Goal: Task Accomplishment & Management: Use online tool/utility

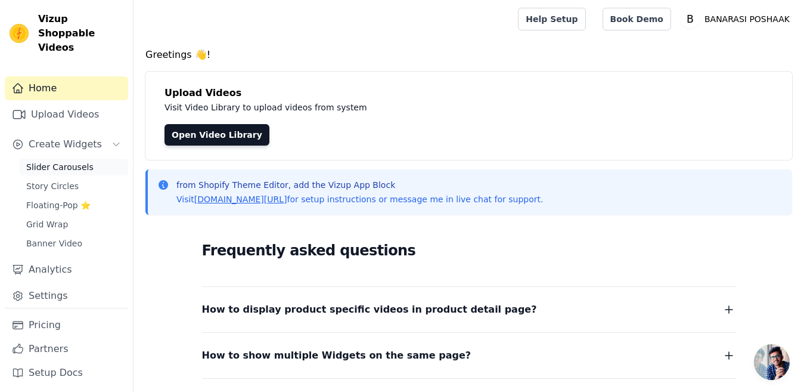
click at [66, 161] on span "Slider Carousels" at bounding box center [59, 167] width 67 height 12
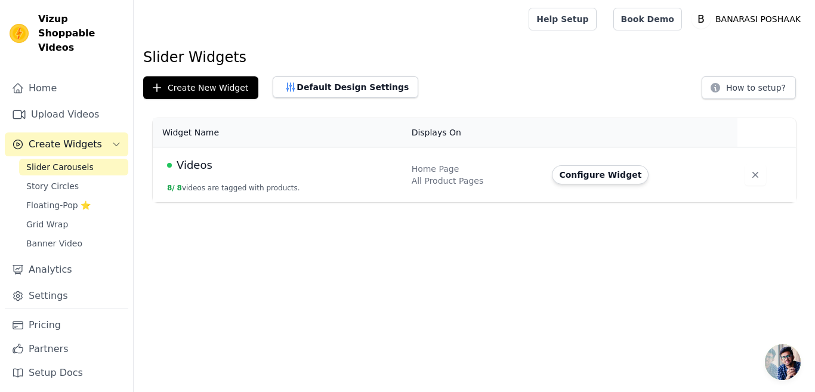
click at [222, 185] on button "8 / 8 videos are tagged with products." at bounding box center [233, 188] width 133 height 10
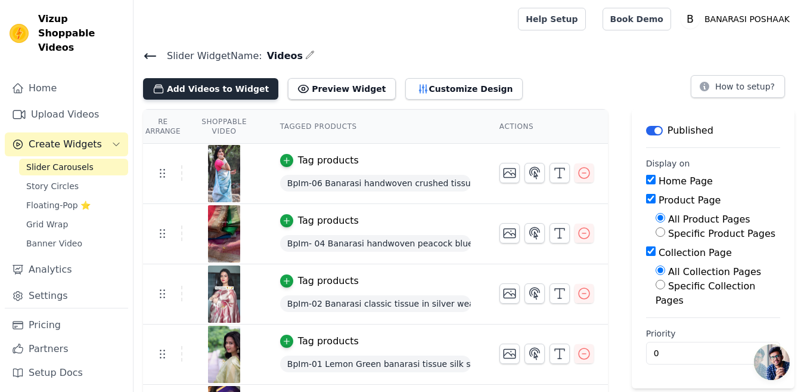
drag, startPoint x: 222, startPoint y: 187, endPoint x: 209, endPoint y: 86, distance: 101.6
click at [209, 86] on button "Add Videos to Widget" at bounding box center [210, 88] width 135 height 21
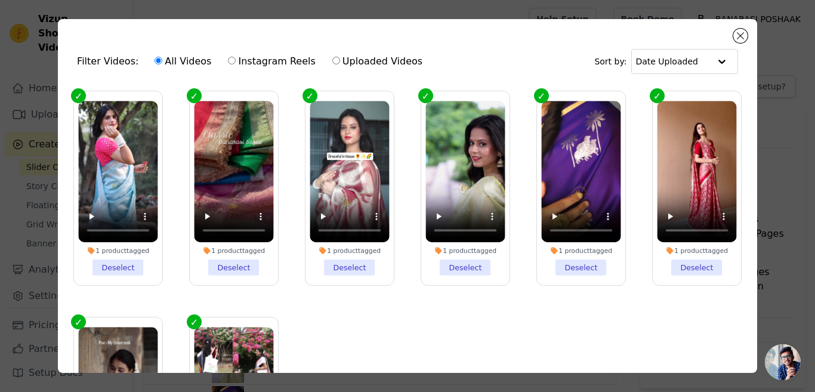
click at [228, 58] on input "Instagram Reels" at bounding box center [232, 61] width 8 height 8
radio input "true"
click at [739, 35] on button "Close modal" at bounding box center [740, 36] width 14 height 14
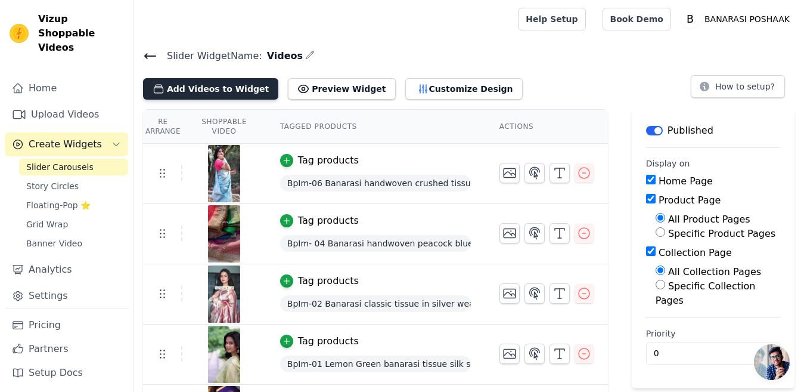
click at [193, 89] on button "Add Videos to Widget" at bounding box center [210, 88] width 135 height 21
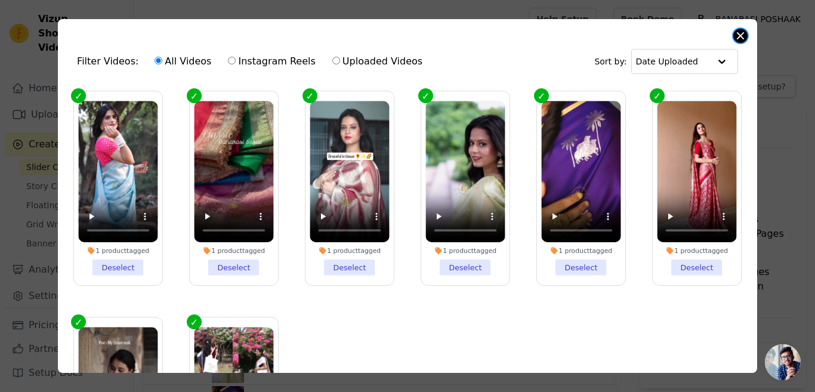
click at [738, 33] on button "Close modal" at bounding box center [740, 36] width 14 height 14
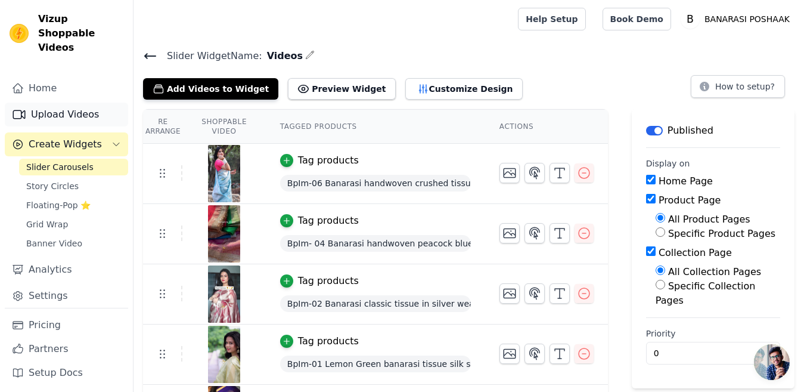
click at [55, 103] on link "Upload Videos" at bounding box center [66, 115] width 123 height 24
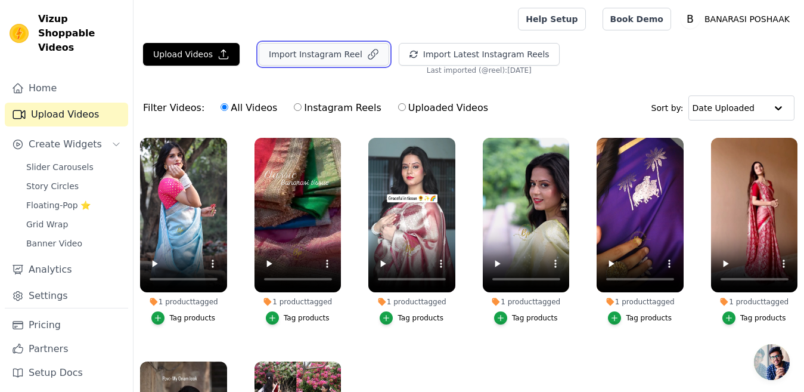
click at [308, 54] on button "Import Instagram Reel" at bounding box center [324, 54] width 131 height 23
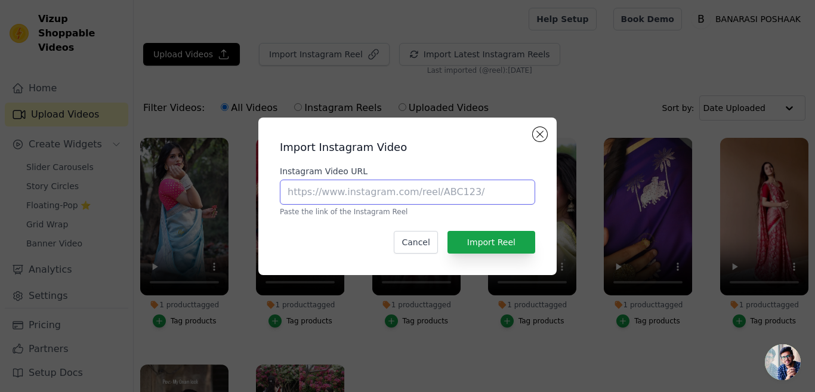
click at [330, 193] on input "Instagram Video URL" at bounding box center [407, 191] width 255 height 25
paste input "[URL][DOMAIN_NAME]"
type input "[URL][DOMAIN_NAME]"
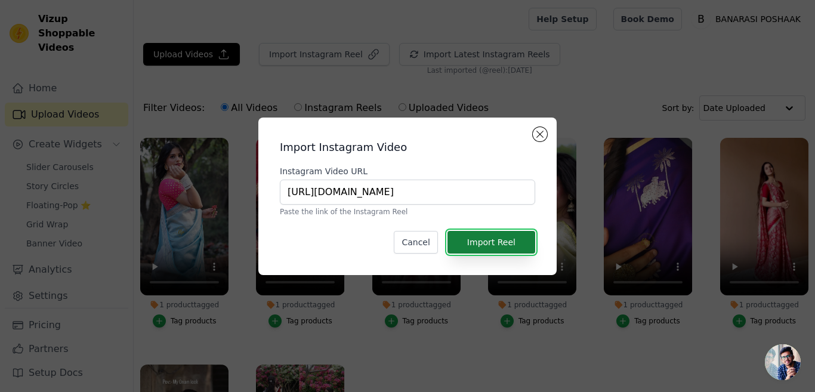
scroll to position [0, 0]
click at [485, 242] on button "Import Reel" at bounding box center [491, 242] width 88 height 23
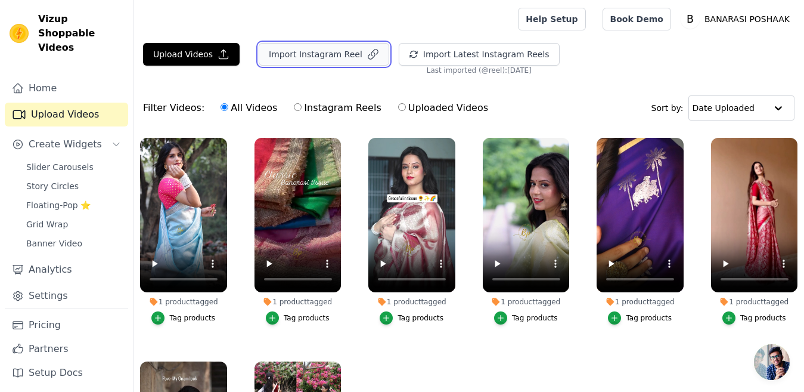
click at [310, 57] on button "Import Instagram Reel" at bounding box center [324, 54] width 131 height 23
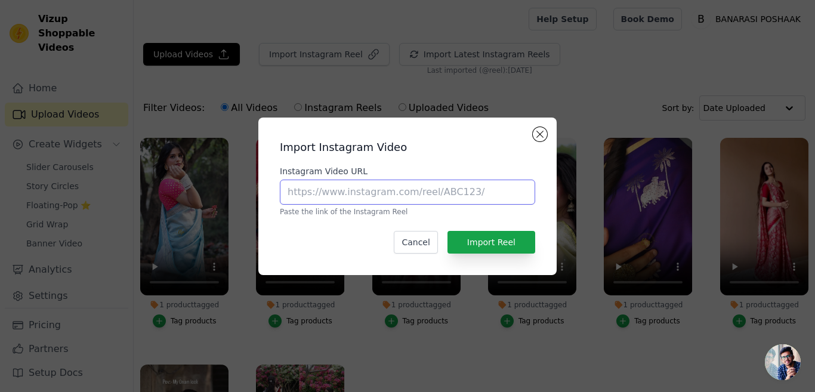
click at [398, 187] on input "Instagram Video URL" at bounding box center [407, 191] width 255 height 25
paste input "[URL][DOMAIN_NAME]"
type input "[URL][DOMAIN_NAME]"
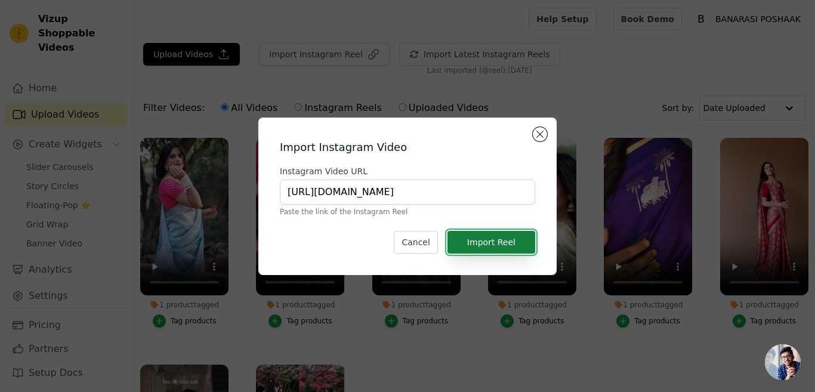
scroll to position [0, 0]
click at [502, 244] on button "Import Reel" at bounding box center [491, 242] width 88 height 23
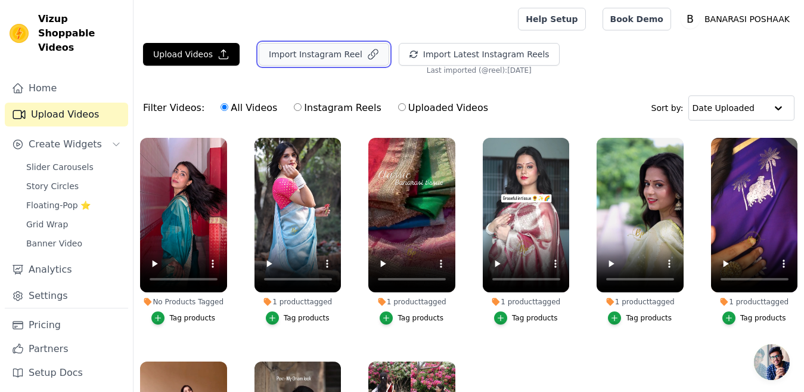
click at [320, 54] on button "Import Instagram Reel" at bounding box center [324, 54] width 131 height 23
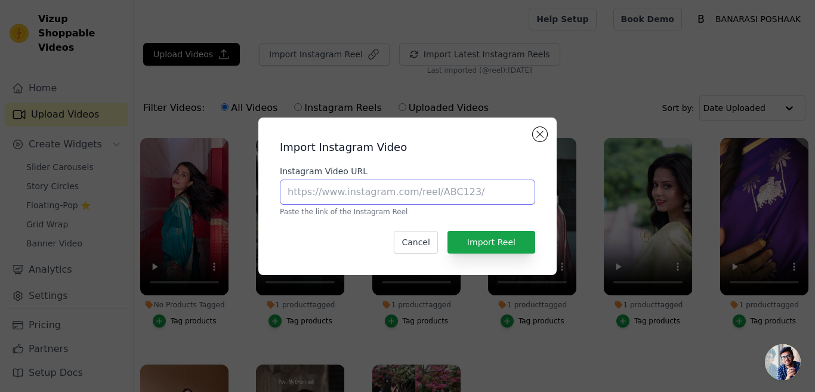
click at [317, 190] on input "Instagram Video URL" at bounding box center [407, 191] width 255 height 25
paste input "[URL][DOMAIN_NAME]"
type input "[URL][DOMAIN_NAME]"
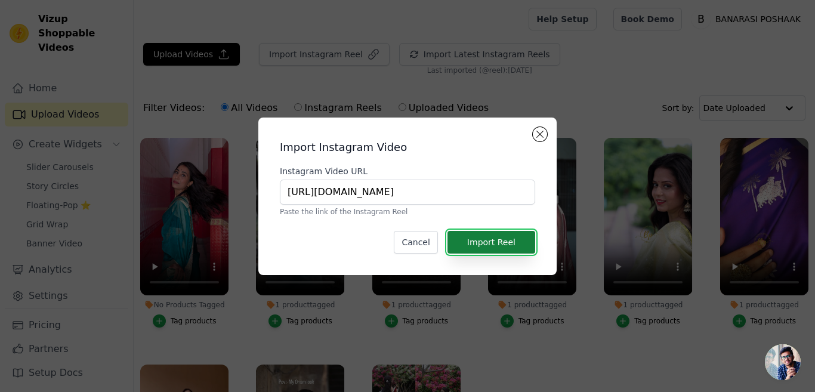
scroll to position [0, 0]
click at [479, 243] on button "Import Reel" at bounding box center [491, 242] width 88 height 23
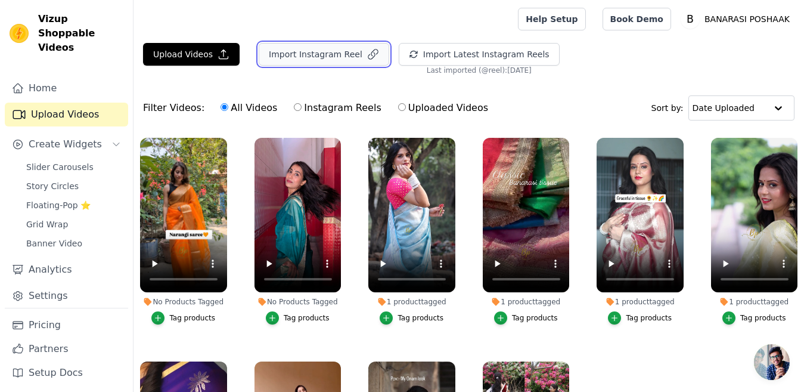
click at [318, 54] on button "Import Instagram Reel" at bounding box center [324, 54] width 131 height 23
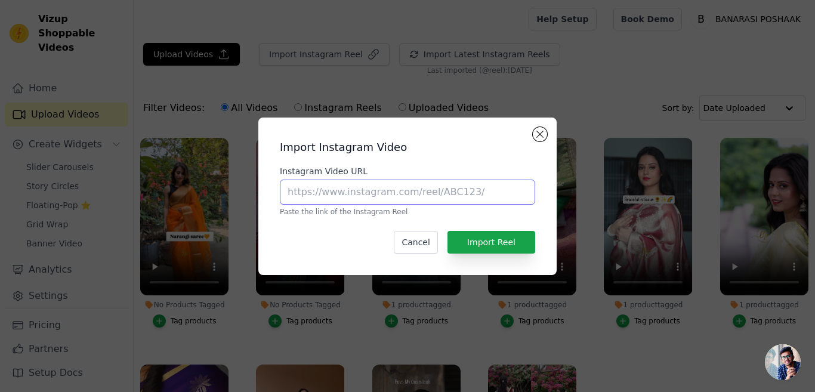
click at [315, 196] on input "Instagram Video URL" at bounding box center [407, 191] width 255 height 25
paste input "[URL][DOMAIN_NAME]"
type input "[URL][DOMAIN_NAME]"
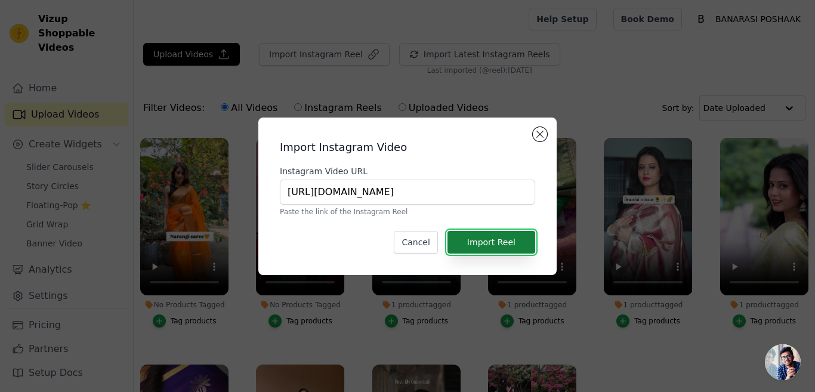
scroll to position [0, 0]
click at [484, 244] on button "Import Reel" at bounding box center [491, 242] width 88 height 23
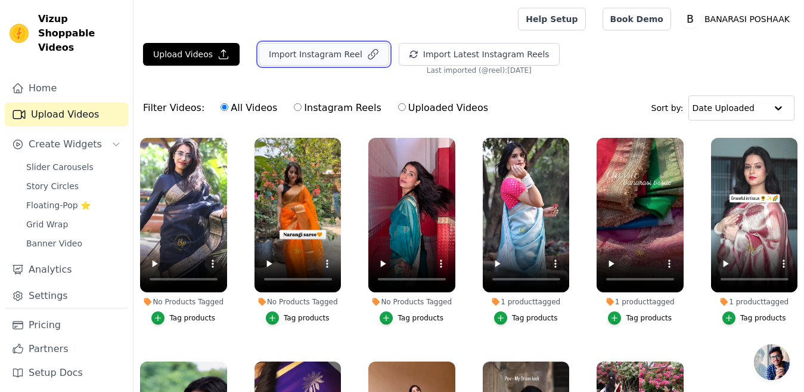
click at [298, 54] on button "Import Instagram Reel" at bounding box center [324, 54] width 131 height 23
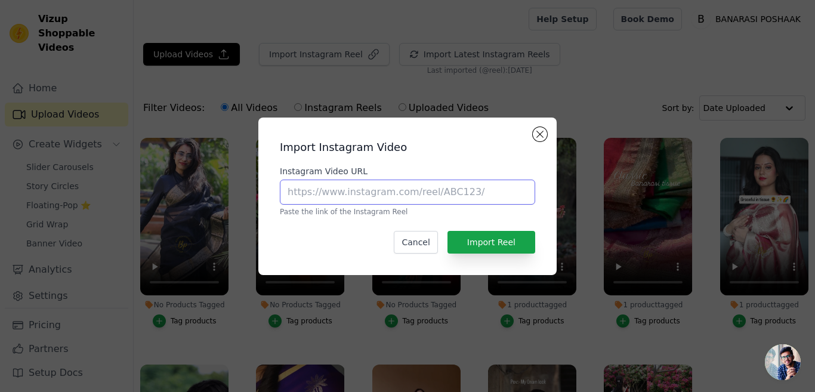
click at [303, 191] on input "Instagram Video URL" at bounding box center [407, 191] width 255 height 25
paste input "[URL][DOMAIN_NAME]"
type input "[URL][DOMAIN_NAME]"
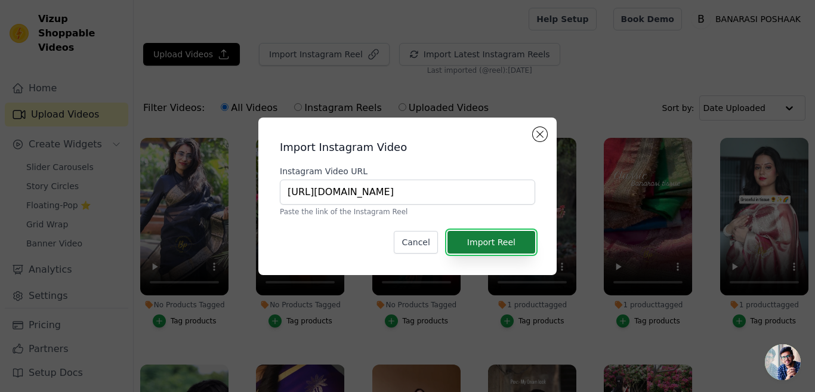
scroll to position [0, 0]
click at [482, 242] on button "Import Reel" at bounding box center [491, 242] width 88 height 23
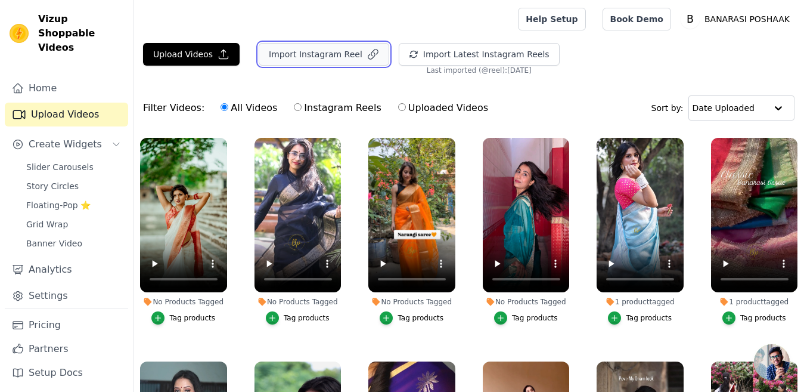
click at [293, 53] on button "Import Instagram Reel" at bounding box center [324, 54] width 131 height 23
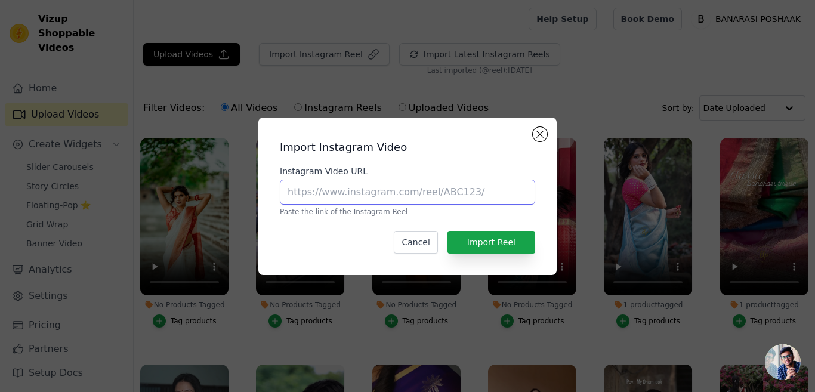
click at [299, 191] on input "Instagram Video URL" at bounding box center [407, 191] width 255 height 25
paste input "[URL][DOMAIN_NAME]"
type input "[URL][DOMAIN_NAME]"
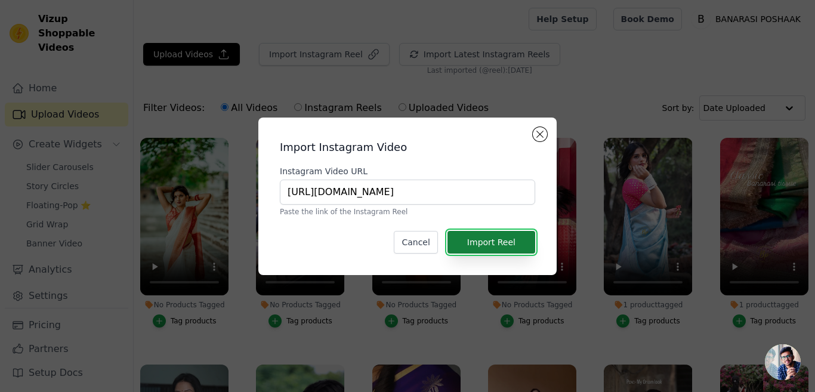
scroll to position [0, 0]
click at [486, 241] on button "Import Reel" at bounding box center [491, 242] width 88 height 23
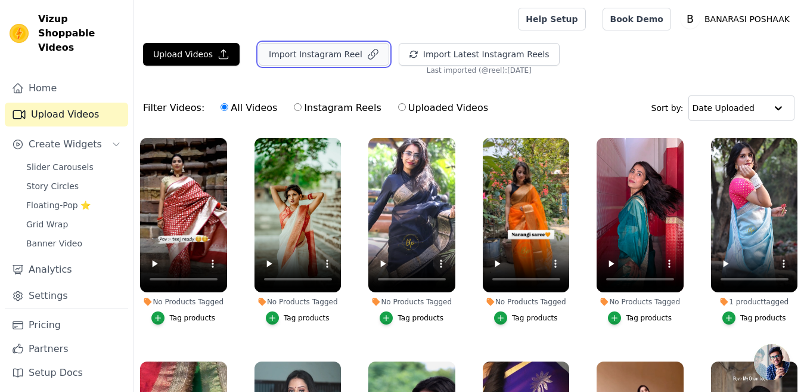
click at [309, 52] on button "Import Instagram Reel" at bounding box center [324, 54] width 131 height 23
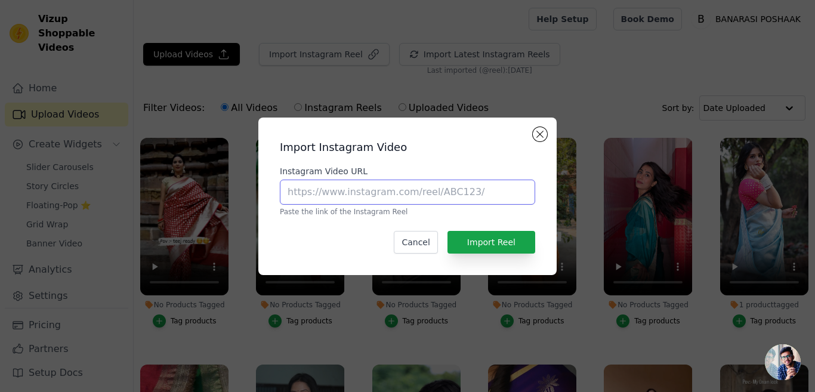
click at [334, 194] on input "Instagram Video URL" at bounding box center [407, 191] width 255 height 25
paste input "[URL][DOMAIN_NAME]"
type input "[URL][DOMAIN_NAME]"
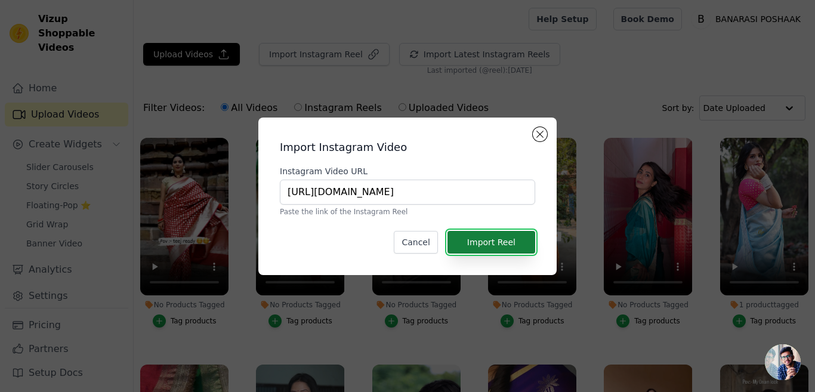
scroll to position [0, 0]
click at [478, 243] on button "Import Reel" at bounding box center [491, 242] width 88 height 23
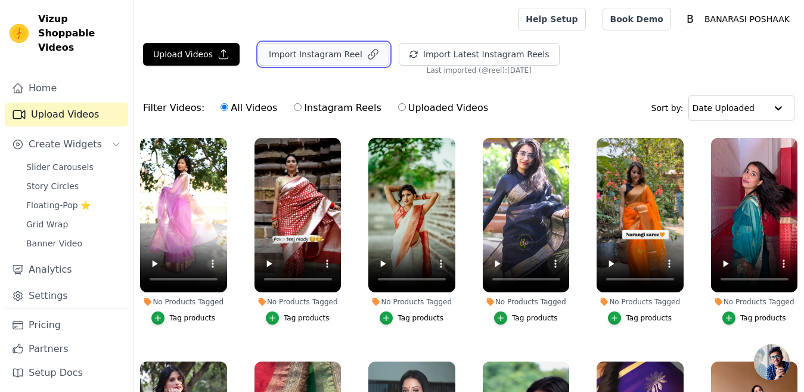
click at [283, 52] on button "Import Instagram Reel" at bounding box center [324, 54] width 131 height 23
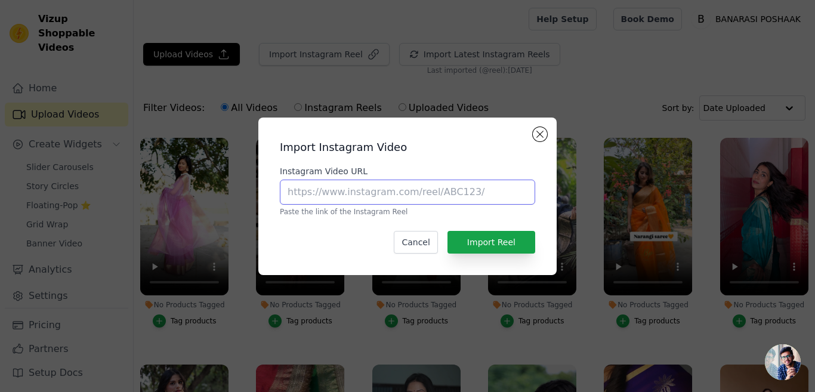
click at [323, 195] on input "Instagram Video URL" at bounding box center [407, 191] width 255 height 25
paste input "[URL][DOMAIN_NAME]"
type input "[URL][DOMAIN_NAME]"
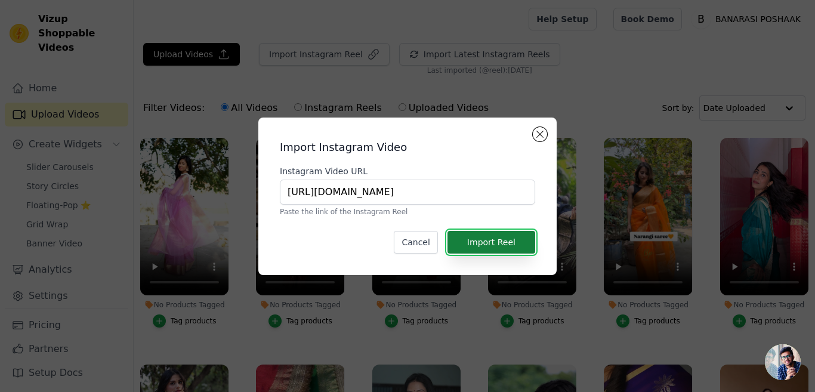
scroll to position [0, 0]
click at [490, 244] on button "Import Reel" at bounding box center [491, 242] width 88 height 23
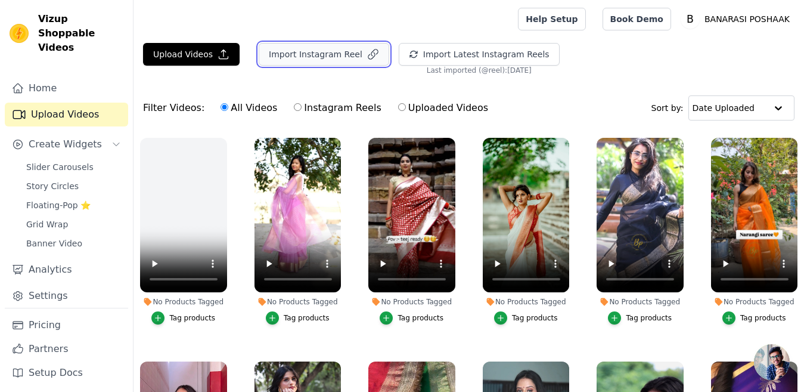
click at [282, 51] on button "Import Instagram Reel" at bounding box center [324, 54] width 131 height 23
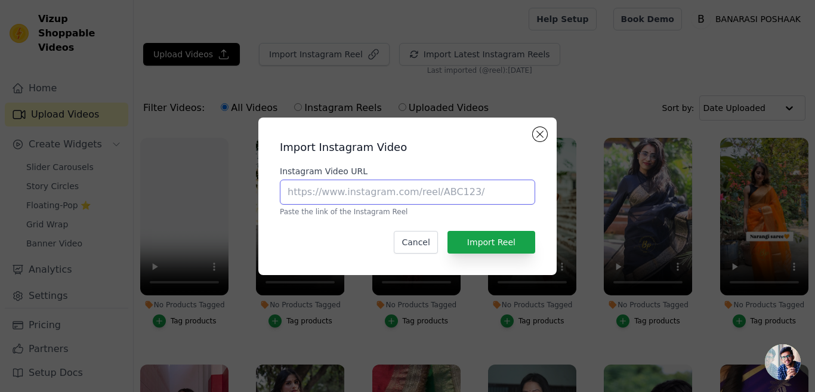
click at [329, 191] on input "Instagram Video URL" at bounding box center [407, 191] width 255 height 25
paste input "[URL][DOMAIN_NAME]"
type input "[URL][DOMAIN_NAME]"
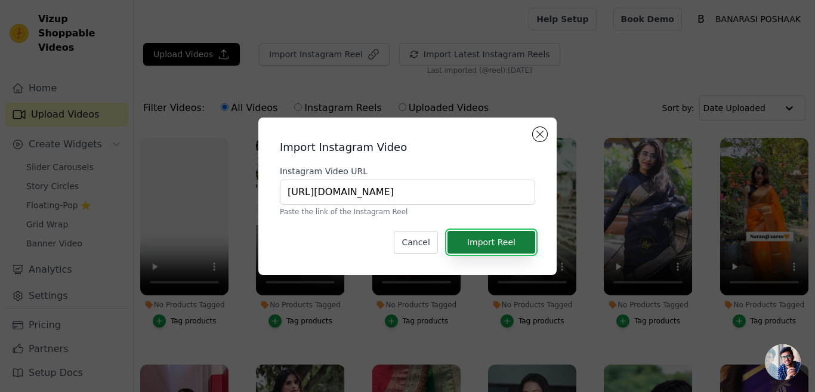
scroll to position [0, 0]
click at [489, 243] on button "Import Reel" at bounding box center [491, 242] width 88 height 23
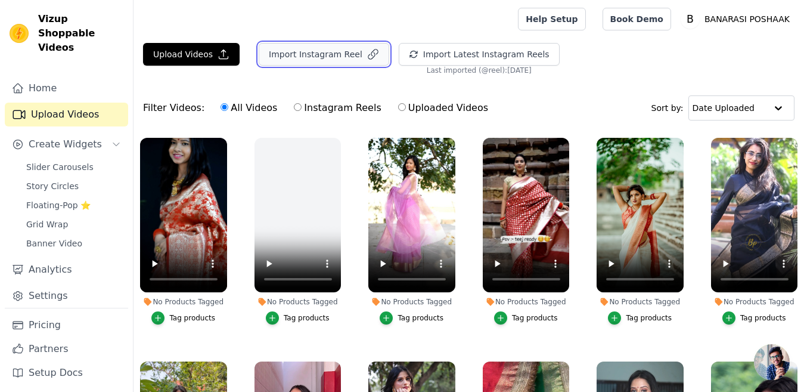
click at [289, 54] on button "Import Instagram Reel" at bounding box center [324, 54] width 131 height 23
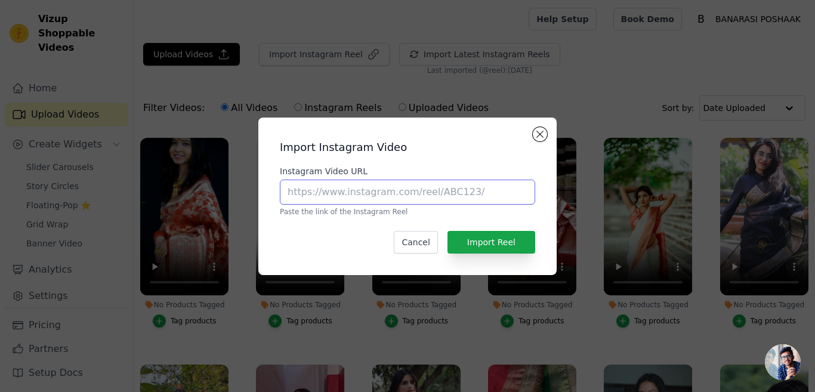
click at [352, 195] on input "Instagram Video URL" at bounding box center [407, 191] width 255 height 25
paste input "[URL][DOMAIN_NAME]"
type input "[URL][DOMAIN_NAME]"
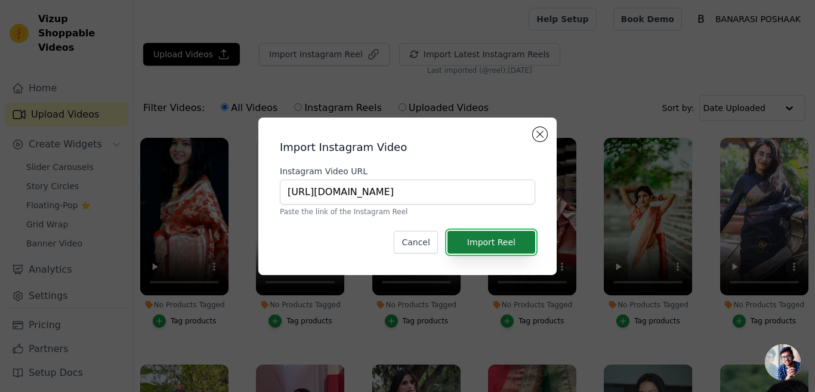
scroll to position [0, 0]
click at [505, 238] on button "Import Reel" at bounding box center [491, 242] width 88 height 23
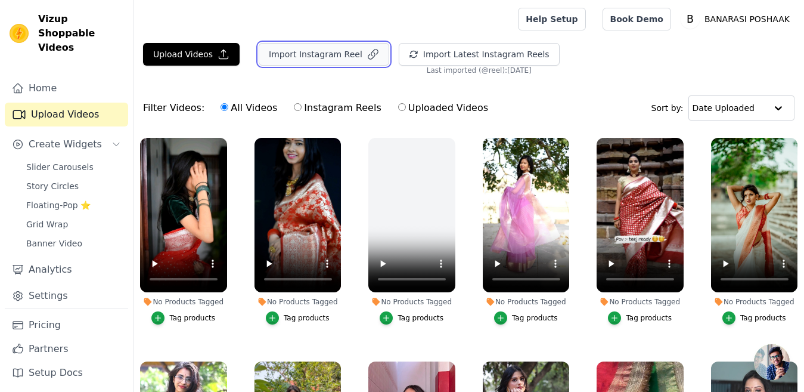
click at [316, 50] on button "Import Instagram Reel" at bounding box center [324, 54] width 131 height 23
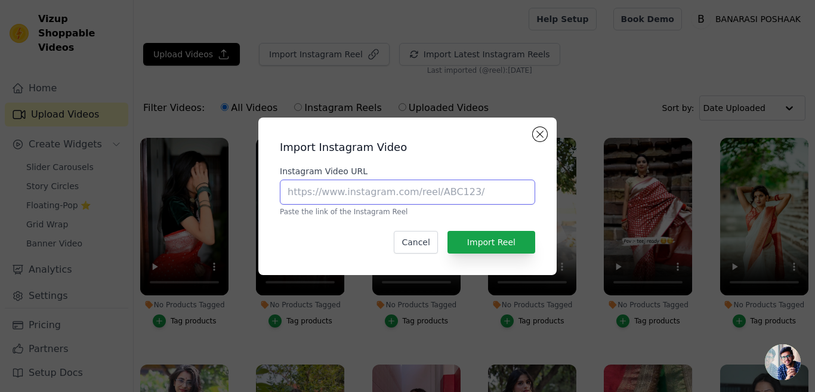
click at [366, 191] on input "Instagram Video URL" at bounding box center [407, 191] width 255 height 25
paste input "[URL][DOMAIN_NAME]"
type input "[URL][DOMAIN_NAME]"
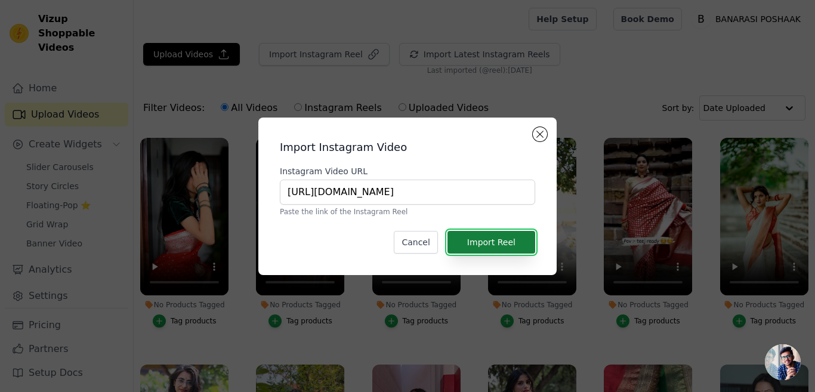
scroll to position [0, 0]
click at [502, 243] on button "Import Reel" at bounding box center [491, 242] width 88 height 23
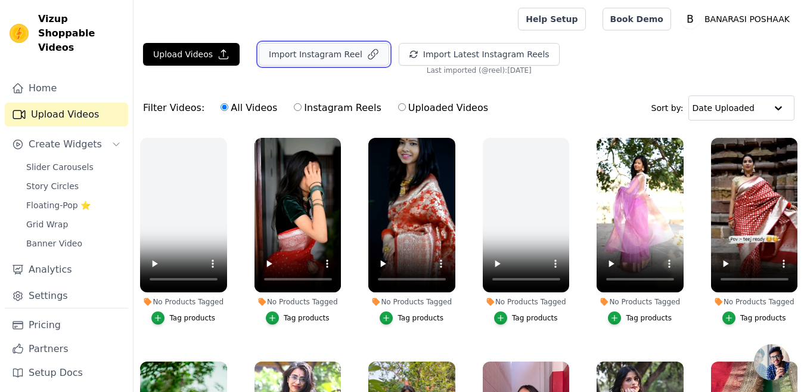
click at [327, 51] on button "Import Instagram Reel" at bounding box center [324, 54] width 131 height 23
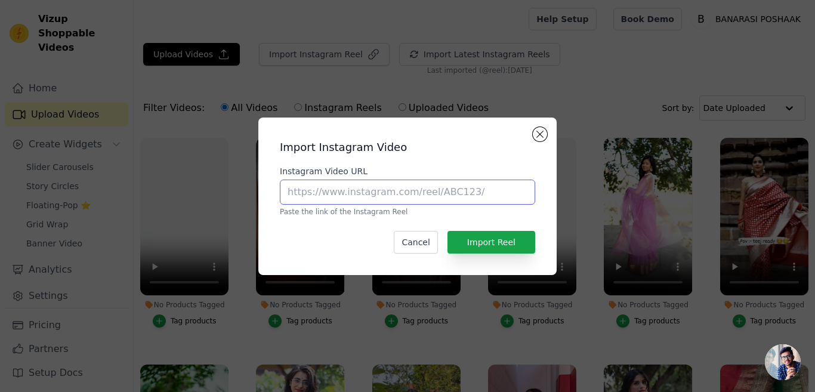
click at [345, 188] on input "Instagram Video URL" at bounding box center [407, 191] width 255 height 25
paste input "[URL][DOMAIN_NAME]"
type input "[URL][DOMAIN_NAME]"
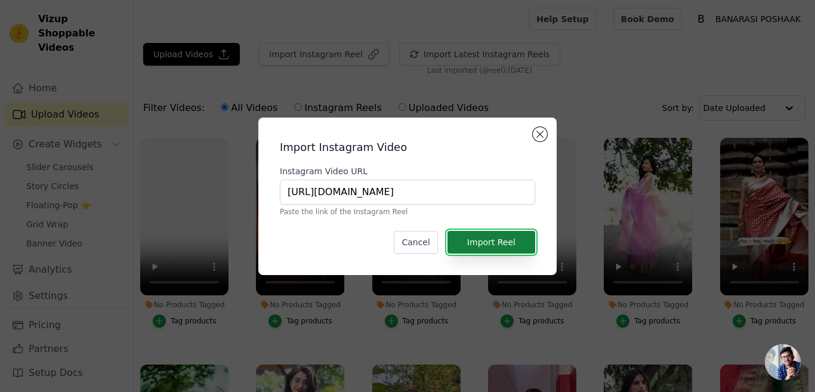
scroll to position [0, 0]
click at [487, 239] on button "Import Reel" at bounding box center [491, 242] width 88 height 23
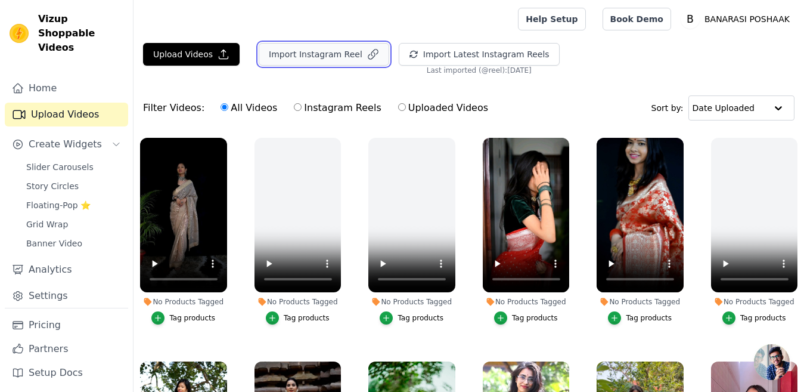
click at [297, 59] on button "Import Instagram Reel" at bounding box center [324, 54] width 131 height 23
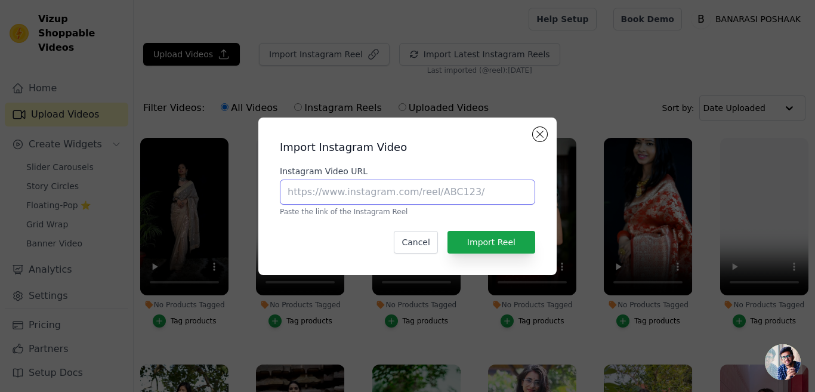
click at [343, 196] on input "Instagram Video URL" at bounding box center [407, 191] width 255 height 25
paste input "[URL][DOMAIN_NAME]"
type input "[URL][DOMAIN_NAME]"
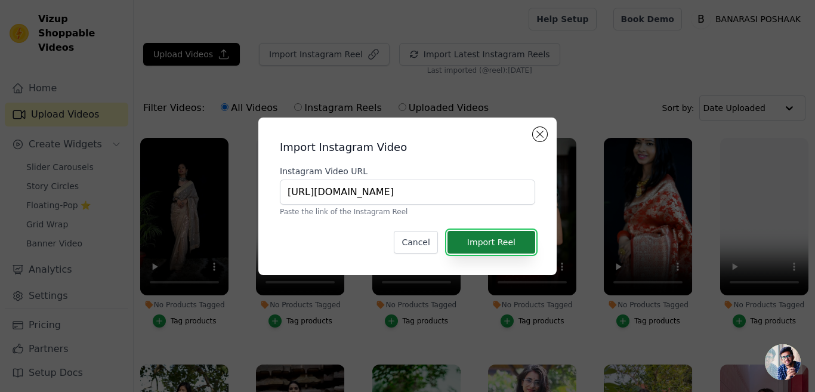
scroll to position [0, 0]
click at [481, 239] on button "Import Reel" at bounding box center [491, 242] width 88 height 23
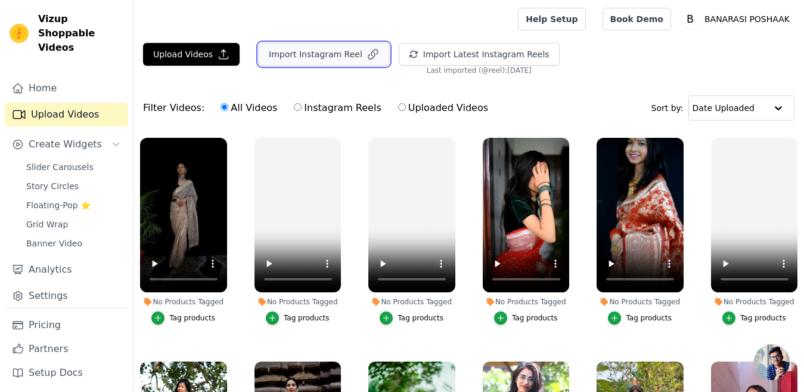
click at [291, 49] on button "Import Instagram Reel" at bounding box center [324, 54] width 131 height 23
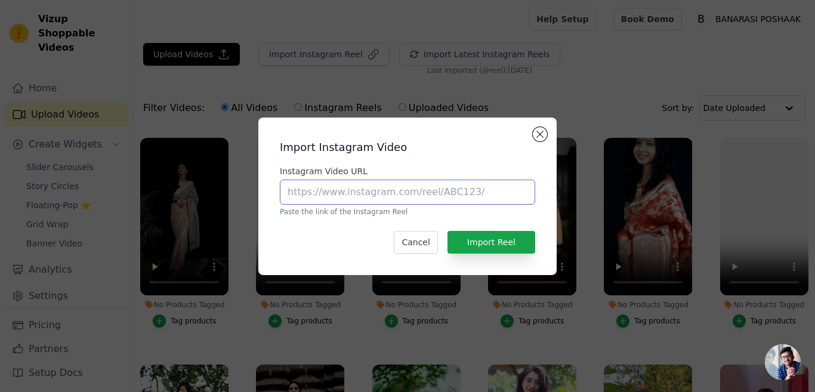
click at [342, 187] on input "Instagram Video URL" at bounding box center [407, 191] width 255 height 25
paste input "[URL][DOMAIN_NAME]"
type input "[URL][DOMAIN_NAME]"
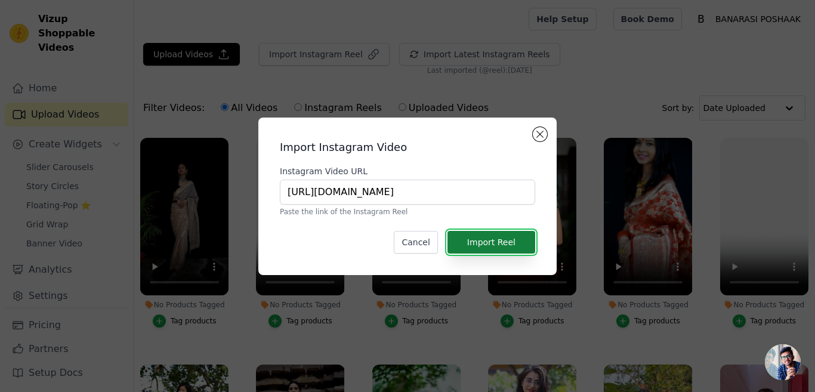
scroll to position [0, 0]
click at [482, 243] on button "Import Reel" at bounding box center [491, 242] width 88 height 23
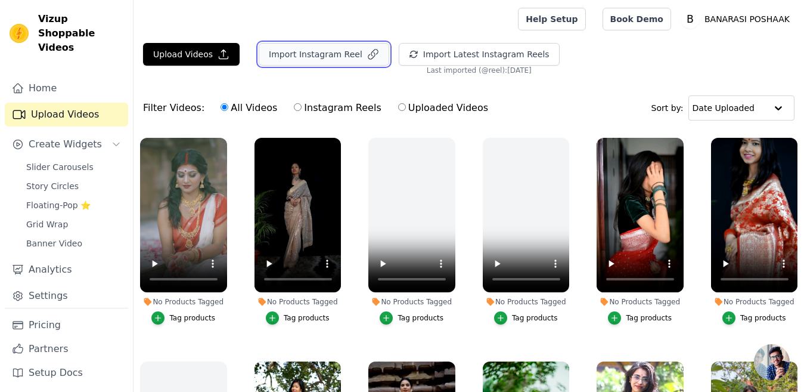
click at [299, 53] on button "Import Instagram Reel" at bounding box center [324, 54] width 131 height 23
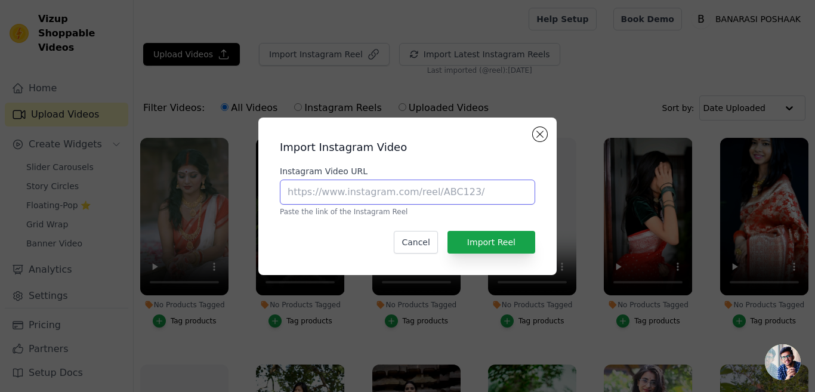
click at [339, 191] on input "Instagram Video URL" at bounding box center [407, 191] width 255 height 25
paste input "[URL][DOMAIN_NAME]"
type input "[URL][DOMAIN_NAME]"
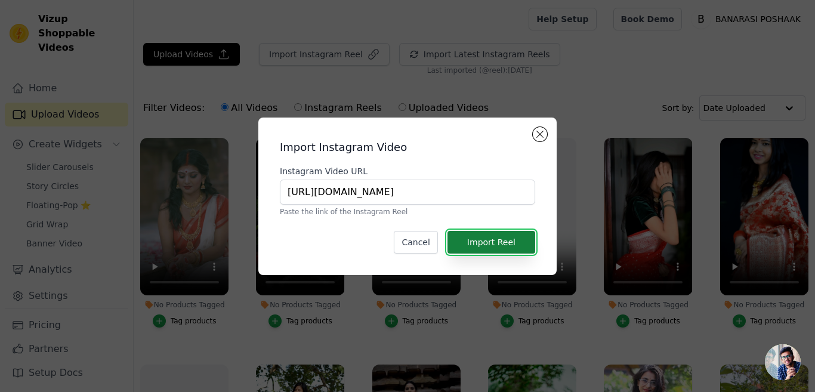
scroll to position [0, 0]
click at [481, 242] on button "Import Reel" at bounding box center [491, 242] width 88 height 23
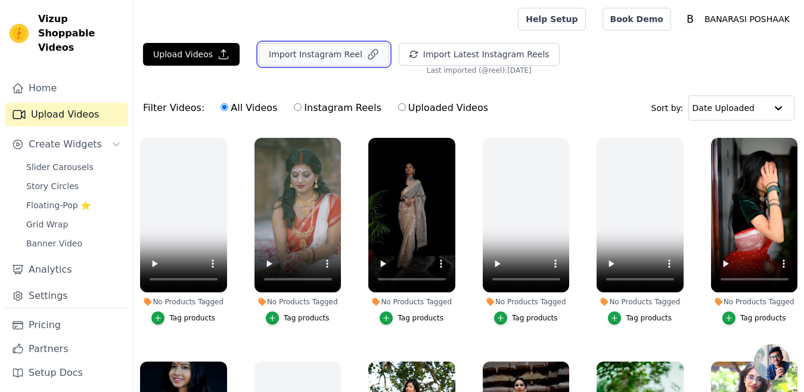
click at [299, 59] on button "Import Instagram Reel" at bounding box center [324, 54] width 131 height 23
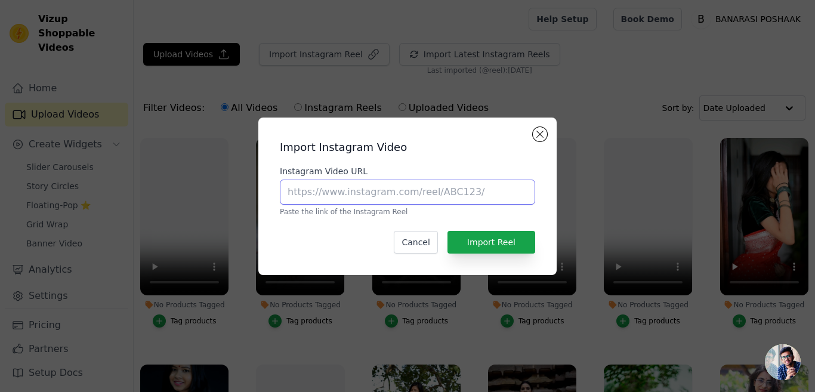
click at [326, 191] on input "Instagram Video URL" at bounding box center [407, 191] width 255 height 25
paste input "[URL][DOMAIN_NAME]"
type input "[URL][DOMAIN_NAME]"
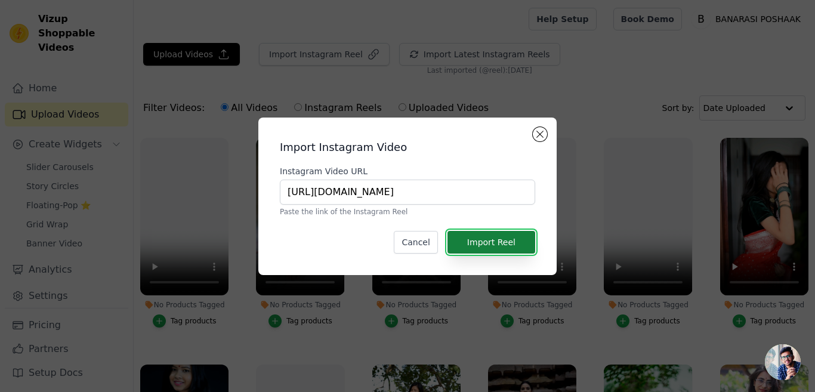
scroll to position [0, 0]
click at [494, 241] on button "Import Reel" at bounding box center [491, 242] width 88 height 23
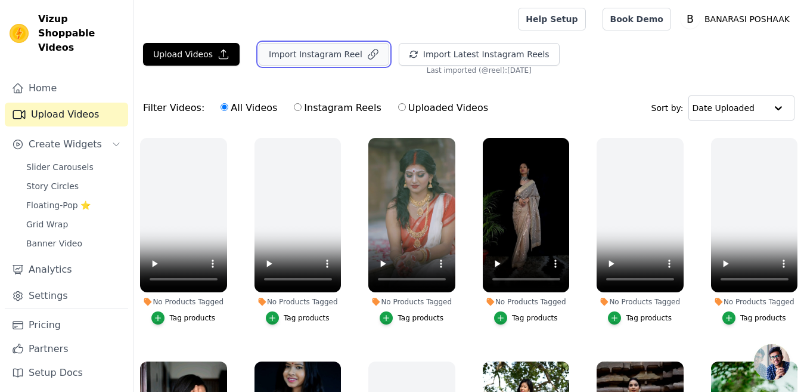
click at [291, 49] on button "Import Instagram Reel" at bounding box center [324, 54] width 131 height 23
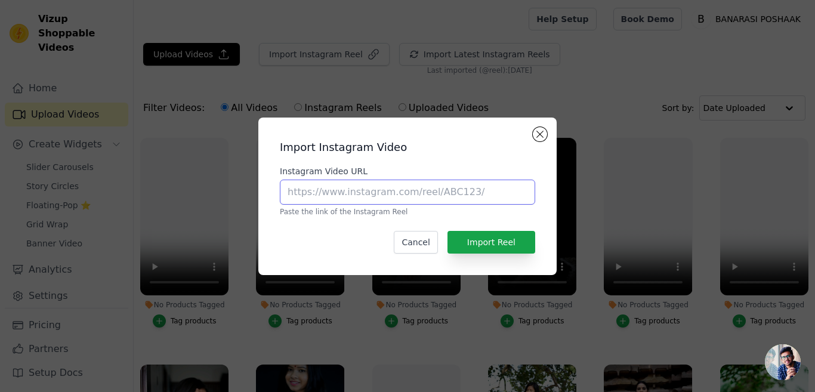
click at [329, 188] on input "Instagram Video URL" at bounding box center [407, 191] width 255 height 25
paste input "[URL][DOMAIN_NAME]"
type input "[URL][DOMAIN_NAME]"
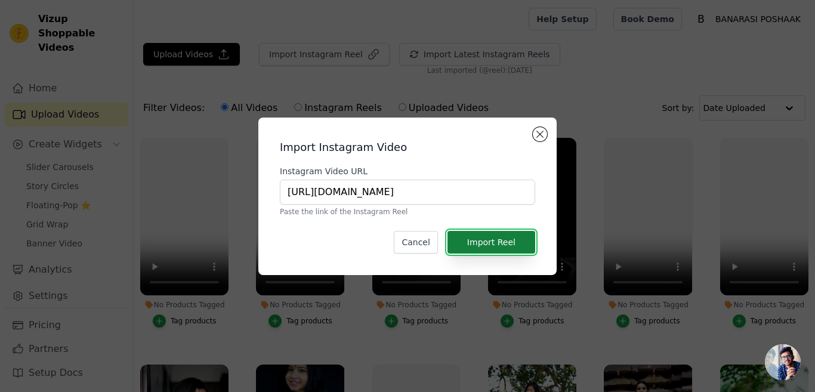
scroll to position [0, 0]
click at [485, 239] on button "Import Reel" at bounding box center [491, 242] width 88 height 23
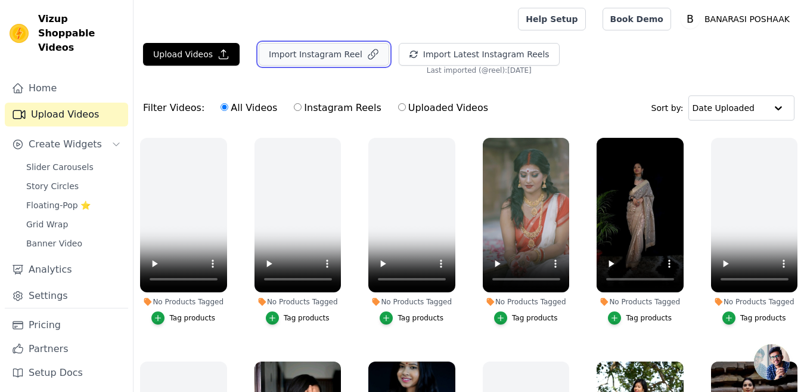
click at [290, 57] on button "Import Instagram Reel" at bounding box center [324, 54] width 131 height 23
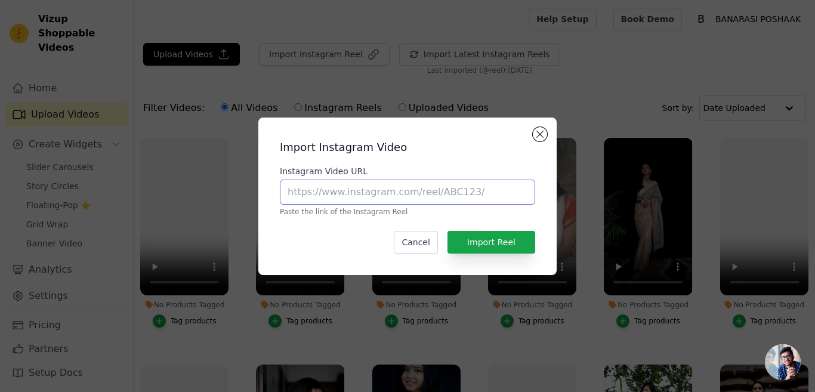
click at [341, 191] on input "Instagram Video URL" at bounding box center [407, 191] width 255 height 25
paste input "[URL][DOMAIN_NAME]"
type input "[URL][DOMAIN_NAME]"
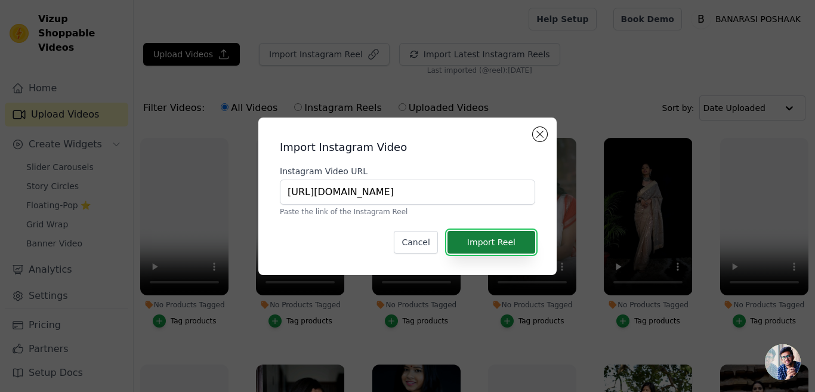
scroll to position [0, 0]
click at [489, 239] on button "Import Reel" at bounding box center [491, 242] width 88 height 23
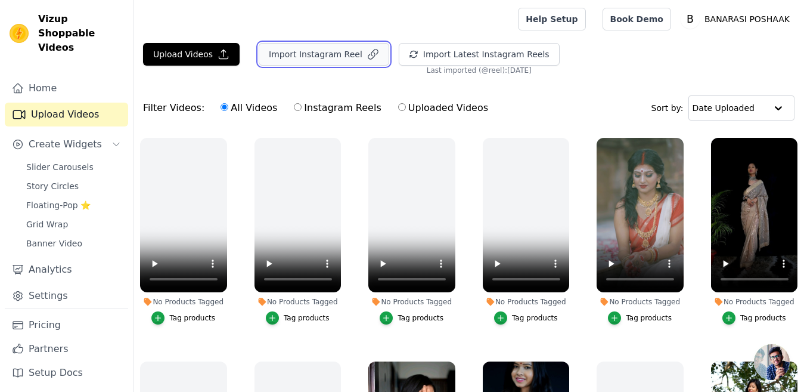
click at [281, 55] on button "Import Instagram Reel" at bounding box center [324, 54] width 131 height 23
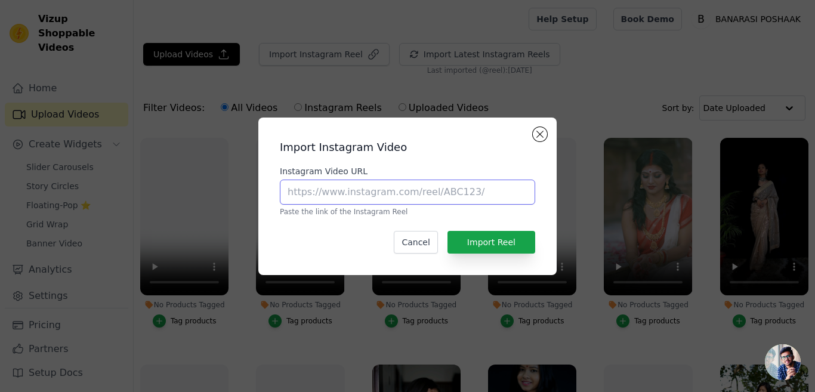
click at [320, 189] on input "Instagram Video URL" at bounding box center [407, 191] width 255 height 25
paste input "[URL][DOMAIN_NAME]"
type input "[URL][DOMAIN_NAME]"
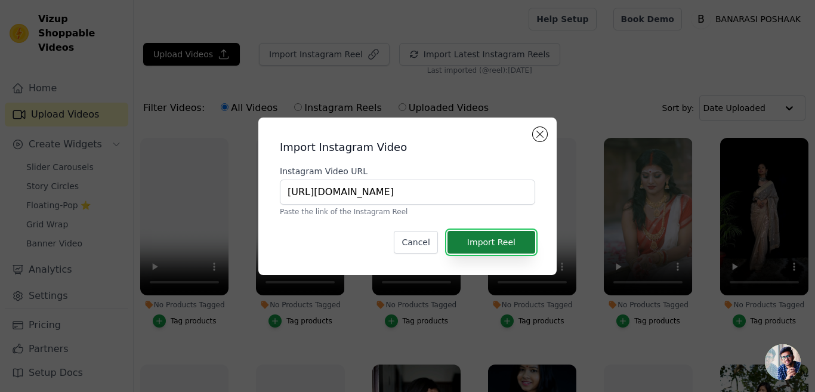
scroll to position [0, 0]
click at [484, 245] on button "Import Reel" at bounding box center [491, 242] width 88 height 23
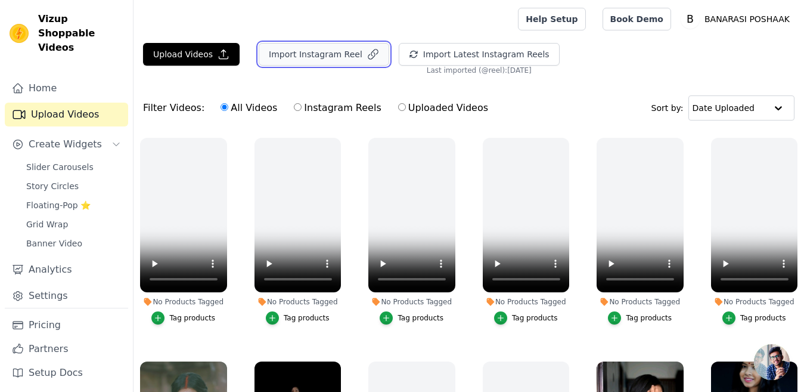
click at [307, 50] on button "Import Instagram Reel" at bounding box center [324, 54] width 131 height 23
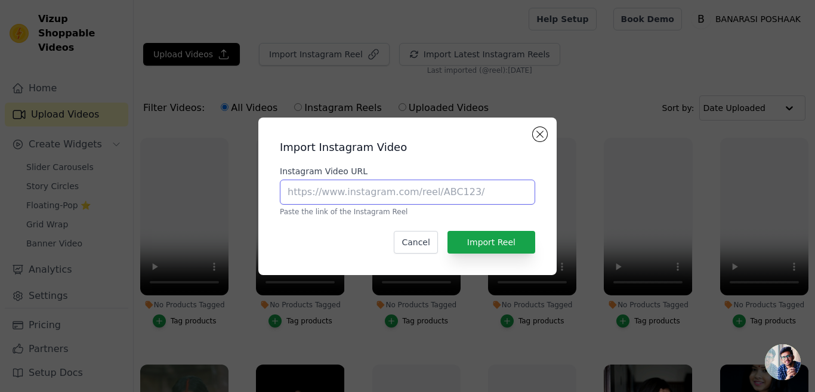
click at [373, 188] on input "Instagram Video URL" at bounding box center [407, 191] width 255 height 25
paste input "[URL][DOMAIN_NAME]"
type input "[URL][DOMAIN_NAME]"
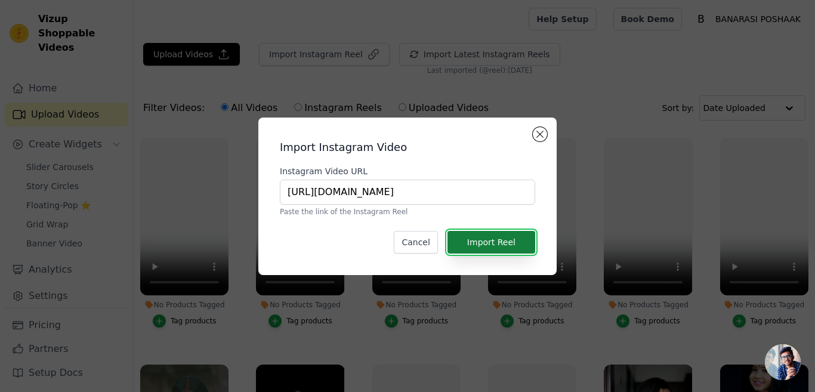
scroll to position [0, 0]
click at [494, 237] on button "Import Reel" at bounding box center [491, 242] width 88 height 23
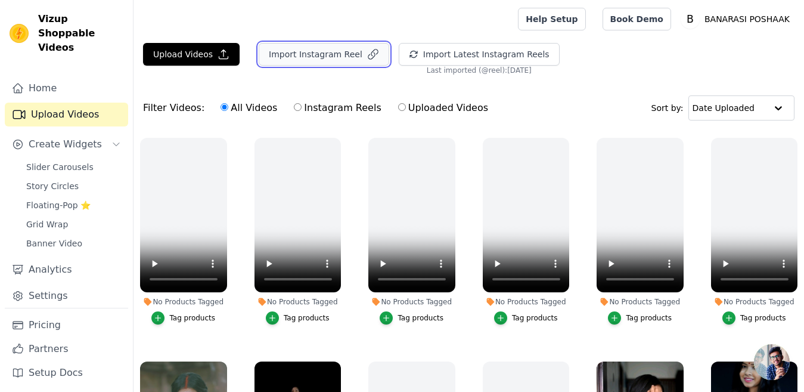
click at [290, 55] on button "Import Instagram Reel" at bounding box center [324, 54] width 131 height 23
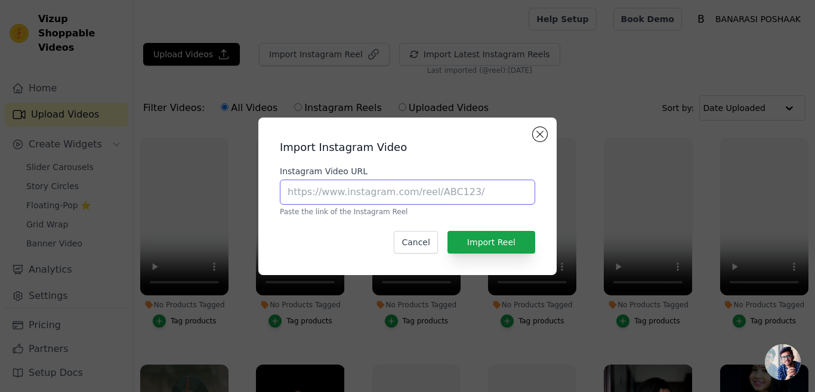
click at [328, 193] on input "Instagram Video URL" at bounding box center [407, 191] width 255 height 25
paste input "[URL][DOMAIN_NAME]"
type input "[URL][DOMAIN_NAME]"
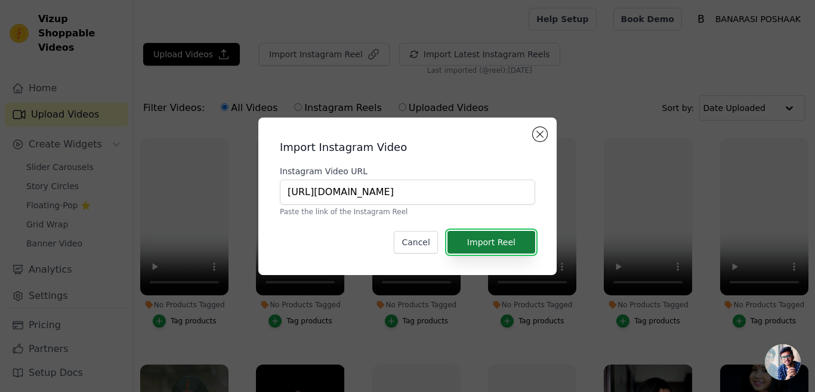
scroll to position [0, 0]
click at [478, 242] on button "Import Reel" at bounding box center [491, 242] width 88 height 23
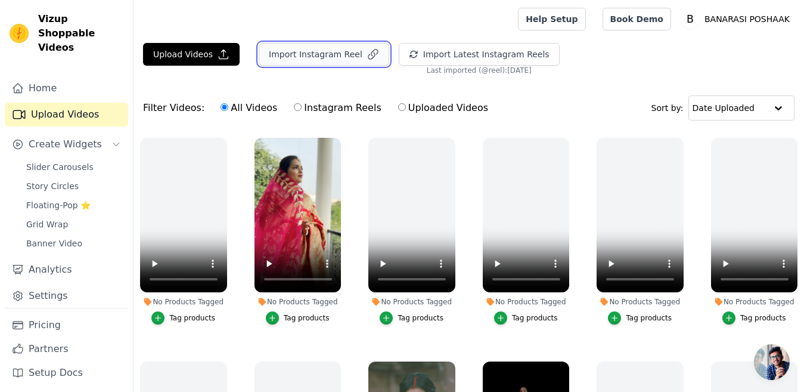
click at [318, 53] on button "Import Instagram Reel" at bounding box center [324, 54] width 131 height 23
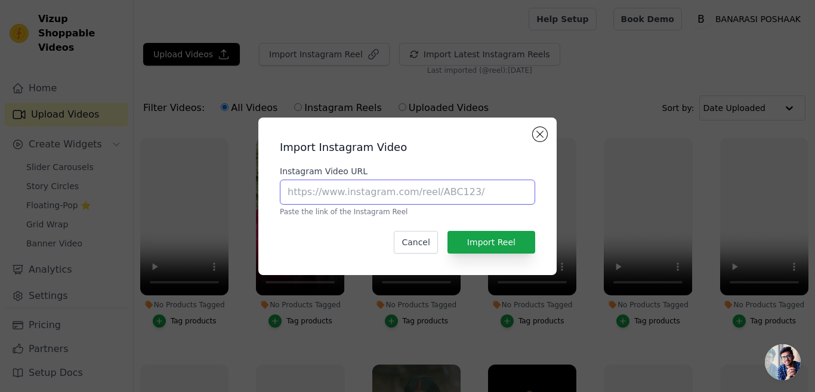
click at [367, 187] on input "Instagram Video URL" at bounding box center [407, 191] width 255 height 25
paste input "[URL][DOMAIN_NAME]"
type input "[URL][DOMAIN_NAME]"
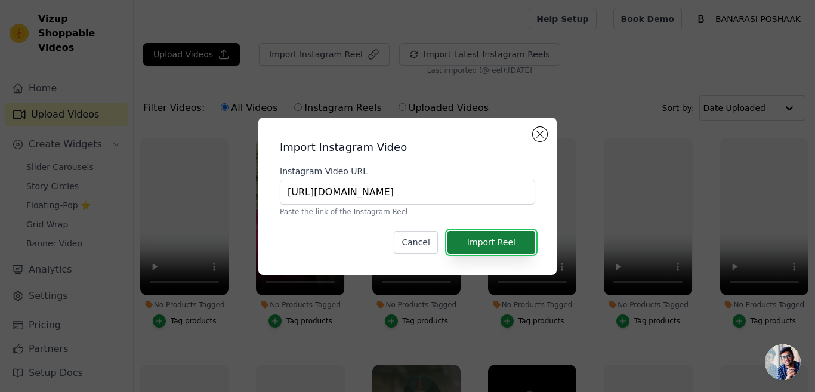
scroll to position [0, 0]
click at [497, 240] on button "Import Reel" at bounding box center [491, 242] width 88 height 23
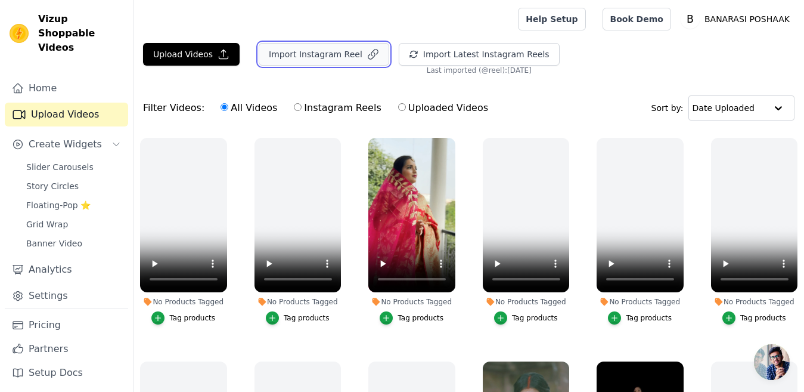
click at [323, 57] on button "Import Instagram Reel" at bounding box center [324, 54] width 131 height 23
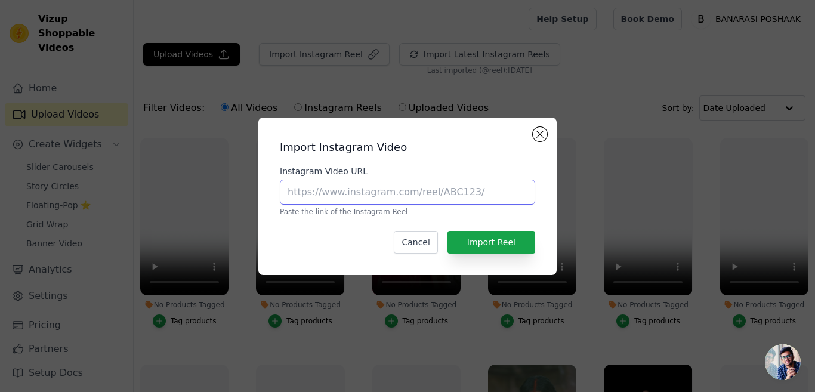
click at [366, 193] on input "Instagram Video URL" at bounding box center [407, 191] width 255 height 25
paste input "[URL][DOMAIN_NAME]"
type input "[URL][DOMAIN_NAME]"
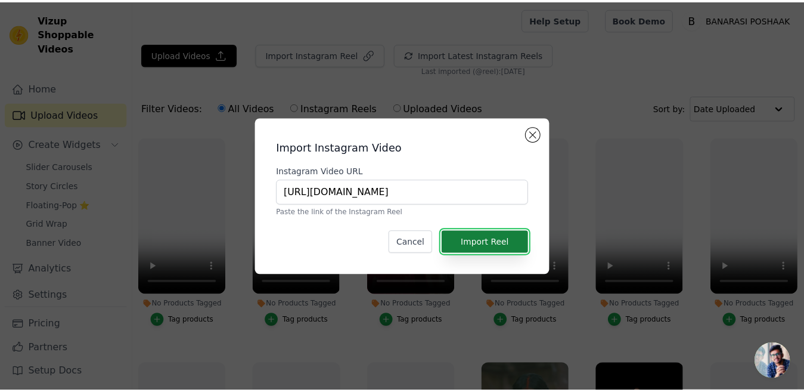
scroll to position [0, 0]
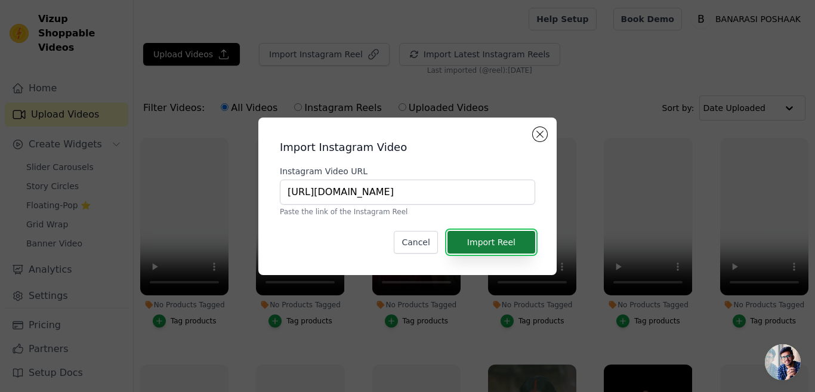
click at [490, 244] on button "Import Reel" at bounding box center [491, 242] width 88 height 23
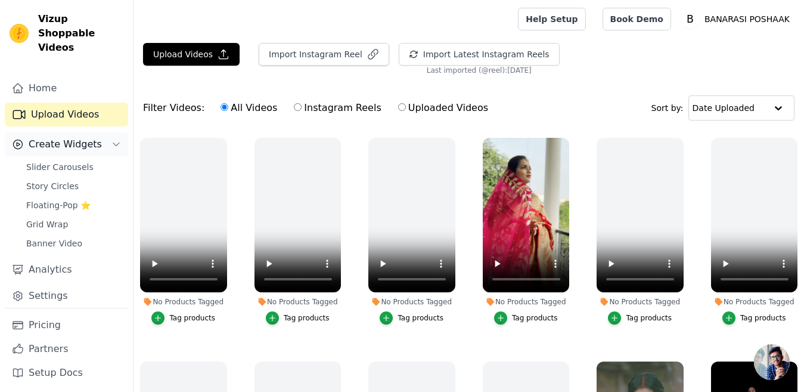
click at [63, 137] on span "Create Widgets" at bounding box center [65, 144] width 73 height 14
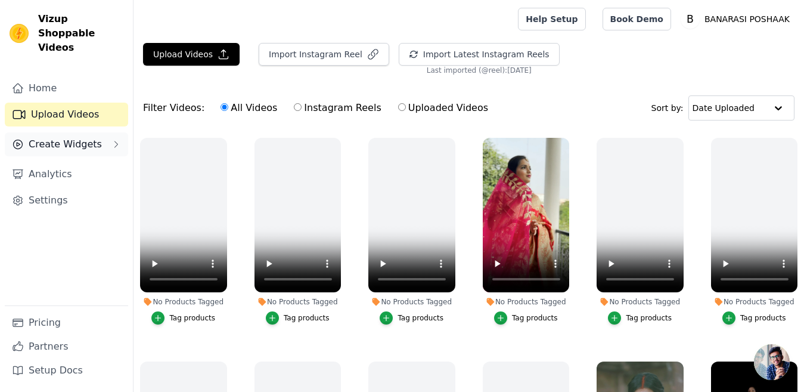
click at [70, 137] on span "Create Widgets" at bounding box center [65, 144] width 73 height 14
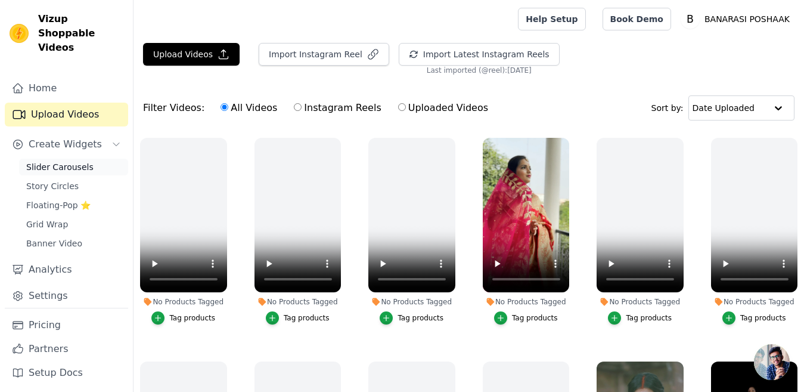
click at [61, 161] on span "Slider Carousels" at bounding box center [59, 167] width 67 height 12
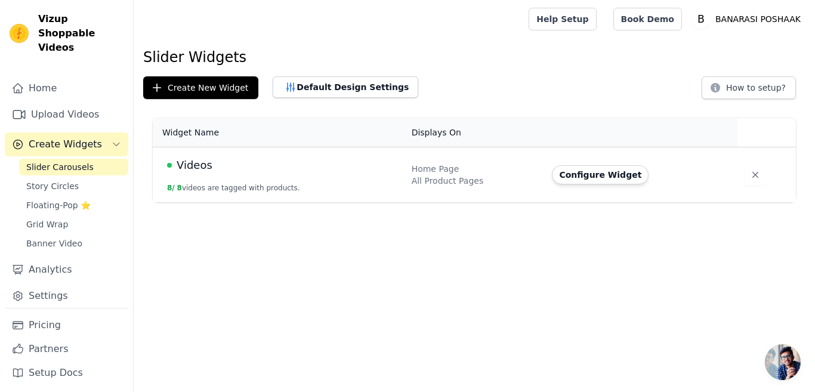
click at [196, 165] on span "Videos" at bounding box center [195, 165] width 36 height 17
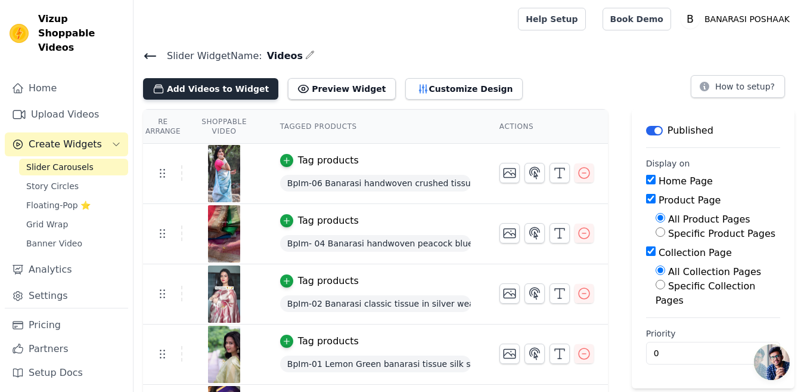
click at [214, 85] on button "Add Videos to Widget" at bounding box center [210, 88] width 135 height 21
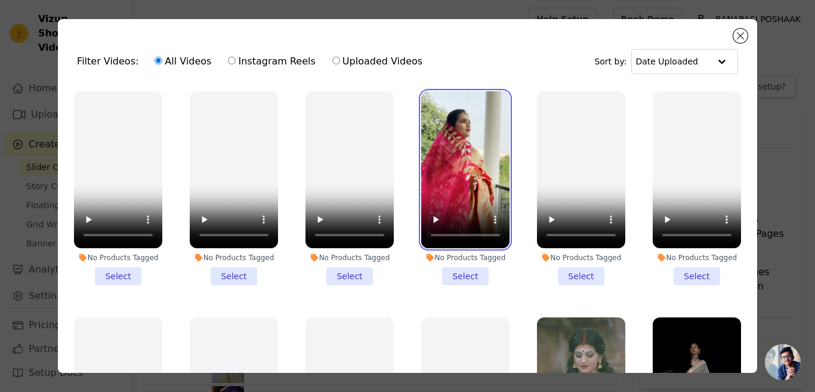
click at [459, 143] on video at bounding box center [465, 169] width 88 height 157
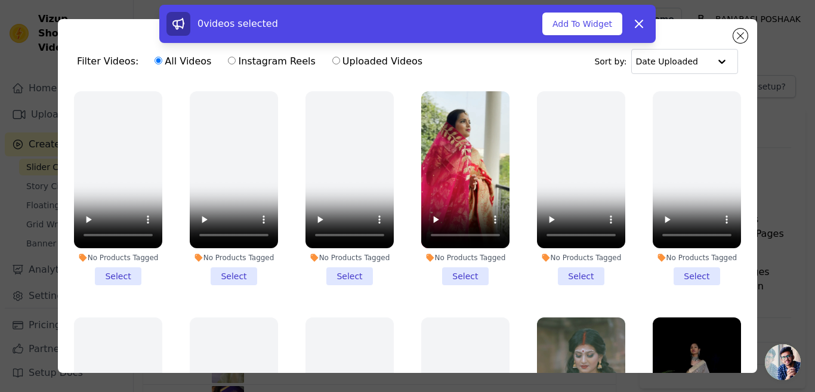
click at [457, 272] on li "No Products Tagged Select" at bounding box center [465, 188] width 88 height 194
click at [0, 0] on input "No Products Tagged Select" at bounding box center [0, 0] width 0 height 0
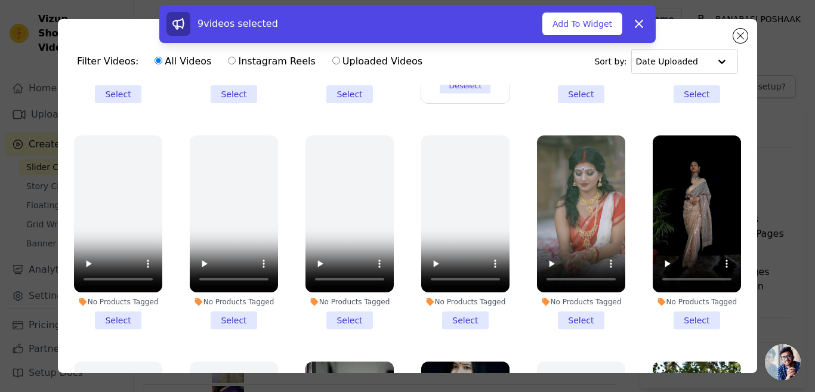
scroll to position [184, 0]
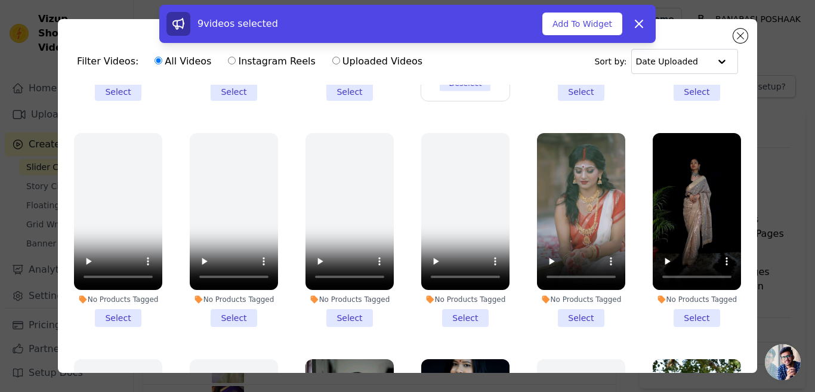
click at [683, 309] on li "No Products Tagged Select" at bounding box center [696, 230] width 88 height 194
click at [0, 0] on input "No Products Tagged Select" at bounding box center [0, 0] width 0 height 0
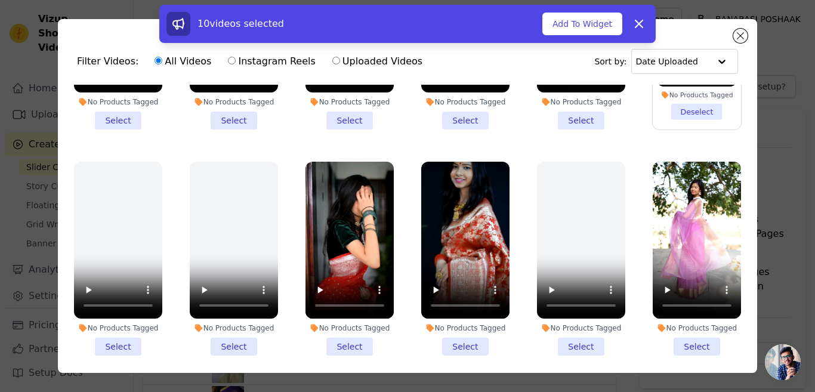
scroll to position [388, 0]
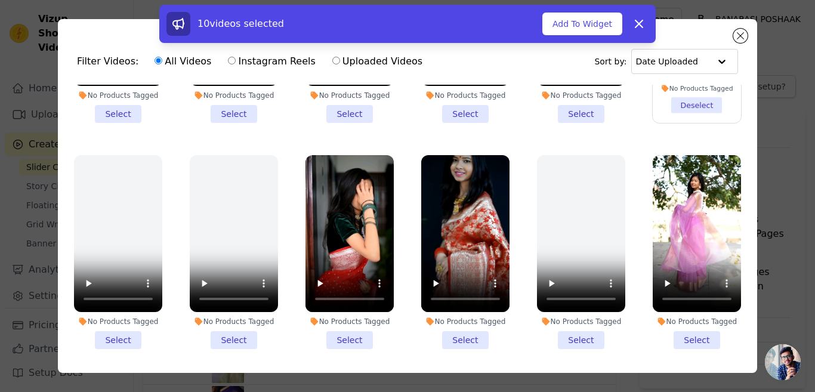
click at [683, 326] on li "No Products Tagged Select" at bounding box center [696, 252] width 88 height 194
click at [0, 0] on input "No Products Tagged Select" at bounding box center [0, 0] width 0 height 0
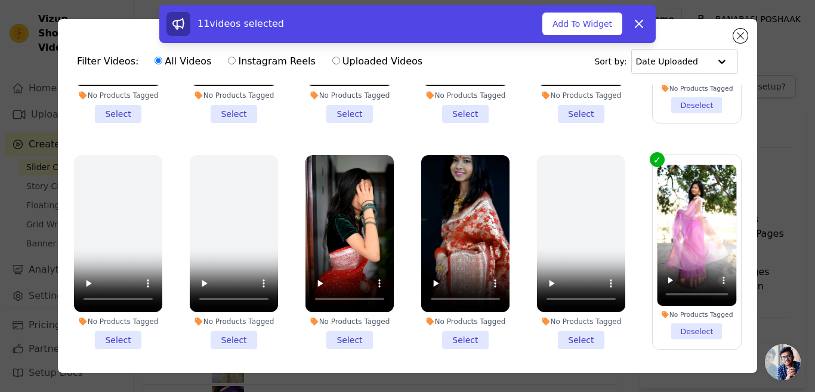
click at [456, 327] on li "No Products Tagged Select" at bounding box center [465, 252] width 88 height 194
click at [0, 0] on input "No Products Tagged Select" at bounding box center [0, 0] width 0 height 0
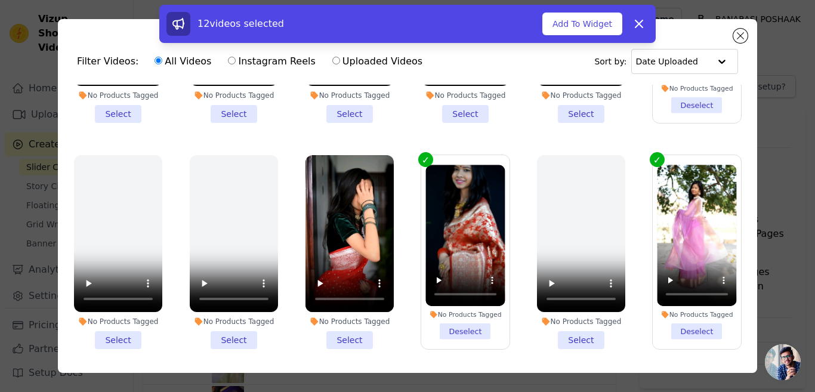
click at [338, 326] on li "No Products Tagged Select" at bounding box center [349, 252] width 88 height 194
click at [0, 0] on input "No Products Tagged Select" at bounding box center [0, 0] width 0 height 0
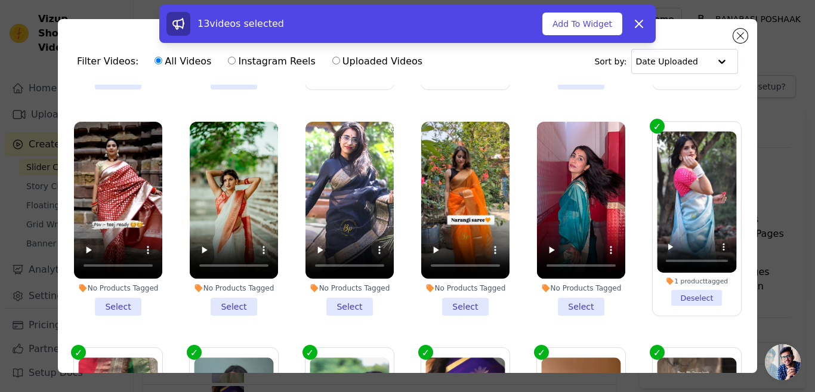
scroll to position [657, 0]
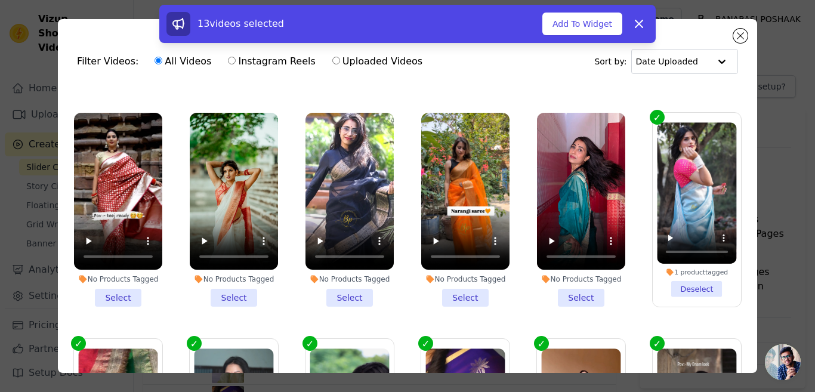
click at [113, 277] on li "No Products Tagged Select" at bounding box center [118, 210] width 88 height 194
click at [0, 0] on input "No Products Tagged Select" at bounding box center [0, 0] width 0 height 0
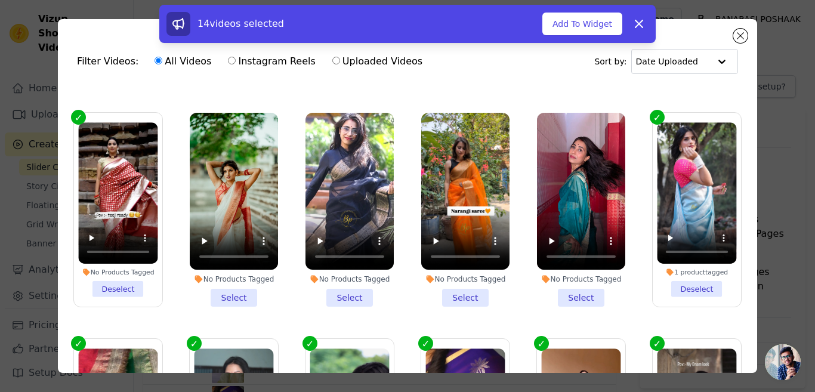
click at [227, 282] on li "No Products Tagged Select" at bounding box center [234, 210] width 88 height 194
click at [0, 0] on input "No Products Tagged Select" at bounding box center [0, 0] width 0 height 0
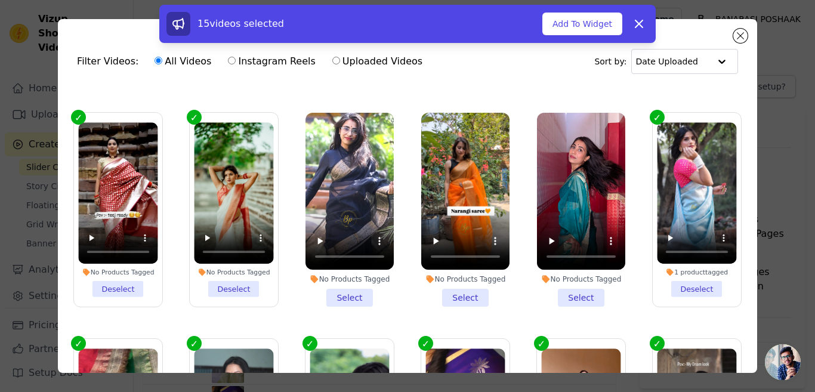
click at [345, 278] on li "No Products Tagged Select" at bounding box center [349, 210] width 88 height 194
click at [0, 0] on input "No Products Tagged Select" at bounding box center [0, 0] width 0 height 0
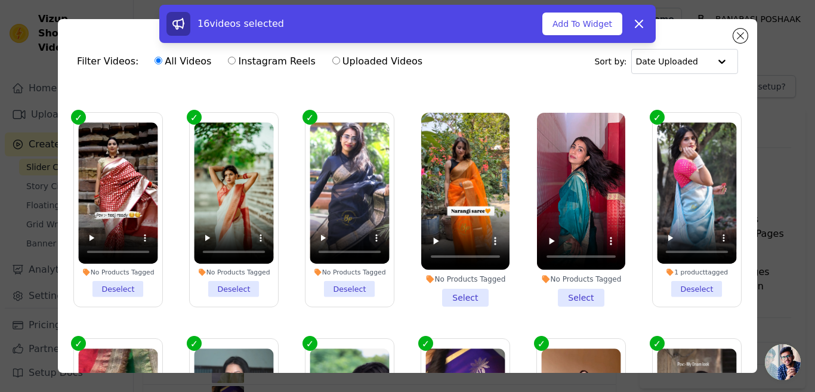
click at [456, 280] on li "No Products Tagged Select" at bounding box center [465, 210] width 88 height 194
click at [0, 0] on input "No Products Tagged Select" at bounding box center [0, 0] width 0 height 0
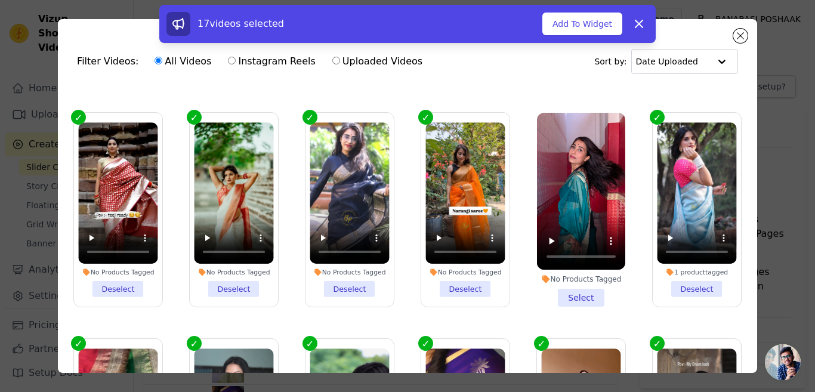
click at [568, 275] on li "No Products Tagged Select" at bounding box center [581, 210] width 88 height 194
click at [0, 0] on input "No Products Tagged Select" at bounding box center [0, 0] width 0 height 0
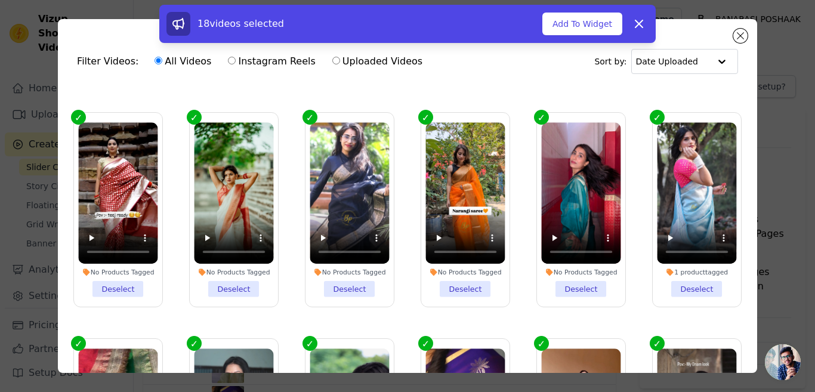
click at [315, 269] on icon at bounding box center [317, 272] width 7 height 7
click at [0, 0] on input "No Products Tagged Deselect" at bounding box center [0, 0] width 0 height 0
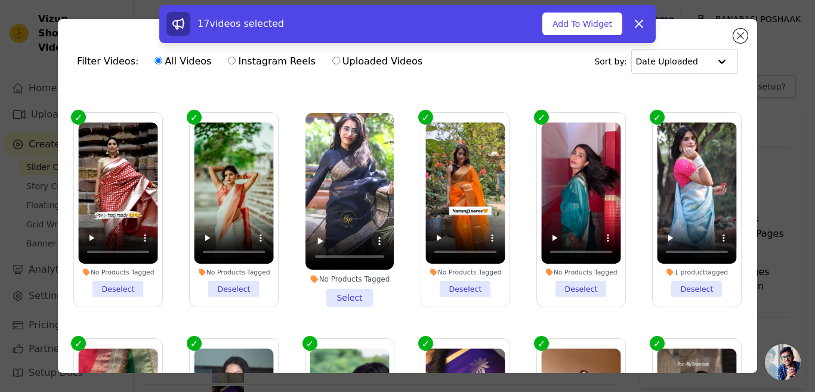
click at [338, 283] on li "No Products Tagged Select" at bounding box center [349, 210] width 88 height 194
click at [0, 0] on input "No Products Tagged Select" at bounding box center [0, 0] width 0 height 0
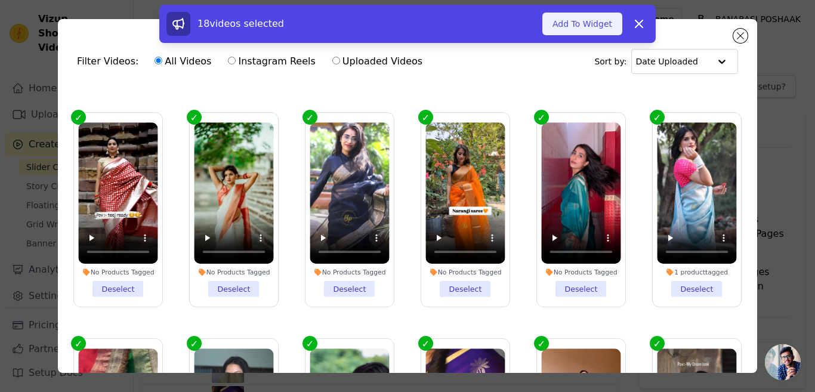
click at [593, 25] on button "Add To Widget" at bounding box center [582, 24] width 80 height 23
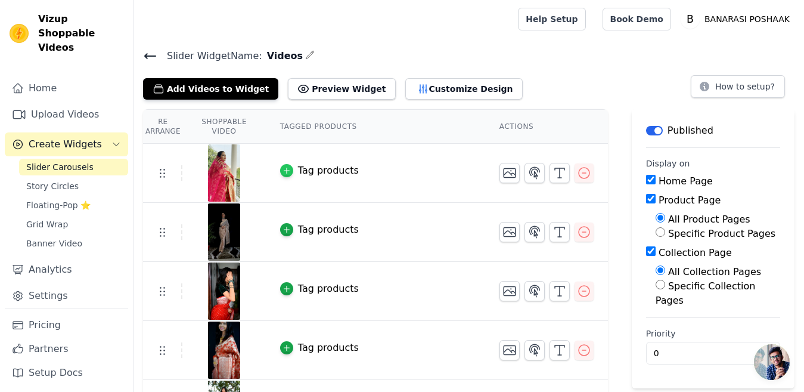
click at [291, 168] on icon "button" at bounding box center [287, 170] width 8 height 8
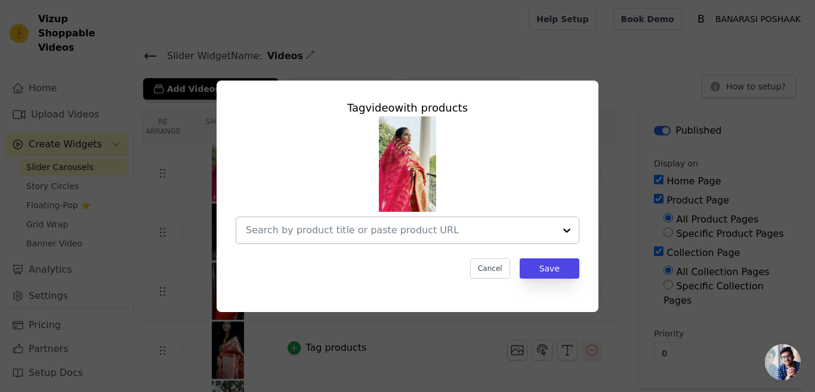
click at [566, 230] on div at bounding box center [567, 230] width 24 height 26
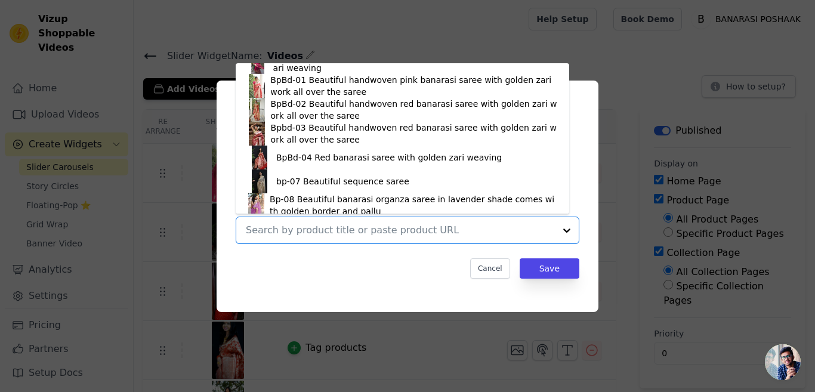
scroll to position [397, 0]
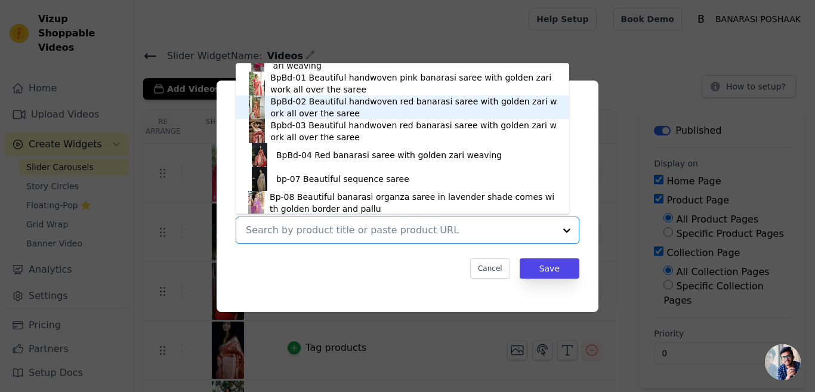
click at [305, 107] on div "BpBd-02 Beautiful handwoven red banarasi saree with golden zari work all over t…" at bounding box center [414, 107] width 286 height 24
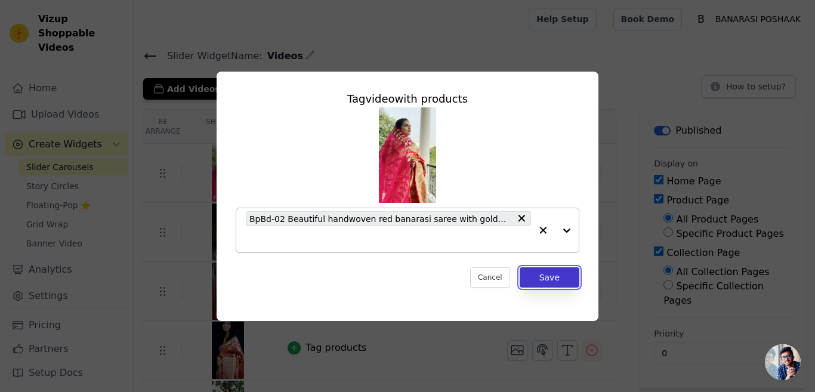
click at [552, 276] on button "Save" at bounding box center [549, 277] width 60 height 20
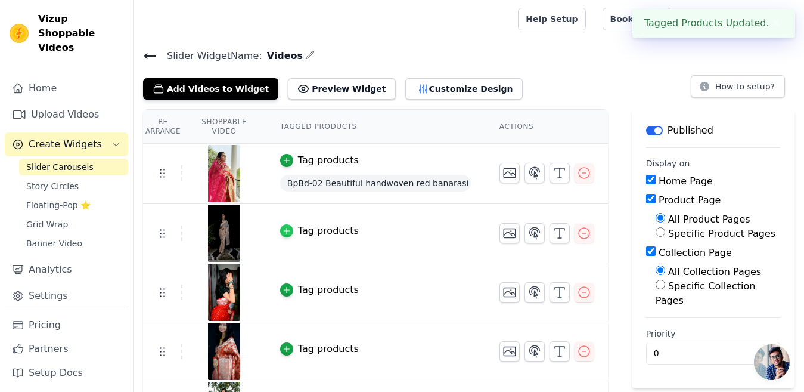
click at [291, 229] on icon "button" at bounding box center [287, 231] width 8 height 8
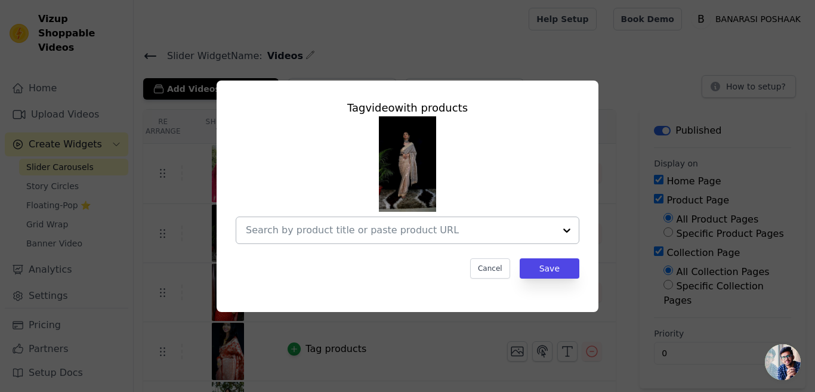
click at [566, 224] on div at bounding box center [567, 230] width 24 height 26
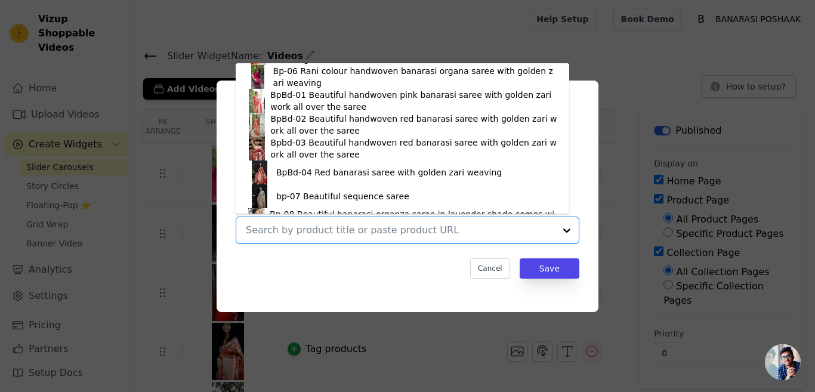
scroll to position [450, 0]
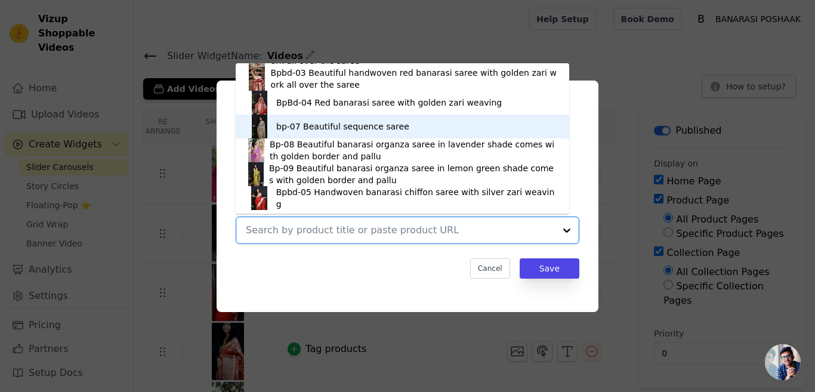
click at [327, 127] on div "bp-07 Beautiful sequence saree" at bounding box center [342, 126] width 133 height 12
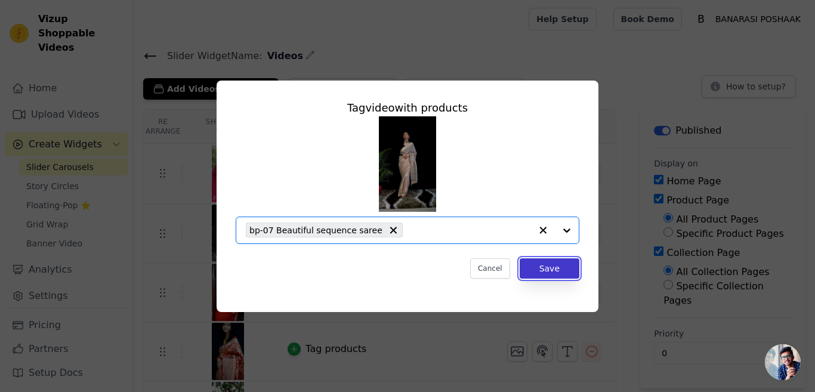
click at [549, 270] on button "Save" at bounding box center [549, 268] width 60 height 20
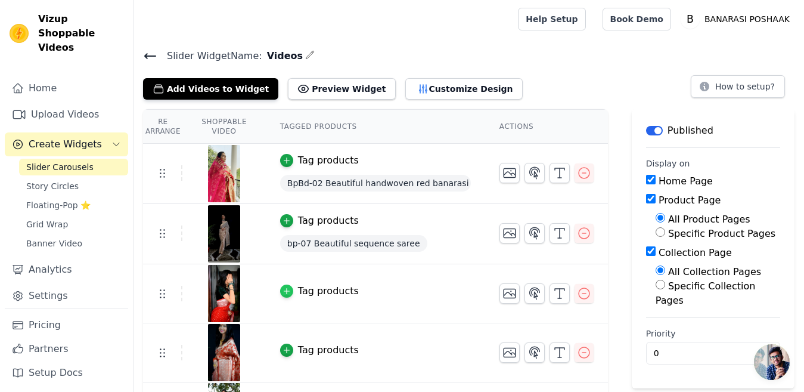
click at [291, 291] on icon "button" at bounding box center [287, 291] width 8 height 8
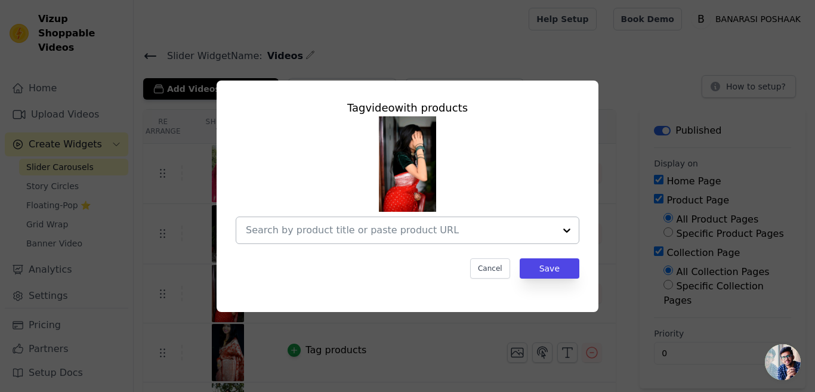
click at [566, 227] on div at bounding box center [567, 230] width 24 height 26
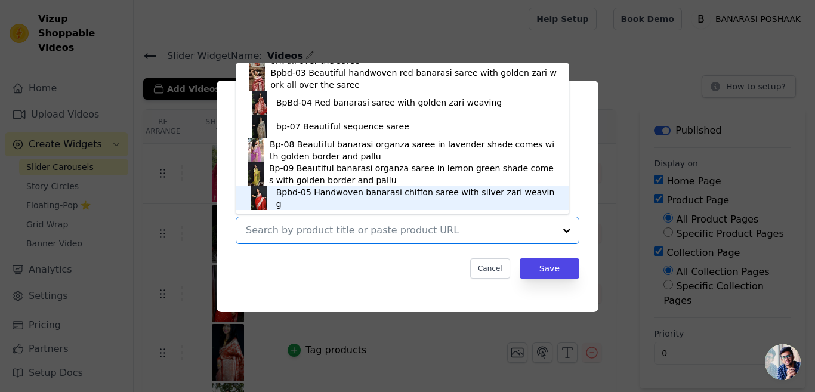
click at [298, 197] on div "Bpbd-05 Handwoven banarasi chiffon saree with silver zari weaving" at bounding box center [416, 198] width 281 height 24
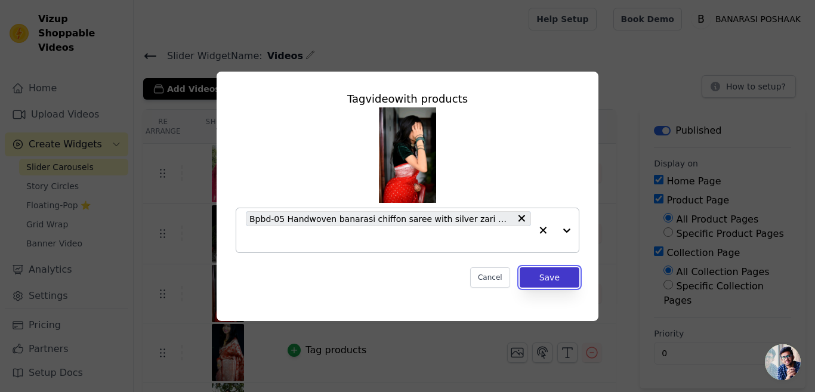
click at [543, 277] on button "Save" at bounding box center [549, 277] width 60 height 20
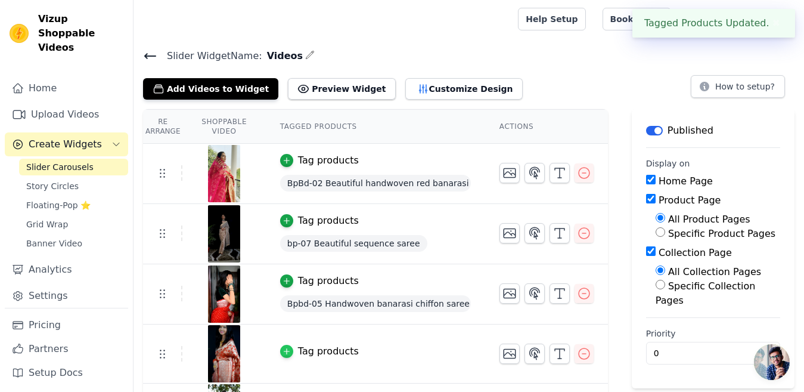
click at [291, 354] on icon "button" at bounding box center [287, 351] width 8 height 8
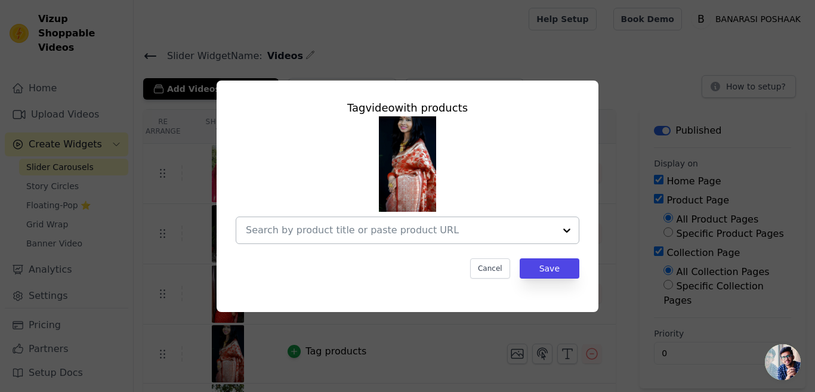
click at [564, 229] on div at bounding box center [567, 230] width 24 height 26
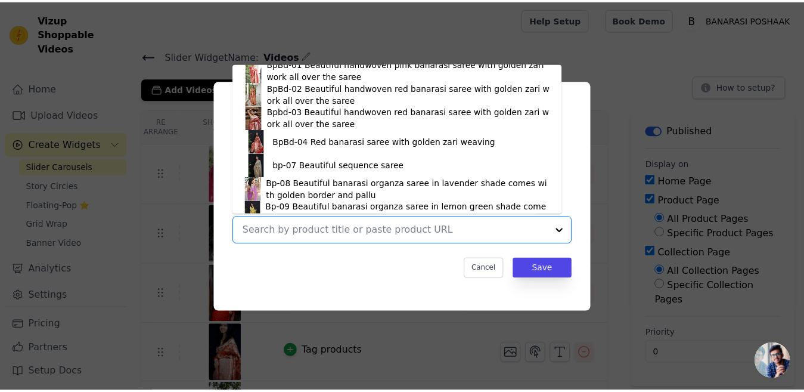
scroll to position [411, 0]
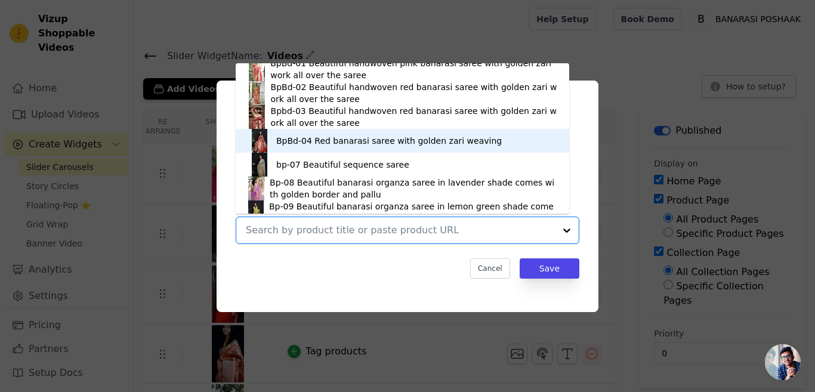
click at [304, 141] on div "BpBd-04 Red banarasi saree with golden zari weaving" at bounding box center [388, 141] width 225 height 12
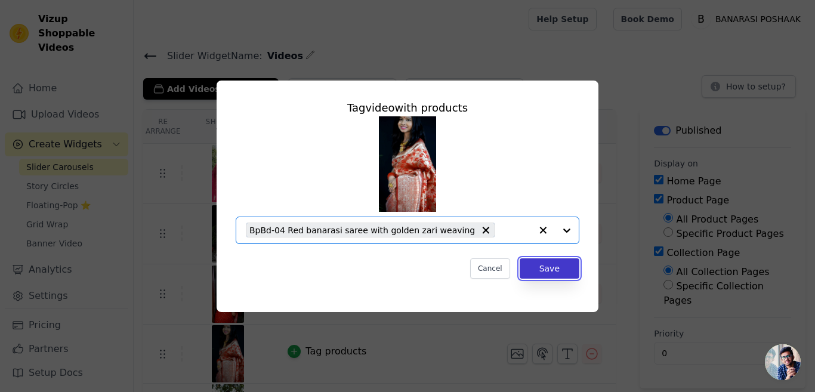
click at [543, 268] on button "Save" at bounding box center [549, 268] width 60 height 20
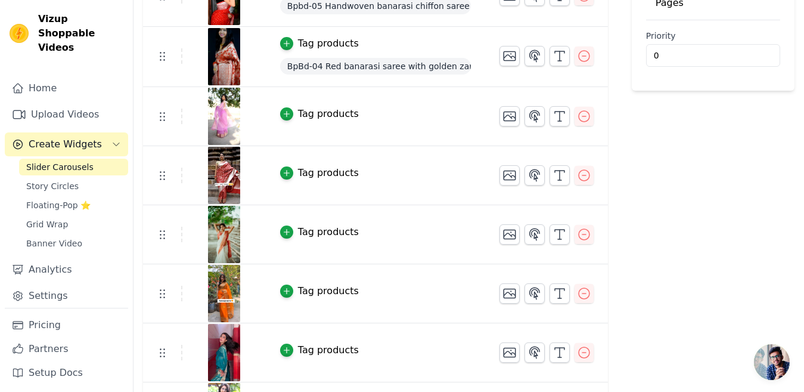
scroll to position [299, 0]
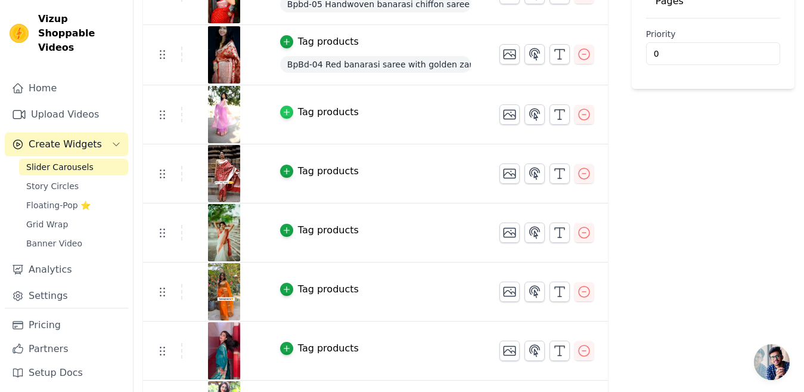
click at [291, 111] on icon "button" at bounding box center [287, 112] width 8 height 8
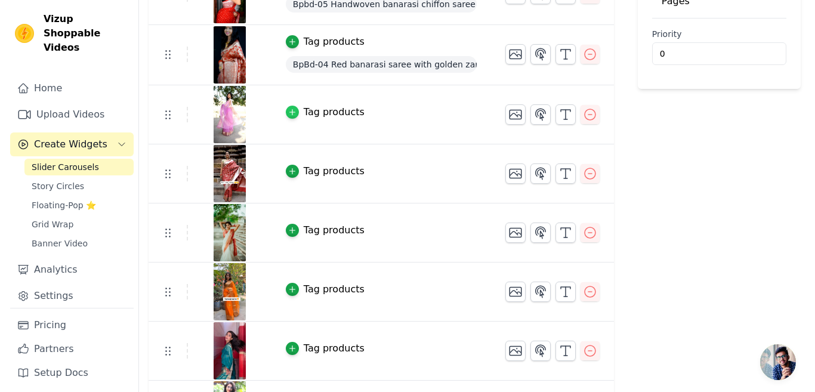
scroll to position [0, 0]
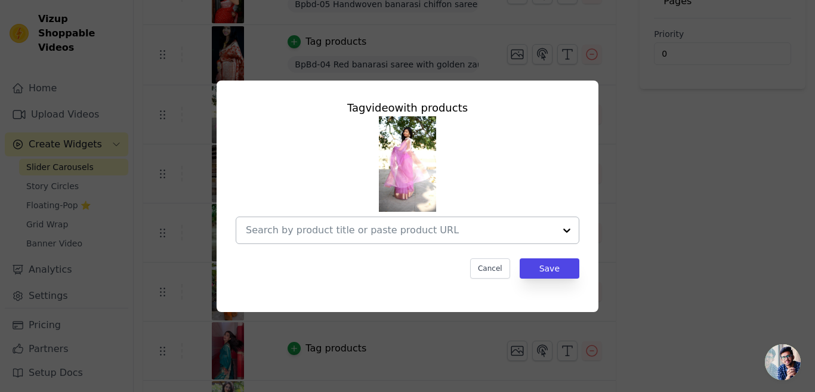
click at [565, 231] on div at bounding box center [567, 230] width 24 height 26
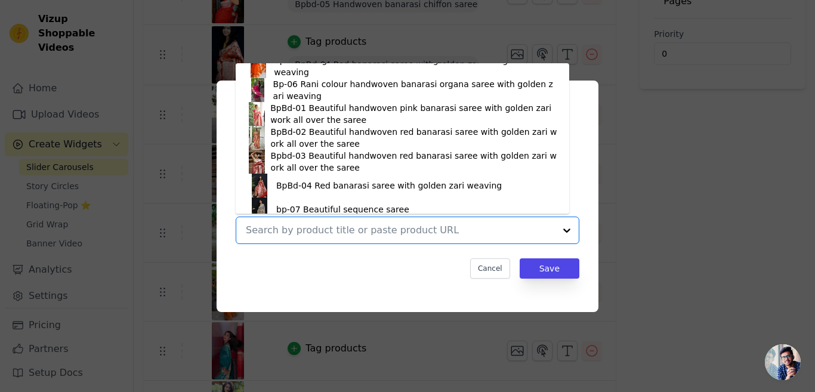
scroll to position [374, 0]
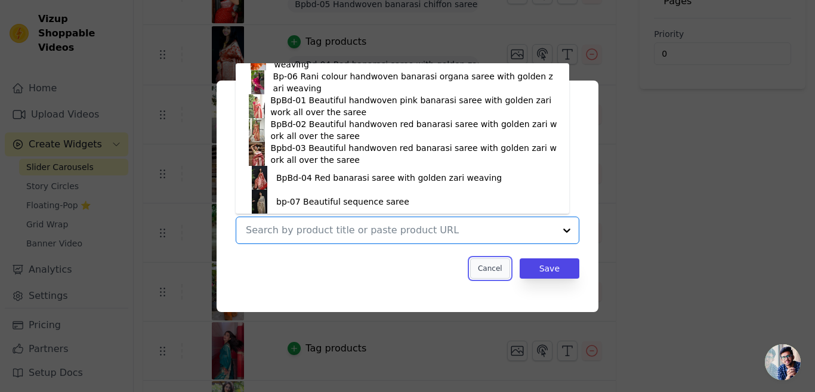
click at [492, 269] on button "Cancel" at bounding box center [490, 268] width 40 height 20
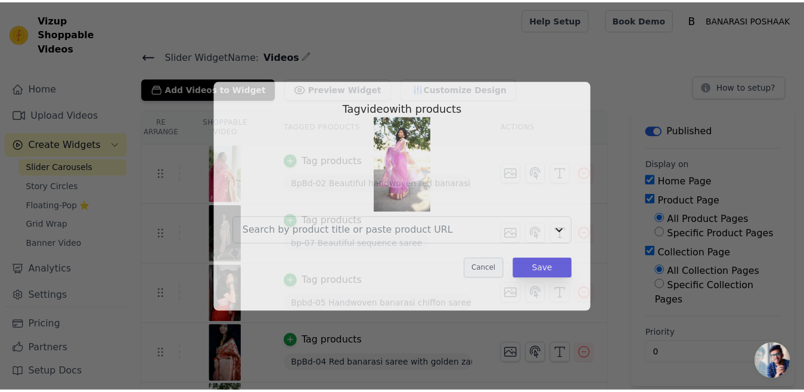
scroll to position [299, 0]
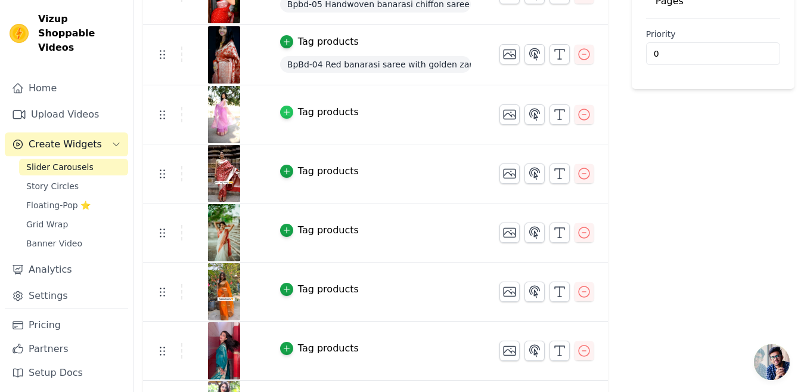
click at [289, 112] on icon "button" at bounding box center [286, 112] width 5 height 5
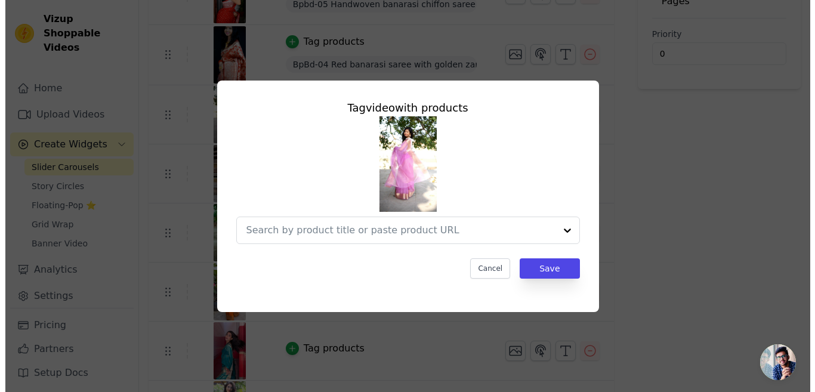
scroll to position [0, 0]
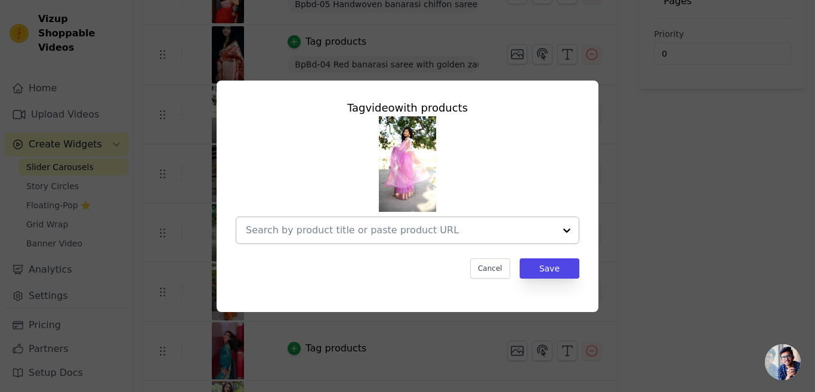
click at [567, 225] on div at bounding box center [567, 230] width 24 height 26
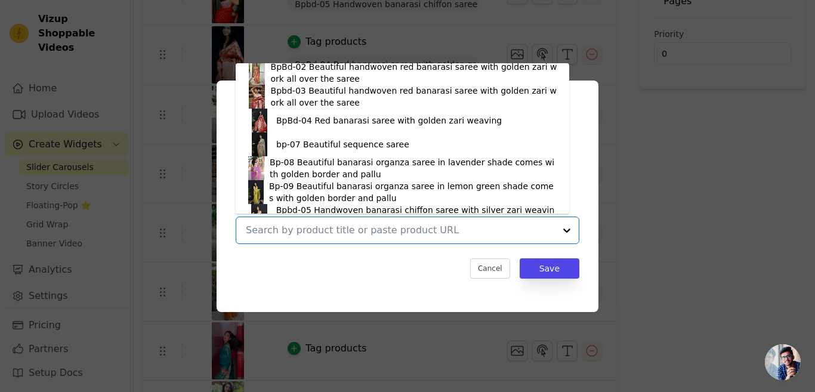
scroll to position [450, 0]
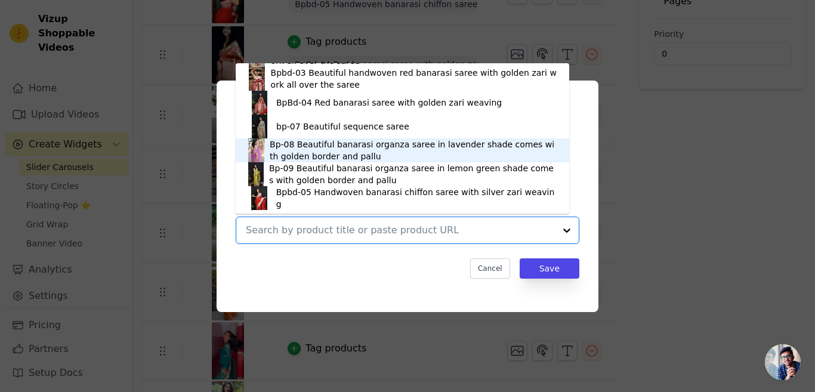
click at [330, 152] on div "Bp-08 Beautiful banarasi organza saree in lavender shade comes with golden bord…" at bounding box center [413, 150] width 287 height 24
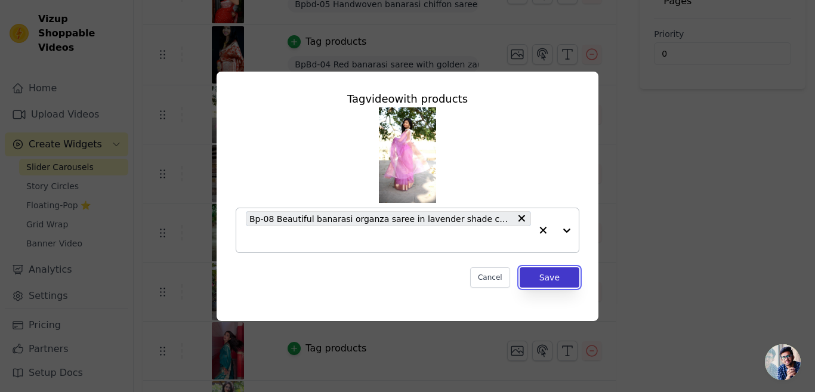
click at [541, 277] on button "Save" at bounding box center [549, 277] width 60 height 20
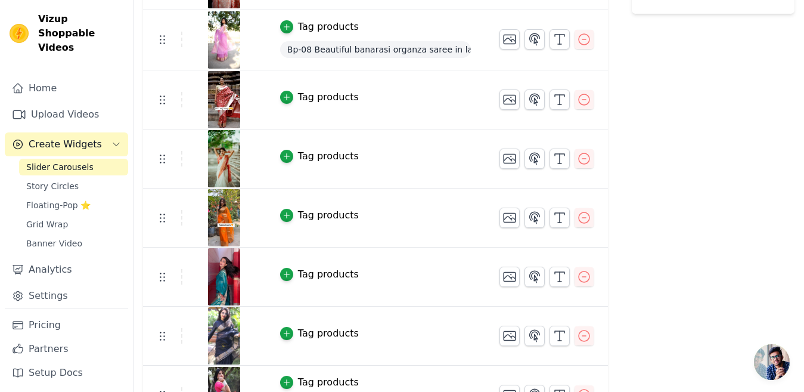
scroll to position [376, 0]
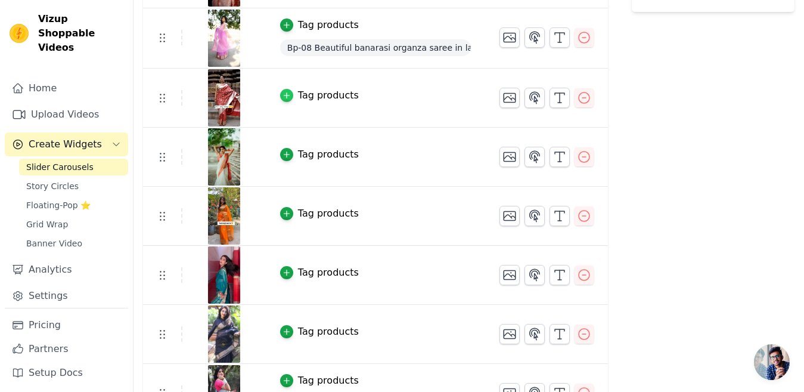
click at [291, 95] on icon "button" at bounding box center [287, 95] width 8 height 8
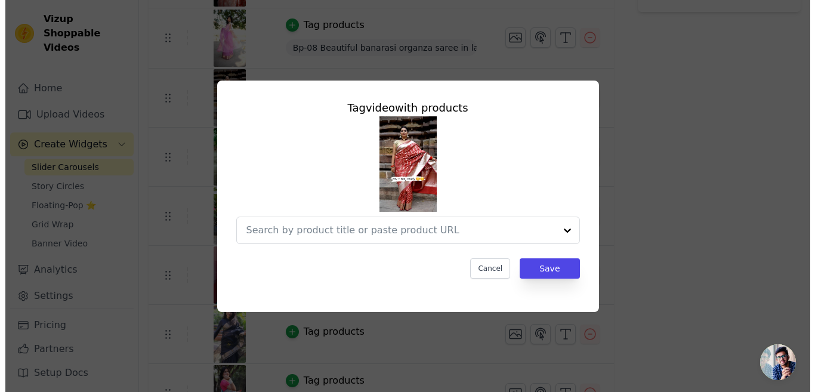
scroll to position [0, 0]
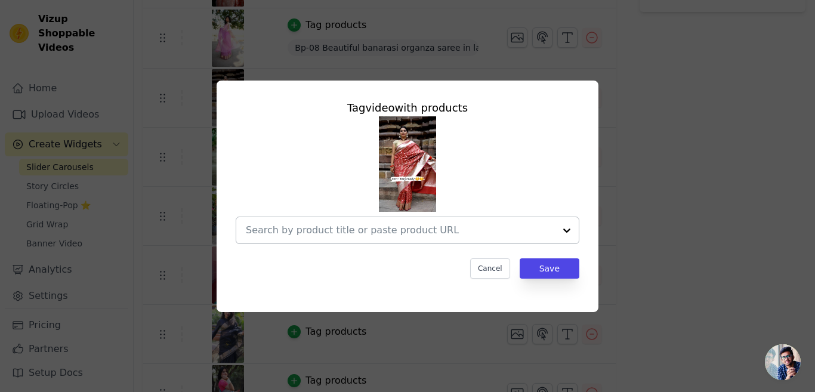
click at [565, 230] on div at bounding box center [567, 230] width 24 height 26
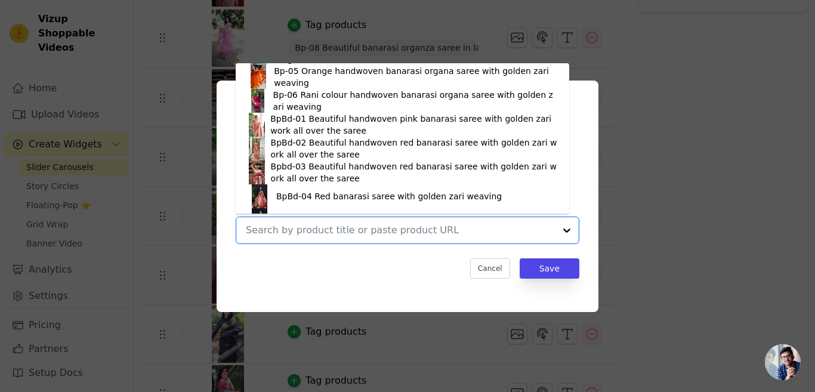
scroll to position [395, 0]
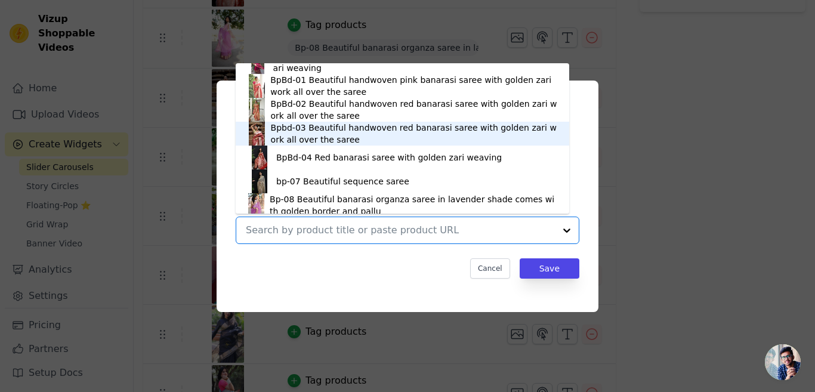
click at [317, 126] on div "Bpbd-03 Beautiful handwoven red banarasi saree with golden zari work all over t…" at bounding box center [414, 134] width 286 height 24
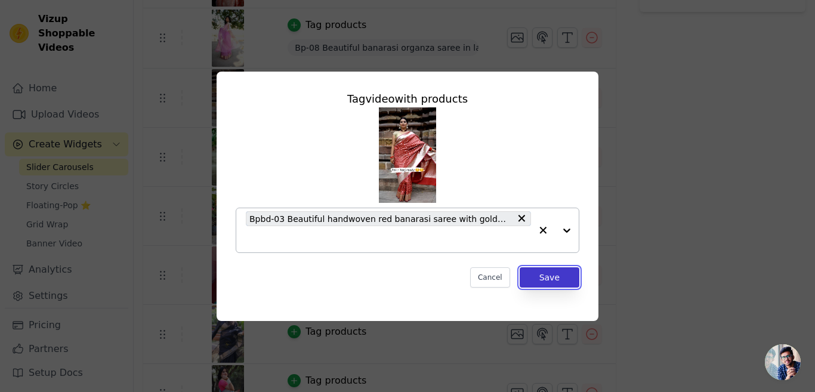
click at [546, 277] on button "Save" at bounding box center [549, 277] width 60 height 20
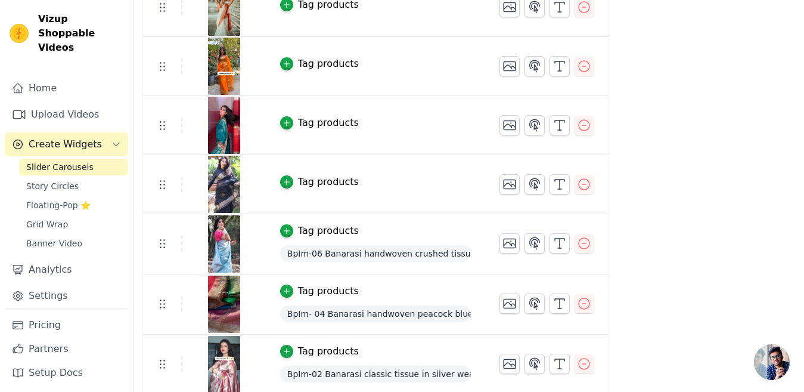
scroll to position [521, 0]
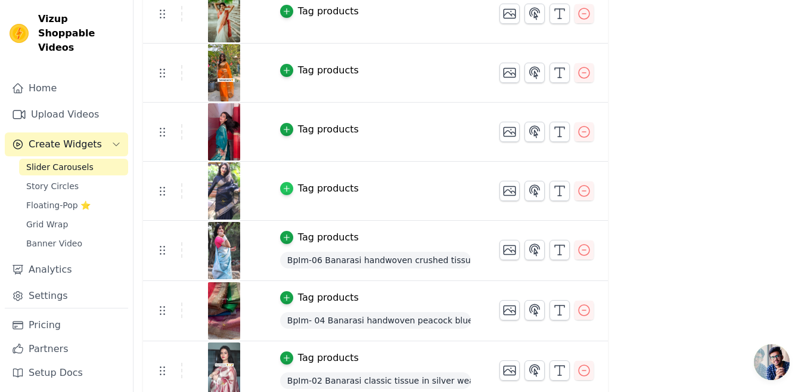
click at [291, 190] on icon "button" at bounding box center [287, 188] width 8 height 8
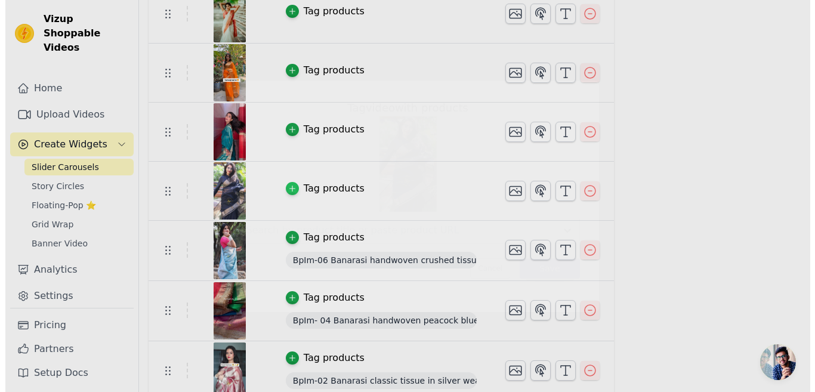
scroll to position [0, 0]
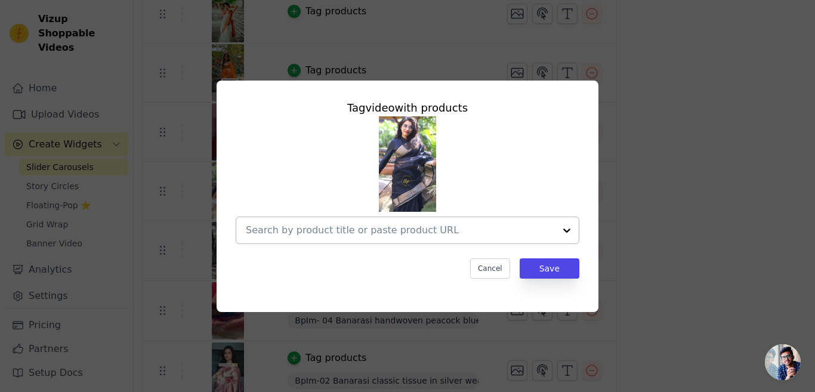
click at [564, 231] on div at bounding box center [567, 230] width 24 height 26
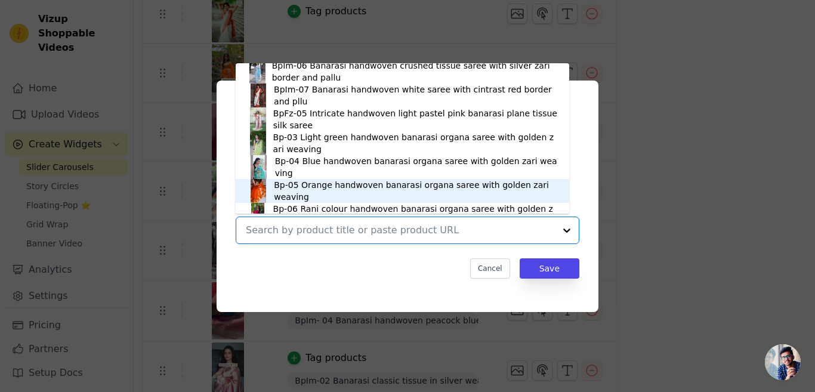
scroll to position [239, 0]
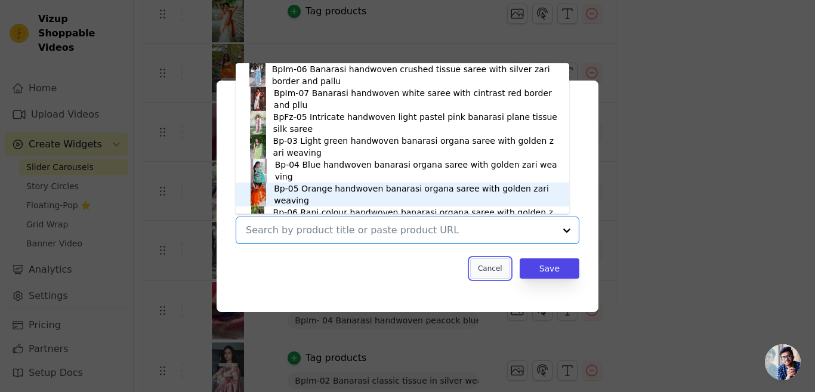
click at [497, 268] on button "Cancel" at bounding box center [490, 268] width 40 height 20
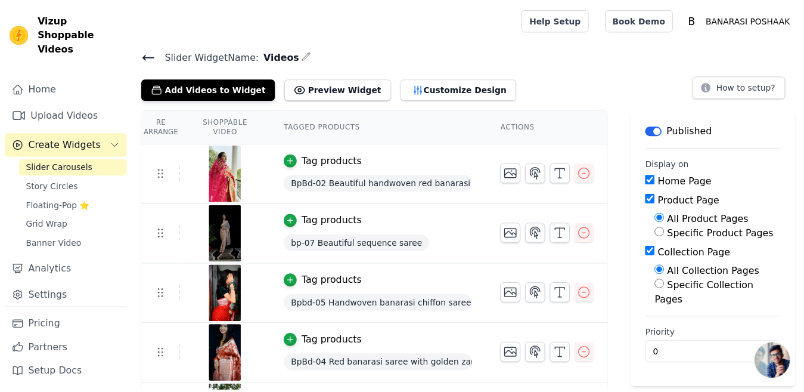
scroll to position [521, 0]
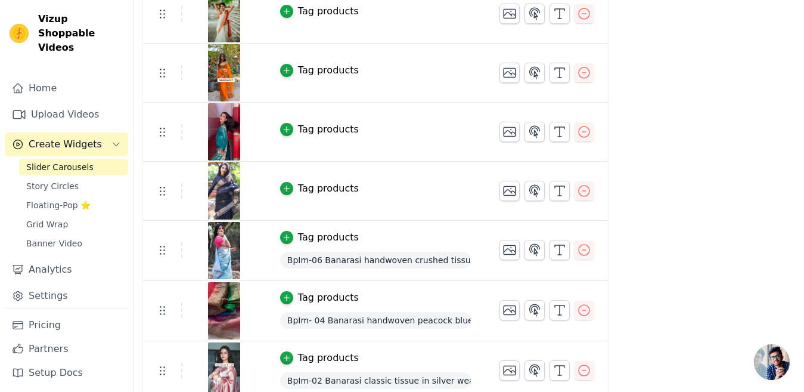
click at [332, 72] on div "Tag products" at bounding box center [328, 70] width 61 height 14
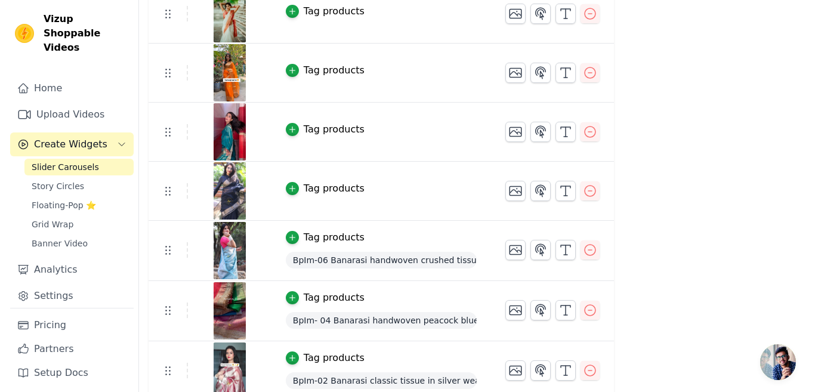
scroll to position [0, 0]
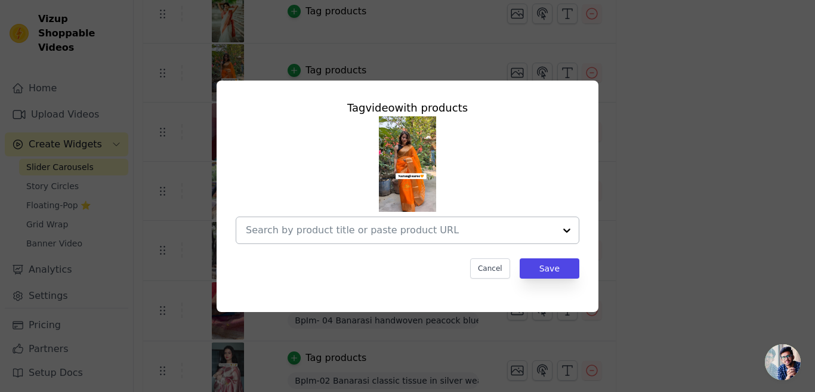
click at [565, 226] on div at bounding box center [567, 230] width 24 height 26
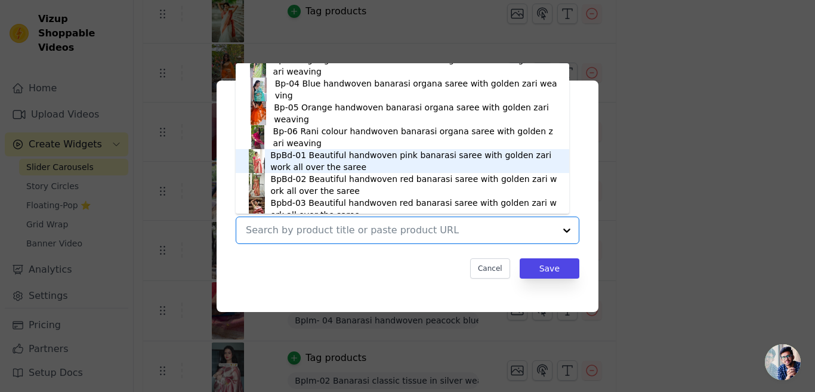
scroll to position [310, 0]
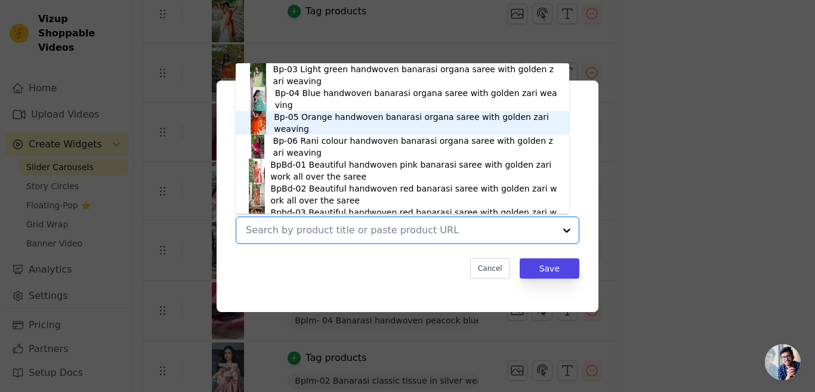
click at [280, 120] on div "Bp-05 Orange handwoven banarasi organa saree with golden zari weaving" at bounding box center [415, 123] width 283 height 24
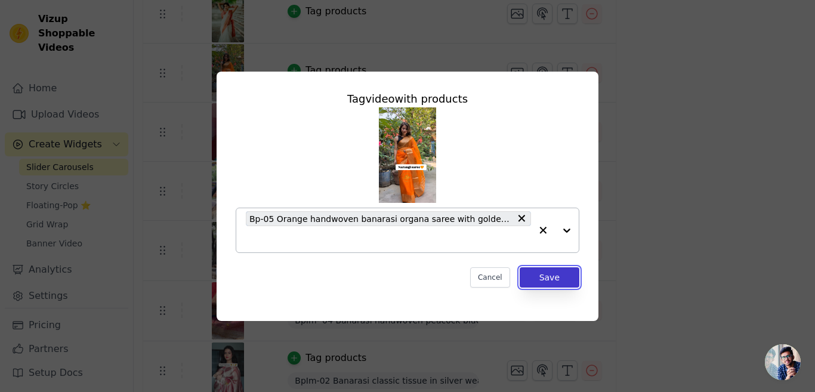
click at [546, 280] on button "Save" at bounding box center [549, 277] width 60 height 20
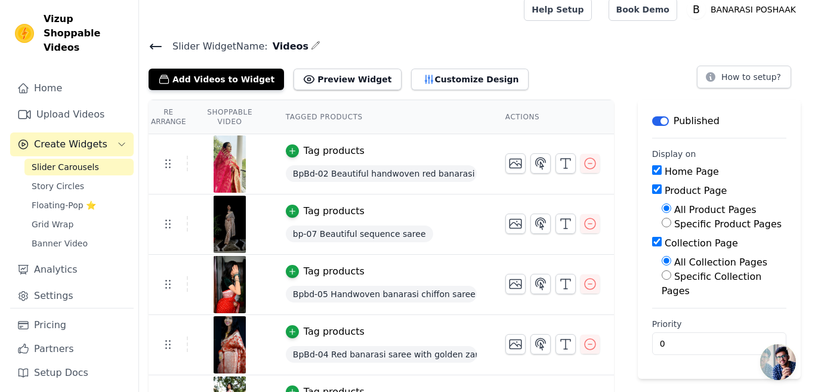
scroll to position [0, 0]
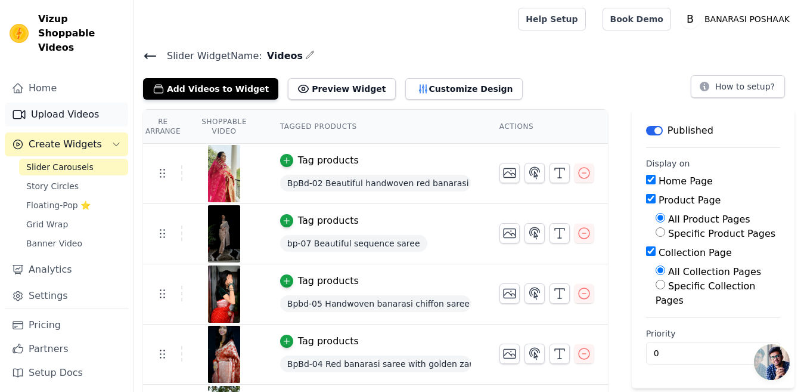
click at [73, 103] on link "Upload Videos" at bounding box center [66, 115] width 123 height 24
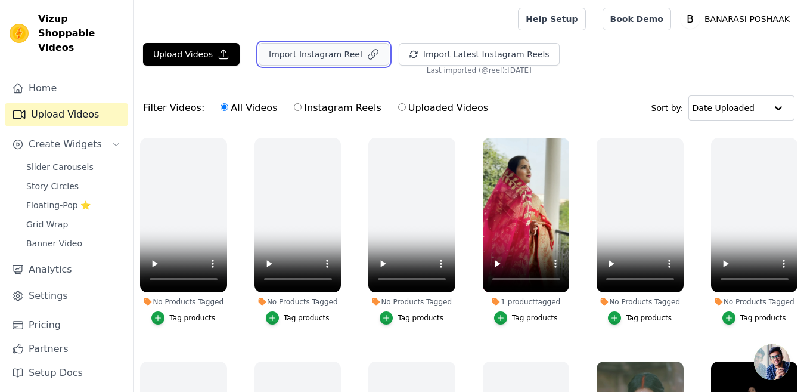
click at [317, 51] on button "Import Instagram Reel" at bounding box center [324, 54] width 131 height 23
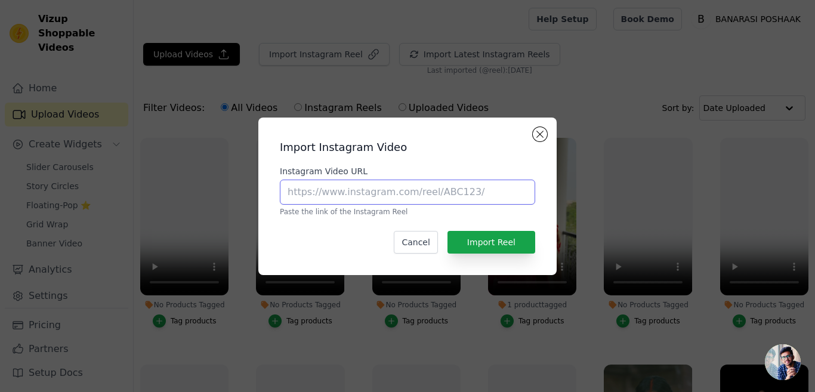
click at [361, 189] on input "Instagram Video URL" at bounding box center [407, 191] width 255 height 25
paste input "[URL][DOMAIN_NAME]"
type input "[URL][DOMAIN_NAME]"
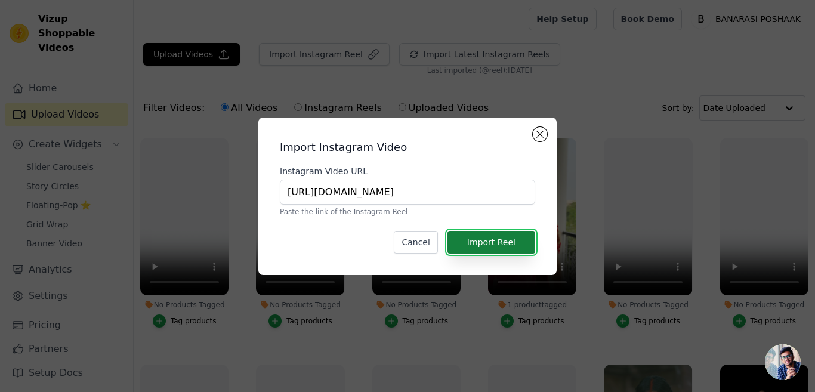
scroll to position [0, 0]
click at [487, 242] on button "Import Reel" at bounding box center [491, 242] width 88 height 23
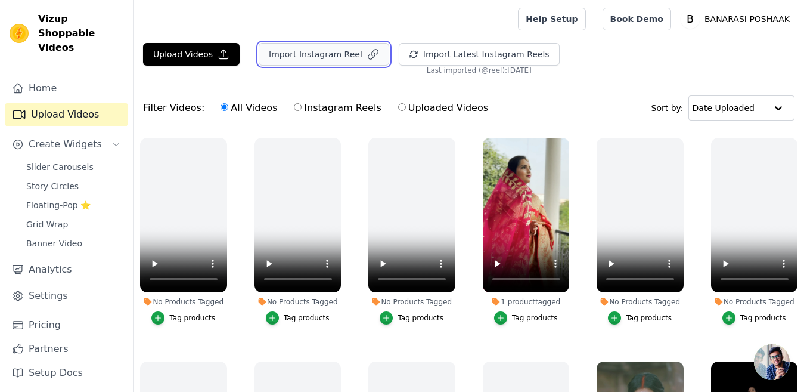
click at [281, 53] on button "Import Instagram Reel" at bounding box center [324, 54] width 131 height 23
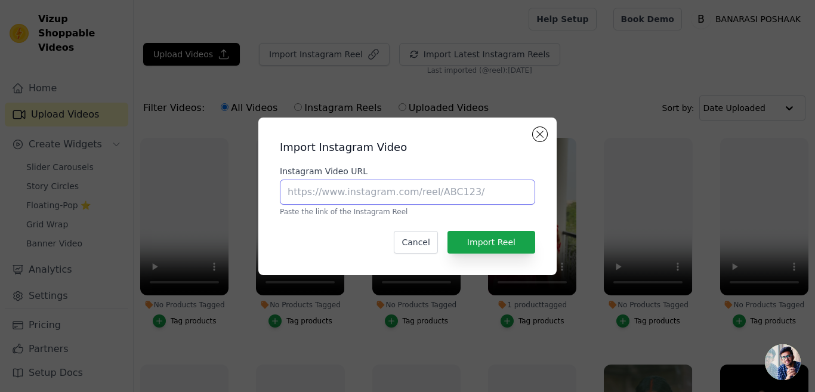
click at [388, 194] on input "Instagram Video URL" at bounding box center [407, 191] width 255 height 25
paste input "[URL][DOMAIN_NAME]"
type input "[URL][DOMAIN_NAME]"
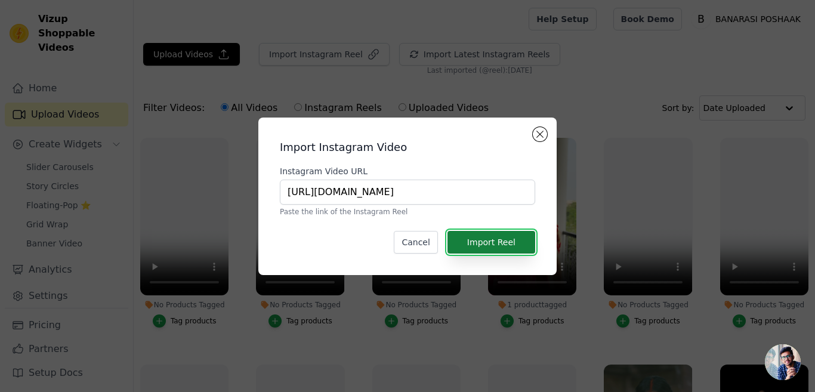
scroll to position [0, 0]
click at [500, 243] on button "Import Reel" at bounding box center [491, 242] width 88 height 23
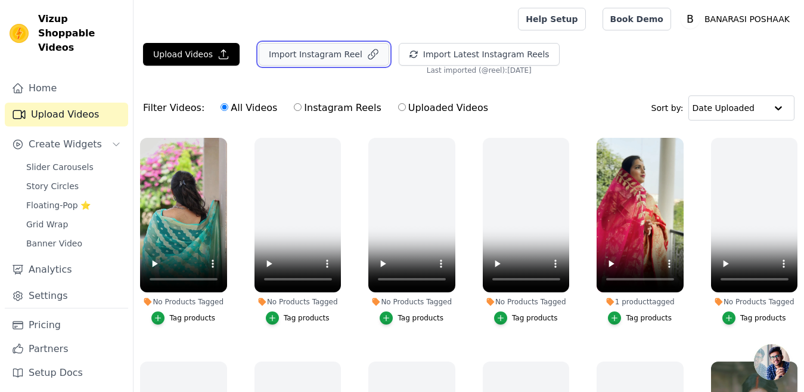
click at [283, 54] on button "Import Instagram Reel" at bounding box center [324, 54] width 131 height 23
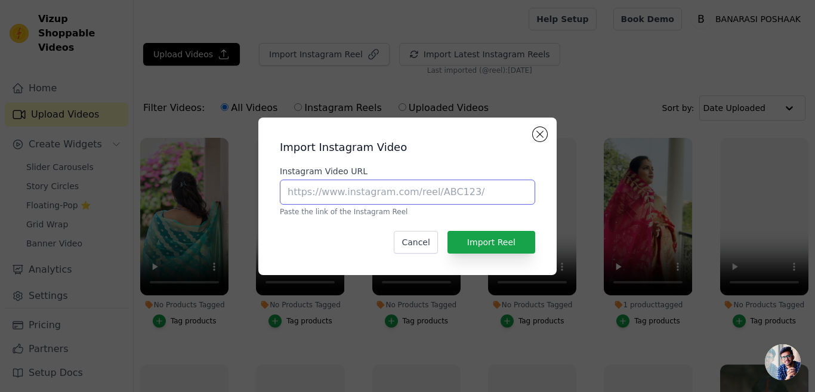
click at [379, 192] on input "Instagram Video URL" at bounding box center [407, 191] width 255 height 25
paste input "[URL][DOMAIN_NAME]"
type input "[URL][DOMAIN_NAME]"
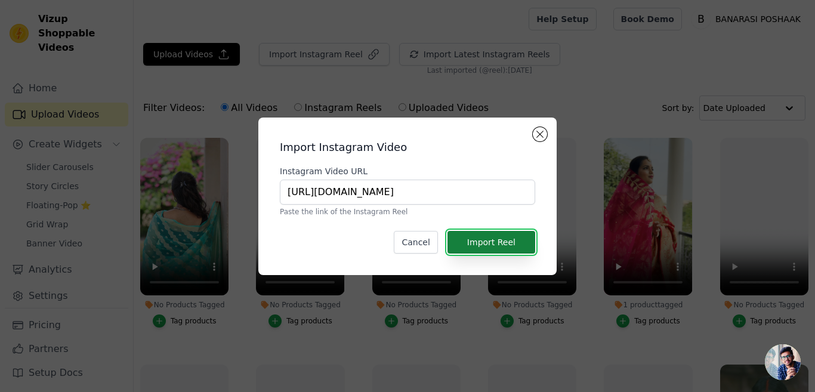
scroll to position [0, 0]
click at [521, 242] on button "Import Reel" at bounding box center [491, 242] width 88 height 23
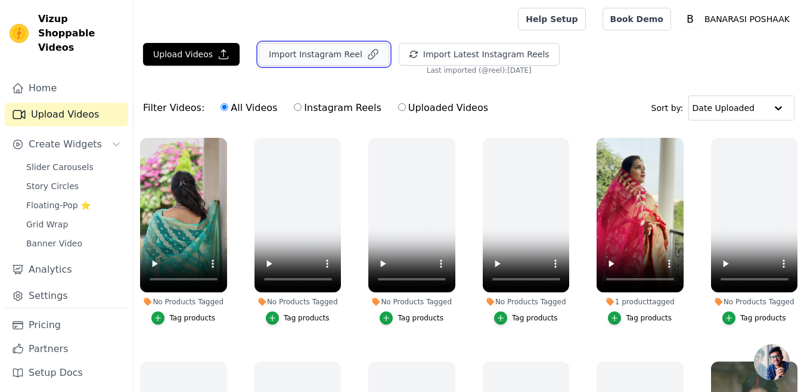
click at [298, 54] on button "Import Instagram Reel" at bounding box center [324, 54] width 131 height 23
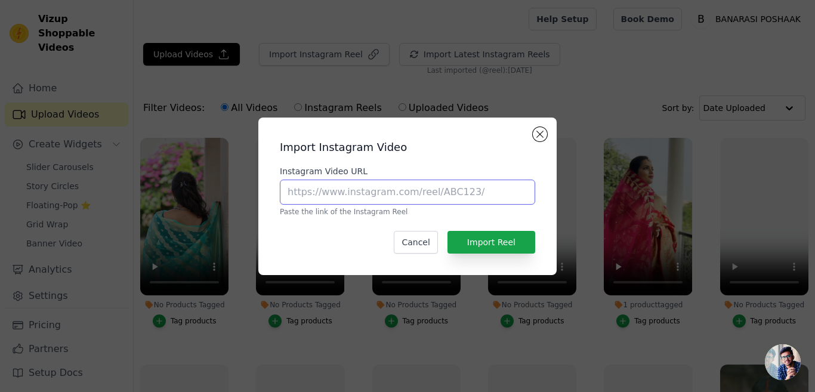
click at [388, 191] on input "Instagram Video URL" at bounding box center [407, 191] width 255 height 25
paste input "[URL][DOMAIN_NAME]"
type input "[URL][DOMAIN_NAME]"
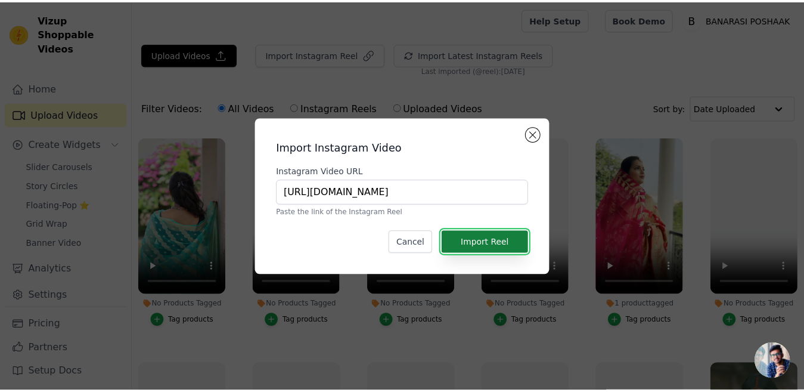
scroll to position [0, 0]
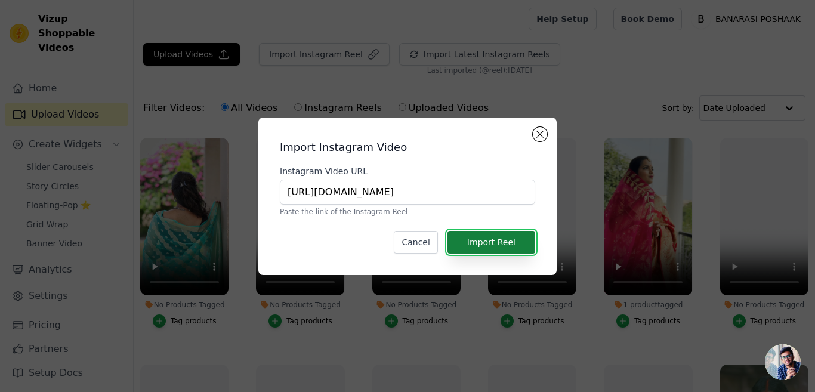
click at [498, 240] on button "Import Reel" at bounding box center [491, 242] width 88 height 23
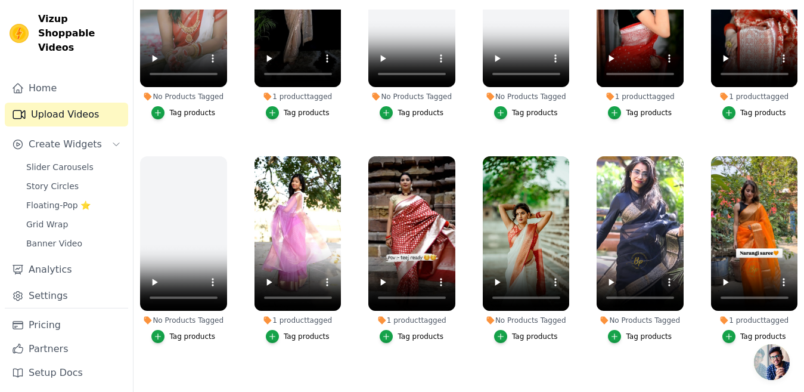
scroll to position [533, 0]
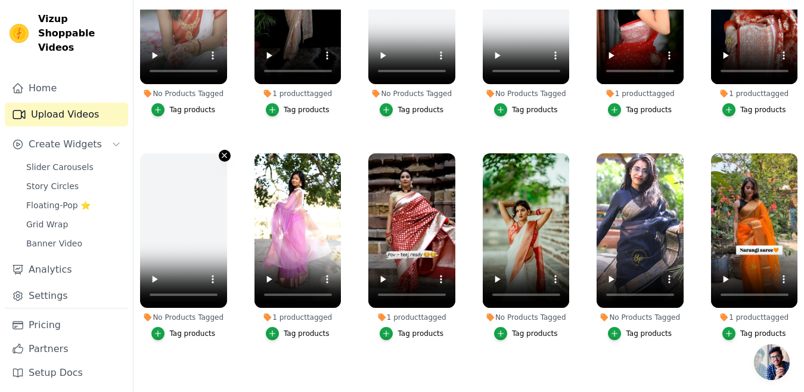
click at [224, 153] on icon "button" at bounding box center [224, 155] width 5 height 5
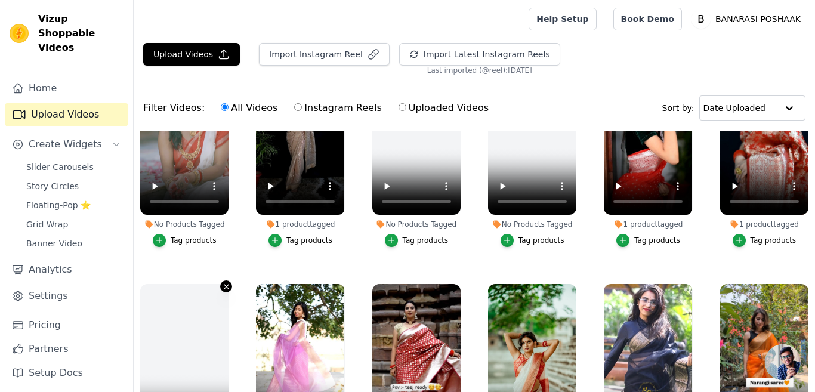
scroll to position [539, 0]
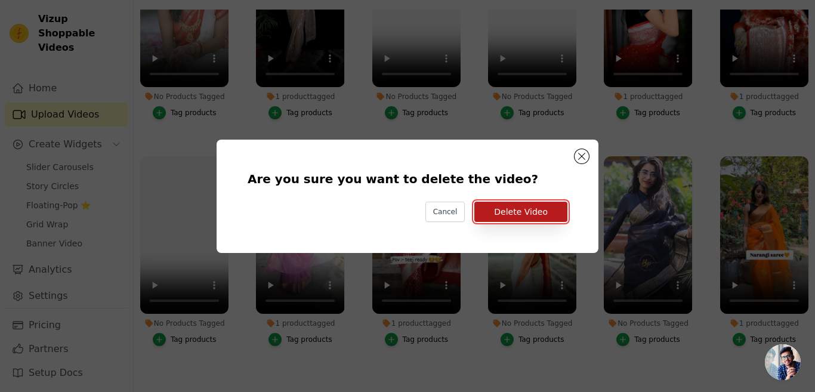
click at [534, 211] on button "Delete Video" at bounding box center [520, 212] width 93 height 20
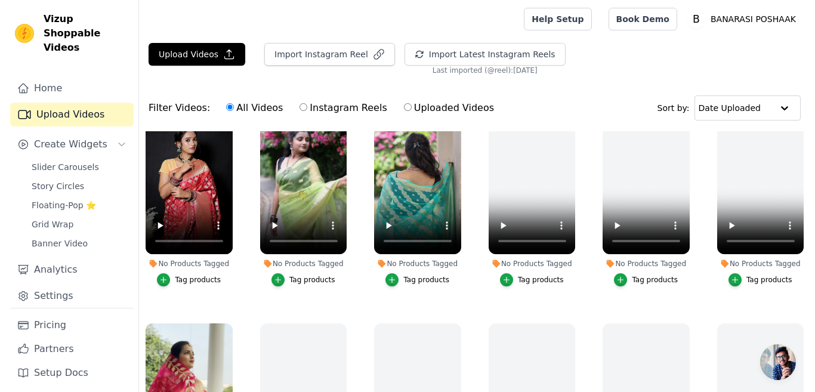
scroll to position [0, 0]
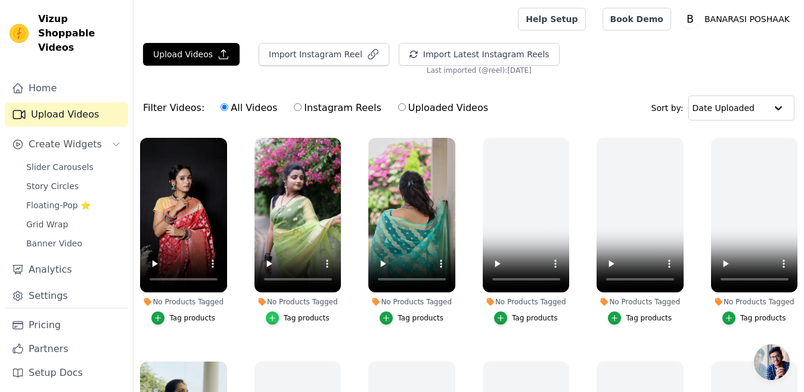
click at [275, 314] on icon "button" at bounding box center [272, 318] width 8 height 8
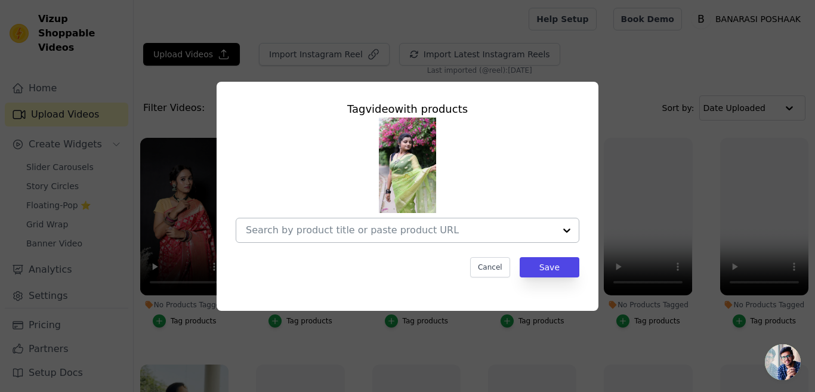
click at [568, 228] on div at bounding box center [567, 230] width 24 height 24
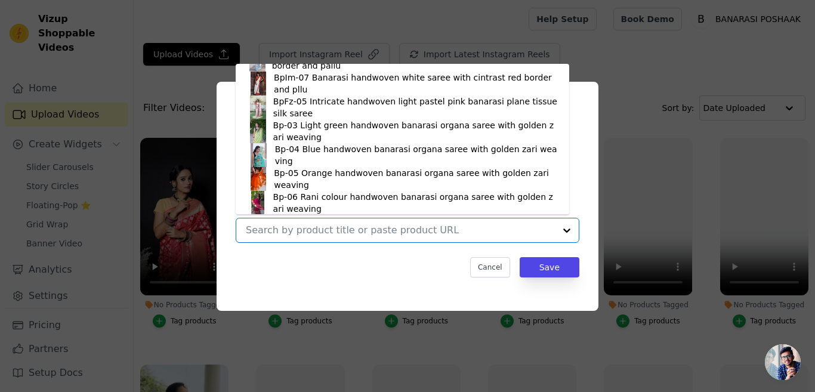
scroll to position [262, 0]
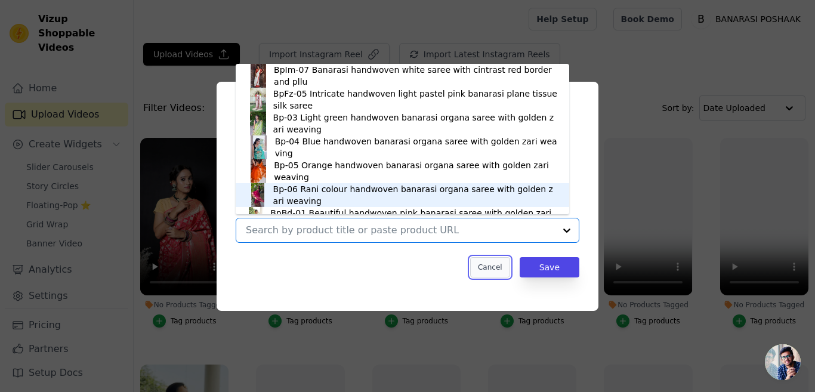
click at [497, 270] on button "Cancel" at bounding box center [490, 267] width 40 height 20
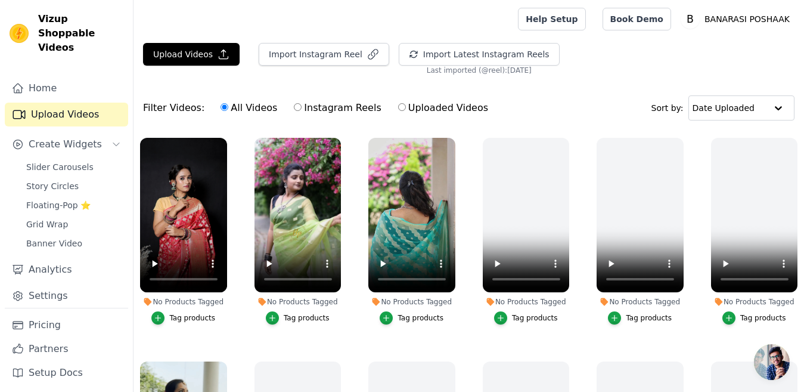
click at [239, 126] on div "Filter Videos: All Videos Instagram Reels Uploaded Videos Sort by: Date Uploaded" at bounding box center [469, 108] width 671 height 47
click at [248, 123] on div "Filter Videos: All Videos Instagram Reels Uploaded Videos Sort by: Date Uploaded" at bounding box center [469, 108] width 671 height 47
click at [190, 317] on div "Tag products" at bounding box center [192, 318] width 46 height 10
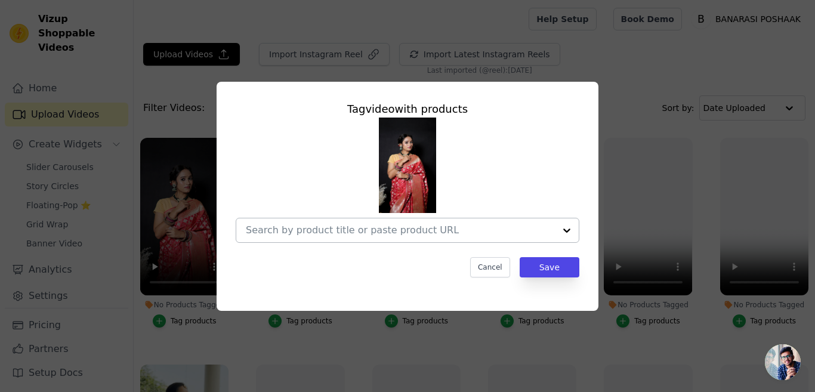
click at [568, 226] on div at bounding box center [567, 230] width 24 height 24
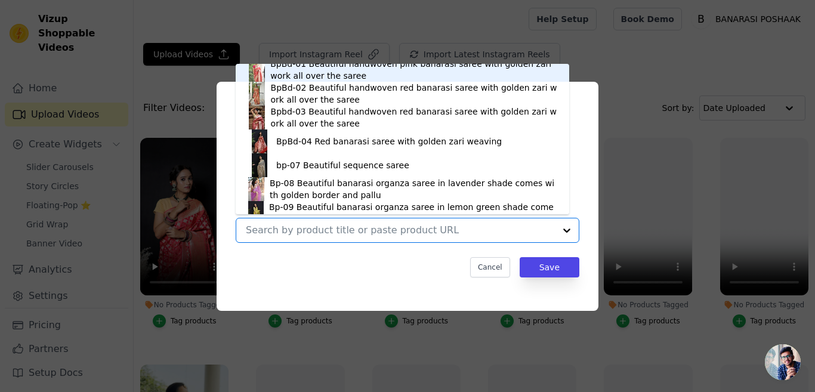
scroll to position [405, 0]
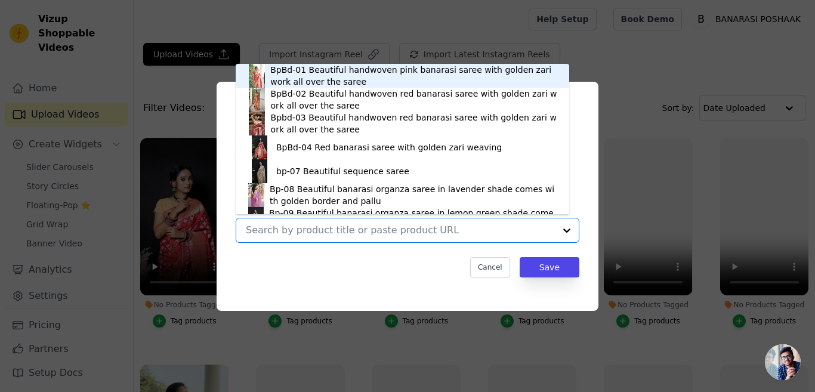
click at [298, 74] on div "BpBd-01 Beautiful handwoven pink banarasi saree with golden zari work all over …" at bounding box center [413, 76] width 287 height 24
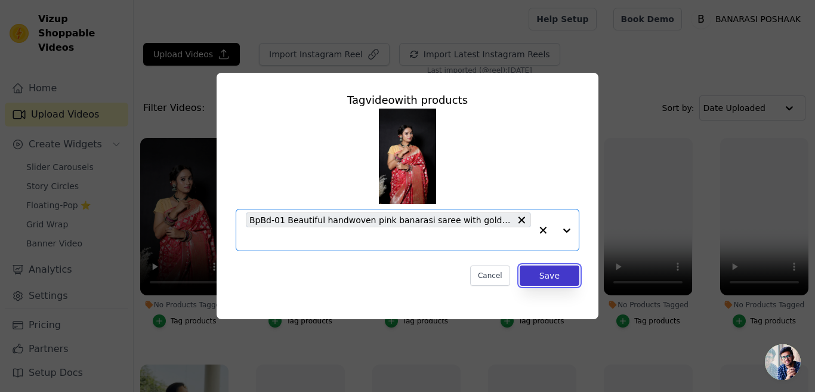
click at [553, 276] on button "Save" at bounding box center [549, 275] width 60 height 20
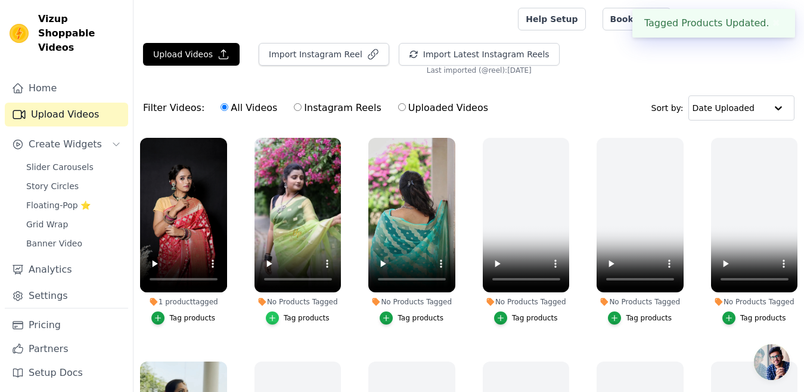
click at [273, 314] on icon "button" at bounding box center [272, 318] width 8 height 8
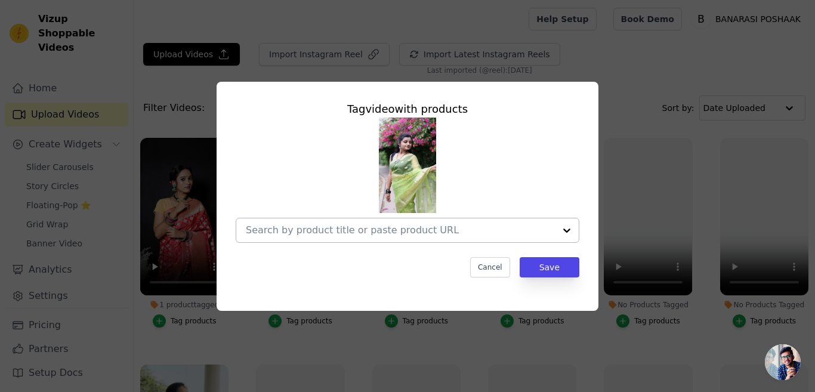
click at [568, 228] on div at bounding box center [567, 230] width 24 height 24
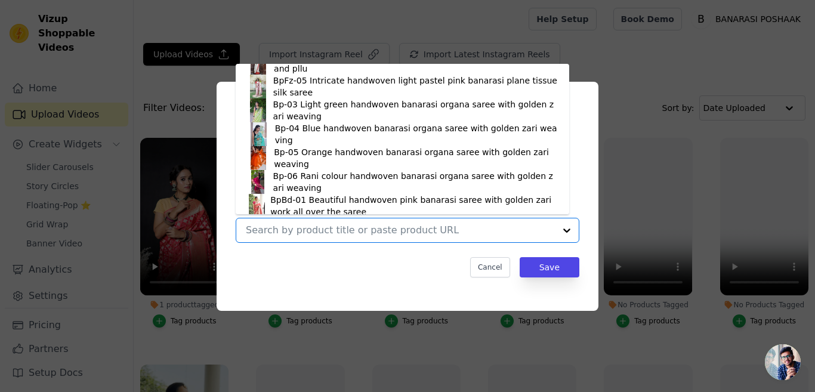
scroll to position [262, 0]
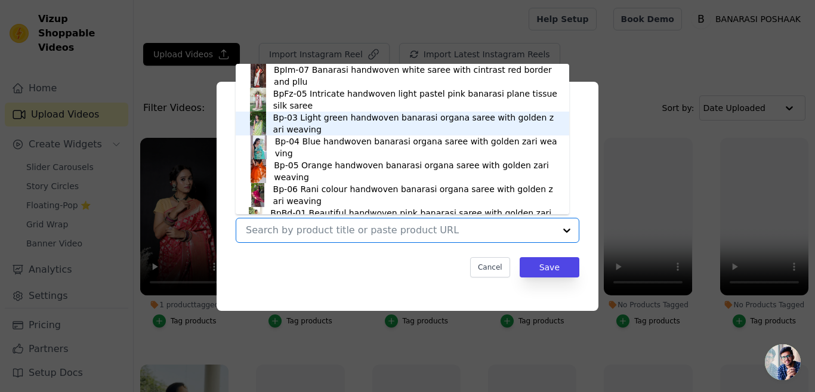
click at [287, 123] on div "Bp-03 Light green handwoven banarasi organa saree with golden zari weaving" at bounding box center [415, 124] width 284 height 24
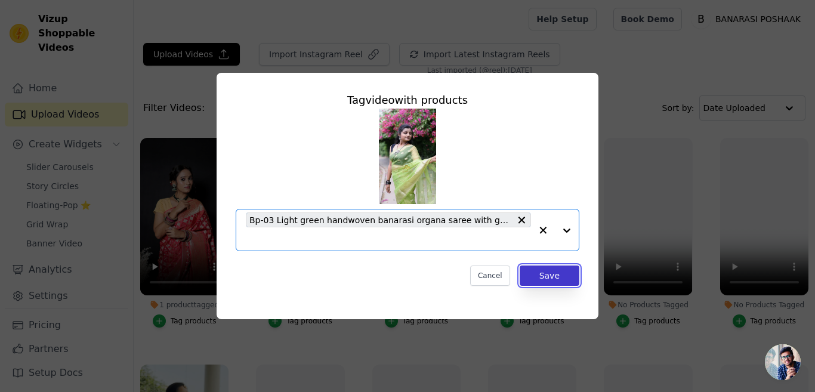
click at [542, 275] on button "Save" at bounding box center [549, 275] width 60 height 20
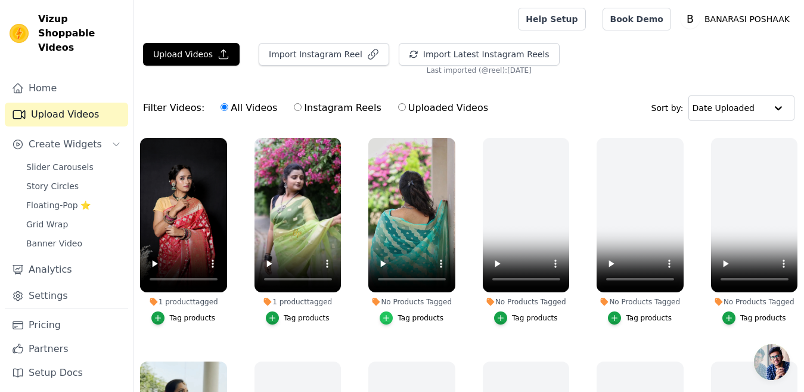
click at [389, 315] on icon "button" at bounding box center [386, 318] width 8 height 8
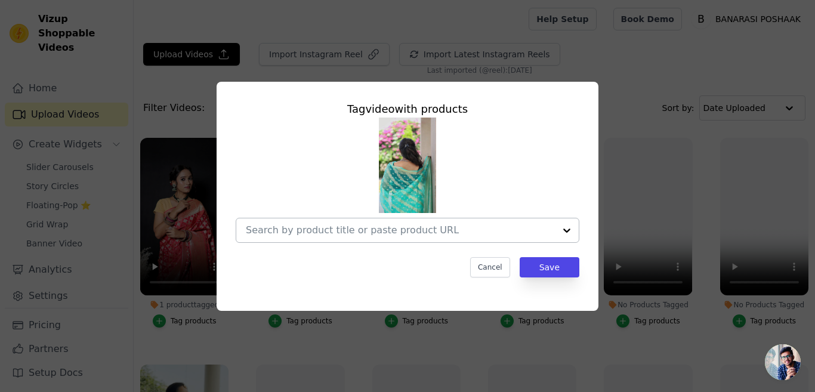
click at [569, 230] on div at bounding box center [567, 230] width 24 height 24
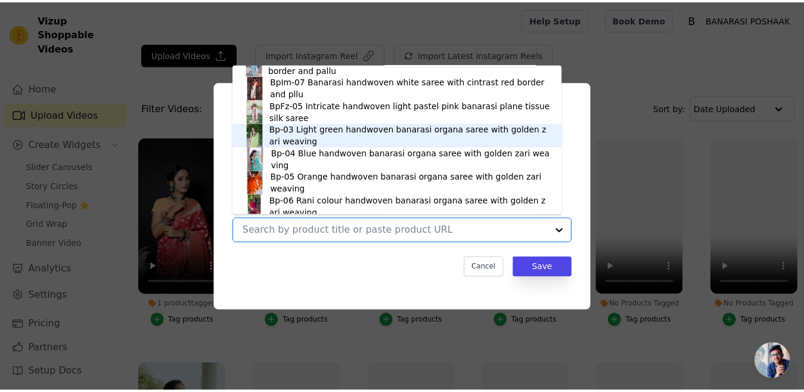
scroll to position [255, 0]
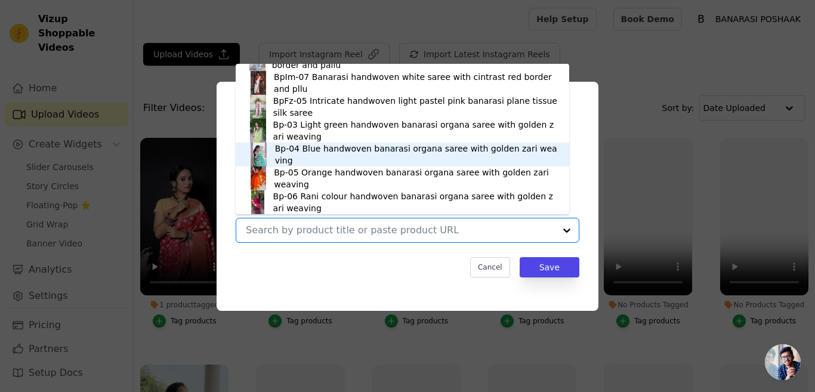
click at [281, 150] on div "Bp-04 Blue handwoven banarasi organa saree with golden zari weaving" at bounding box center [416, 155] width 282 height 24
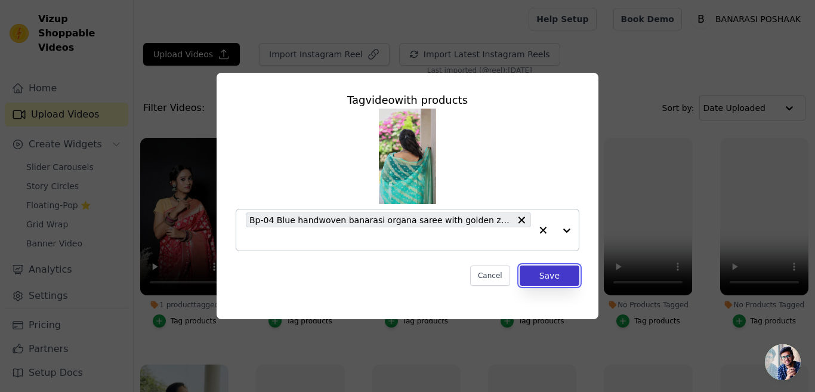
click at [548, 275] on button "Save" at bounding box center [549, 275] width 60 height 20
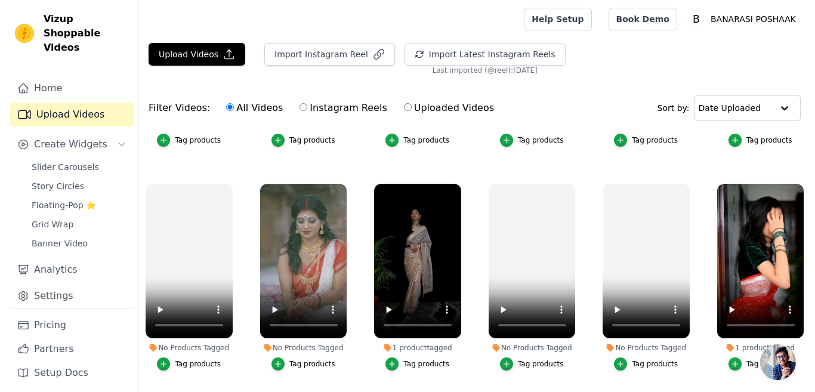
scroll to position [403, 0]
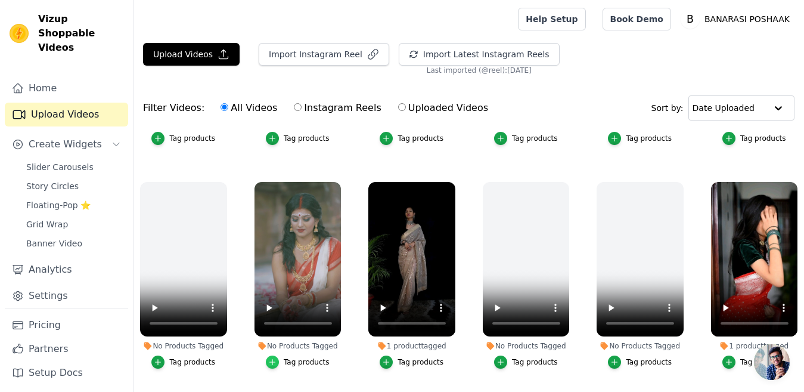
click at [273, 358] on icon "button" at bounding box center [272, 362] width 8 height 8
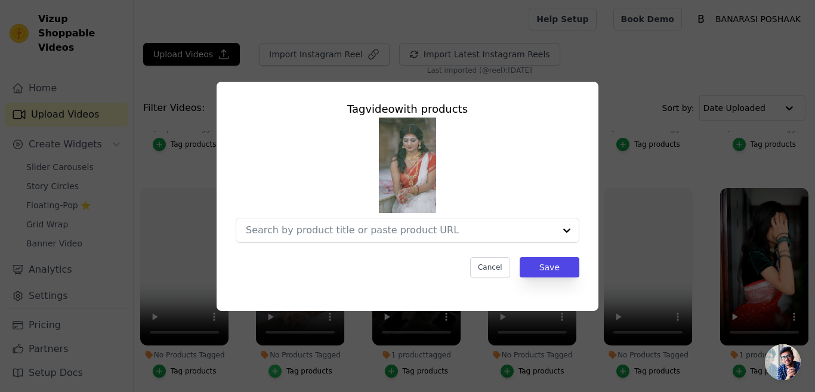
scroll to position [408, 0]
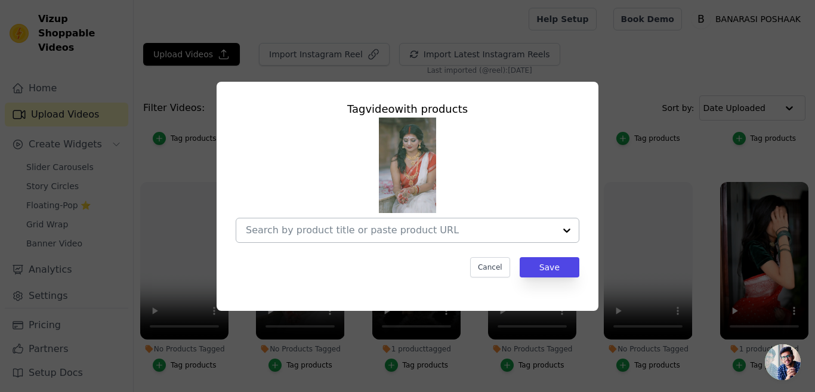
click at [567, 228] on div at bounding box center [567, 230] width 24 height 24
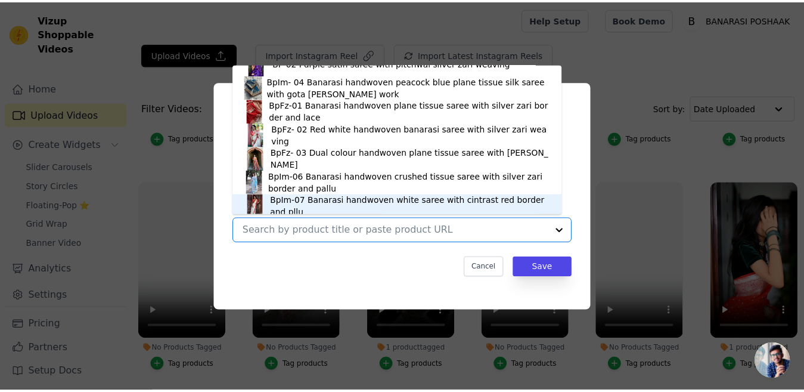
scroll to position [136, 0]
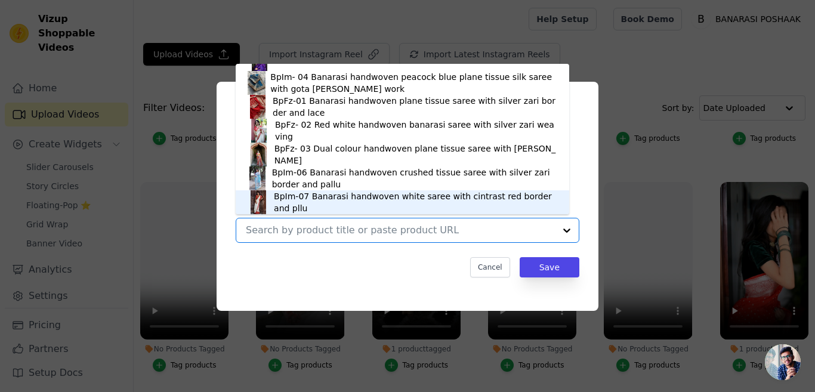
click at [312, 199] on div "BpIm-07 Banarasi handwoven white saree with cintrast red border and pllu" at bounding box center [415, 202] width 283 height 24
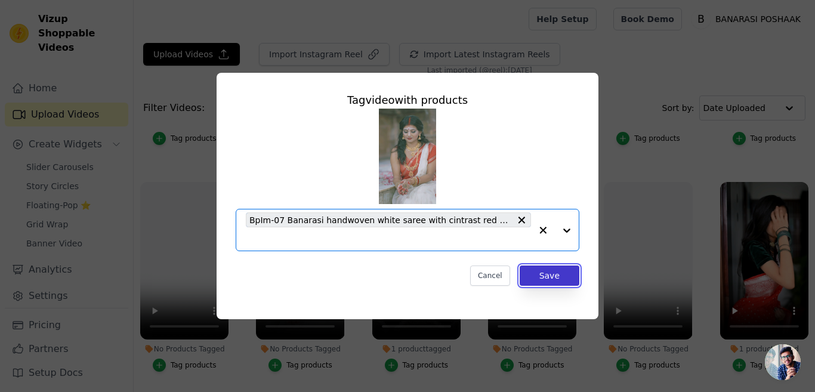
click at [546, 274] on button "Save" at bounding box center [549, 275] width 60 height 20
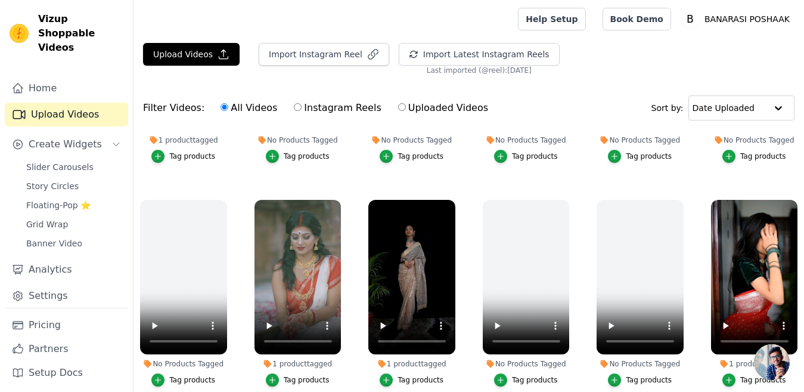
scroll to position [0, 0]
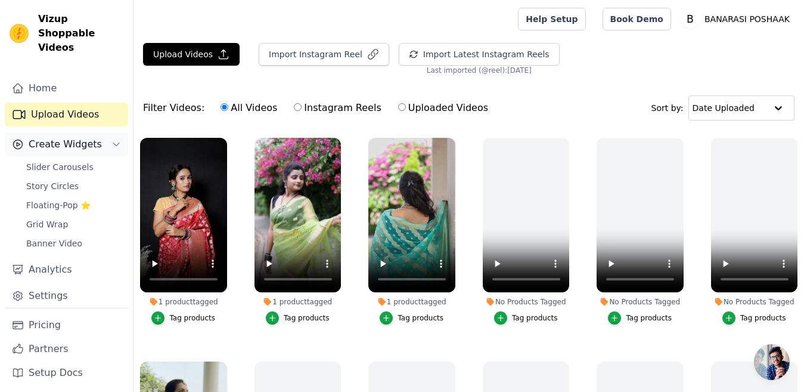
click at [65, 137] on span "Create Widgets" at bounding box center [65, 144] width 73 height 14
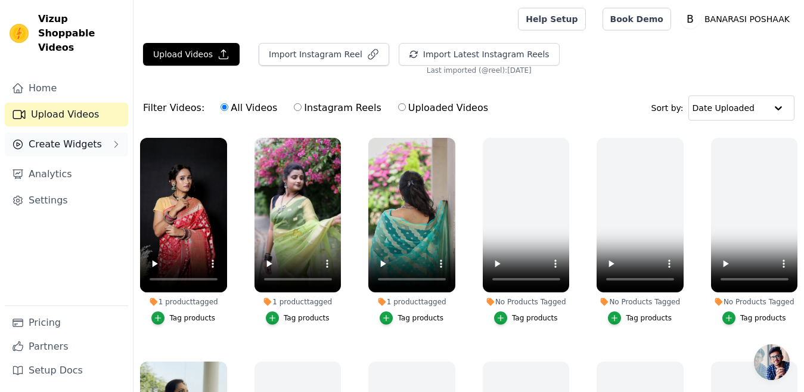
click at [65, 137] on span "Create Widgets" at bounding box center [65, 144] width 73 height 14
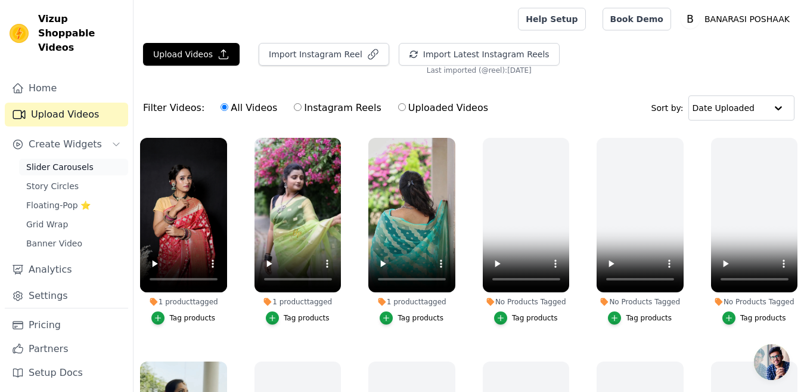
click at [48, 161] on span "Slider Carousels" at bounding box center [59, 167] width 67 height 12
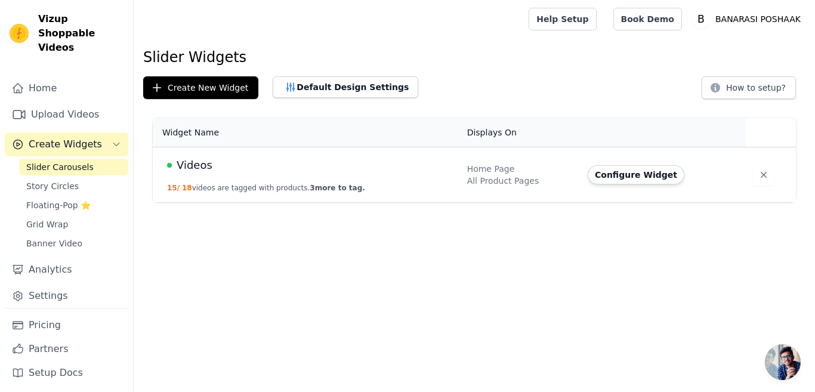
click at [236, 174] on td "Videos 15 / 18 videos are tagged with products. 3 more to tag." at bounding box center [306, 174] width 307 height 55
click at [197, 184] on button "15 / 18 videos are tagged with products. 3 more to tag." at bounding box center [266, 188] width 198 height 10
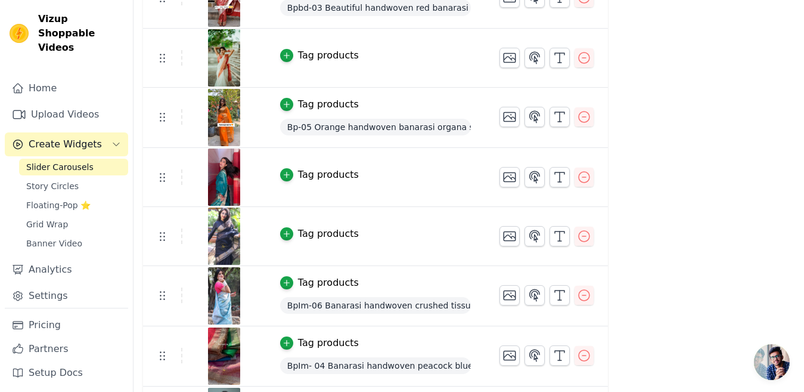
scroll to position [14, 0]
